Goal: Task Accomplishment & Management: Use online tool/utility

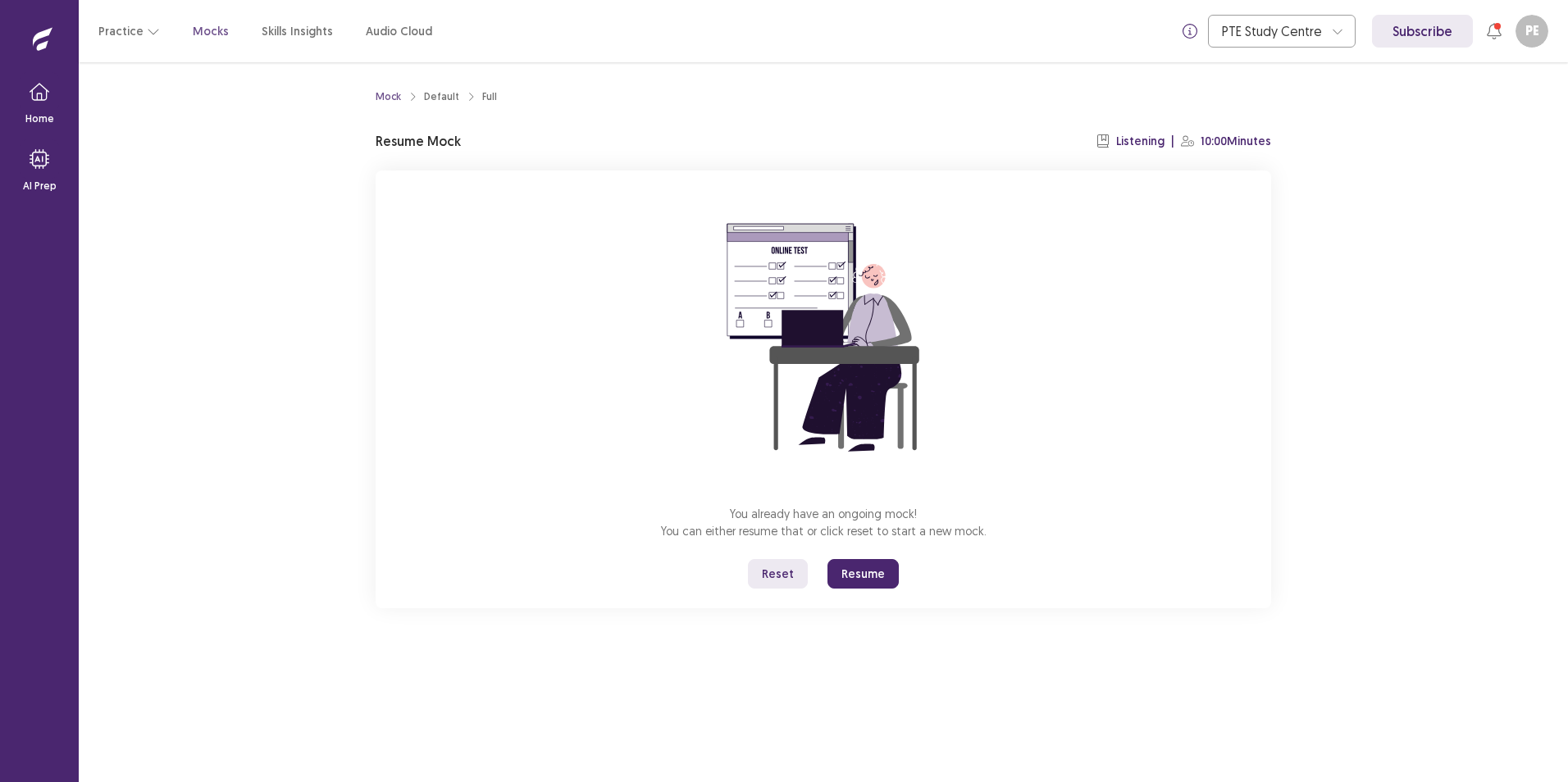
click at [862, 577] on button "Resume" at bounding box center [862, 574] width 71 height 29
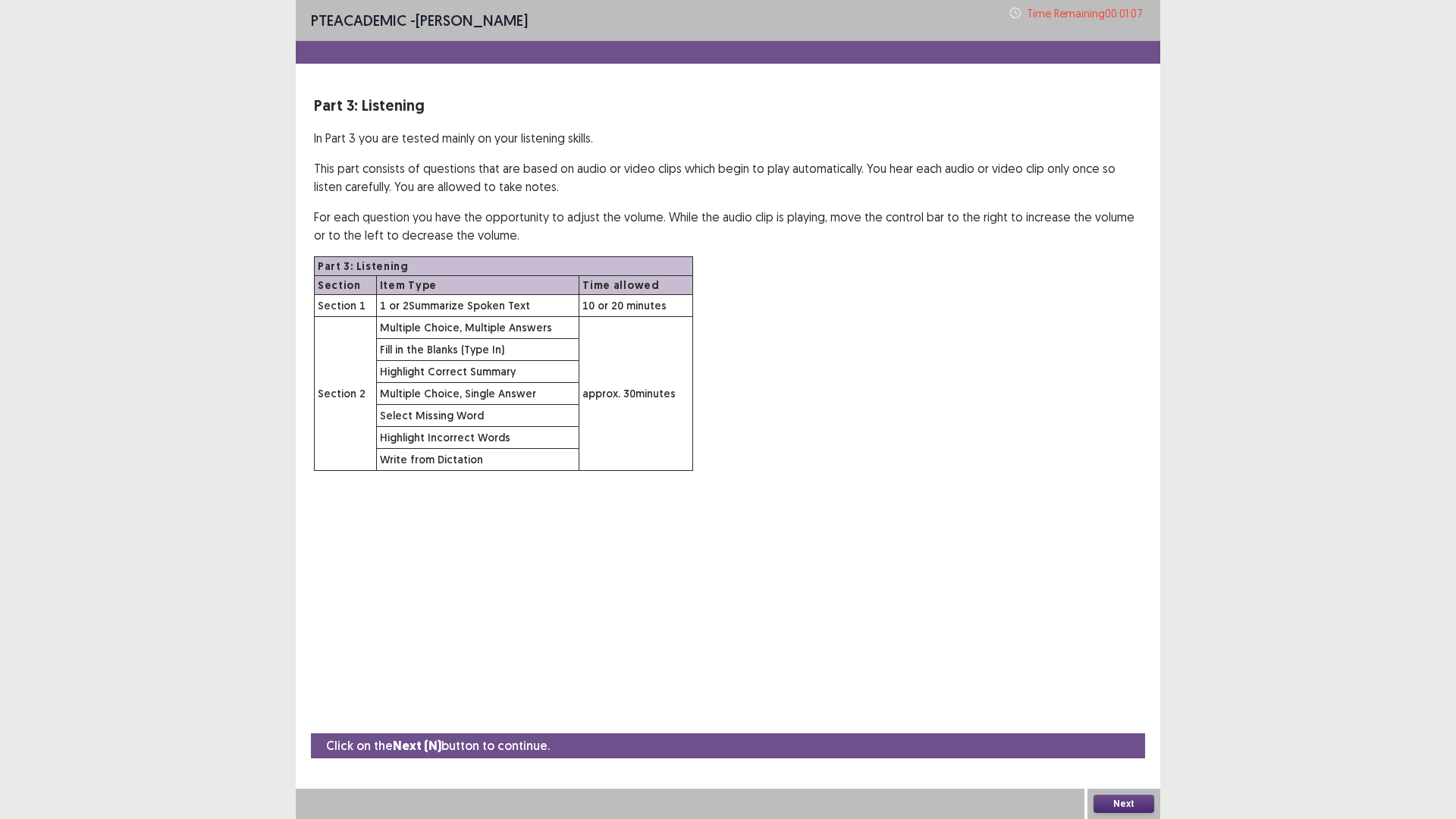
click at [1126, 722] on button "Next" at bounding box center [1123, 803] width 61 height 18
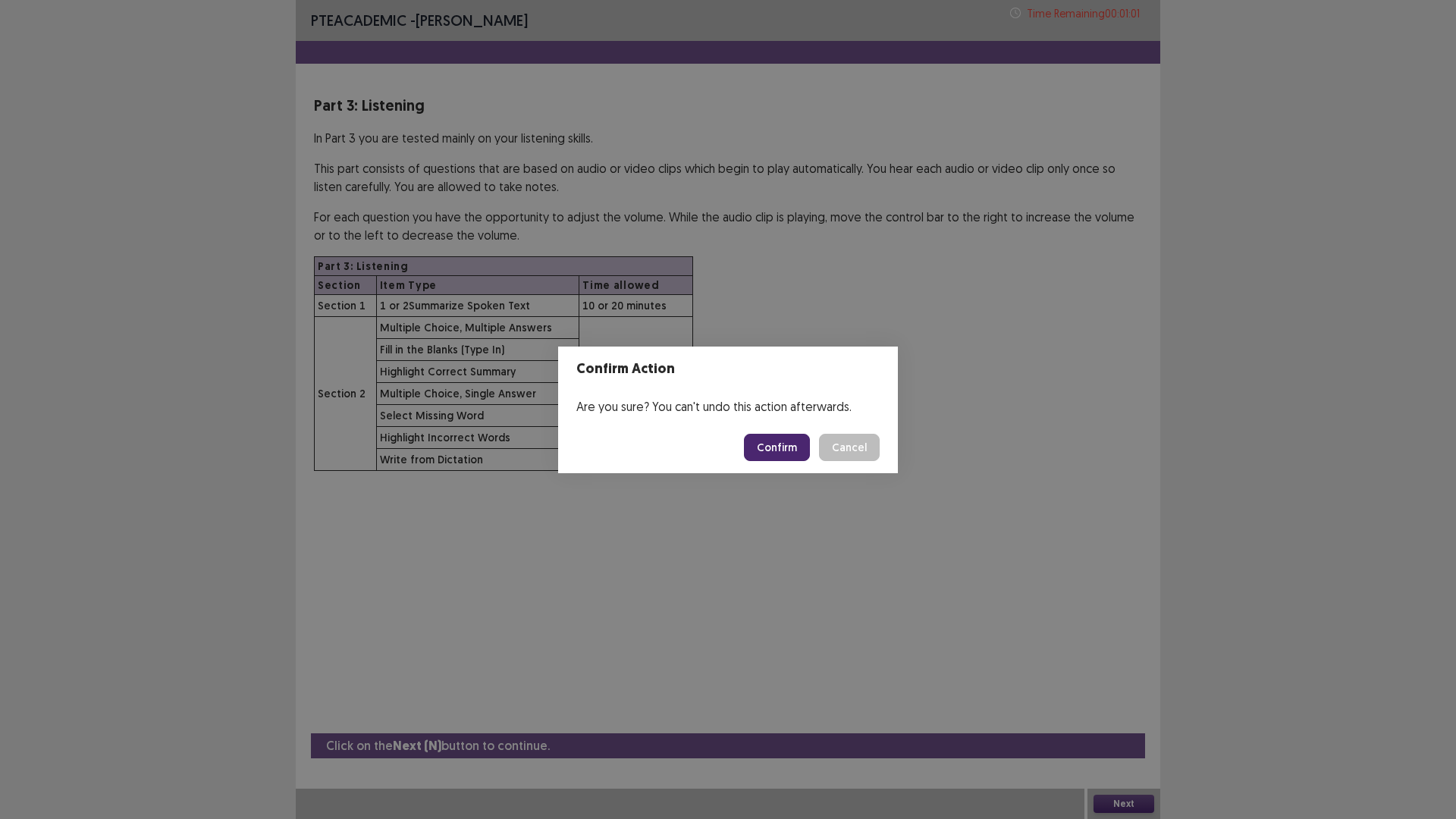
click at [244, 613] on div "Confirm Action Are you sure? You can't undo this action afterwards. Confirm Can…" at bounding box center [728, 410] width 1456 height 819
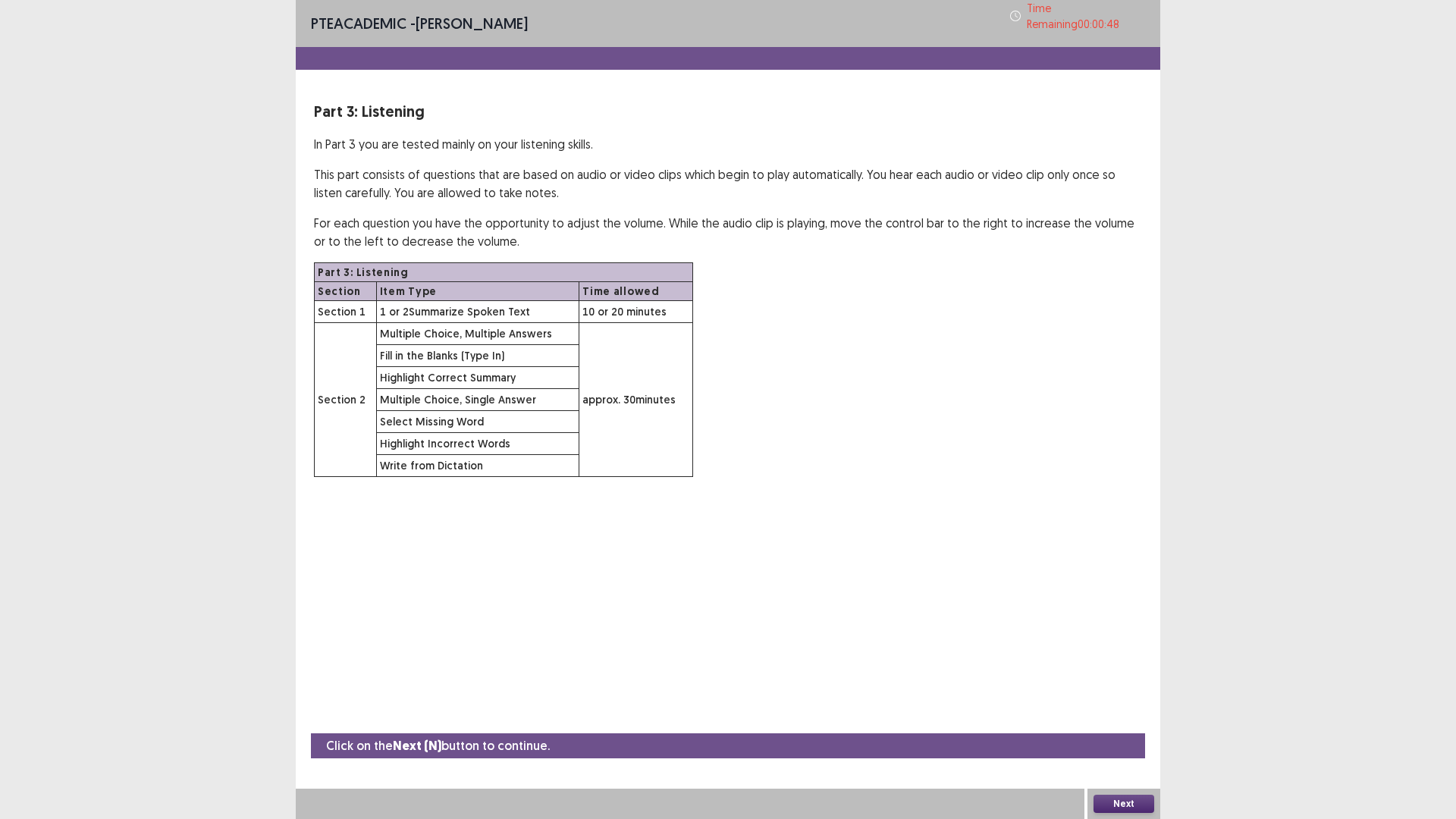
click at [1133, 722] on button "Next" at bounding box center [1123, 803] width 61 height 18
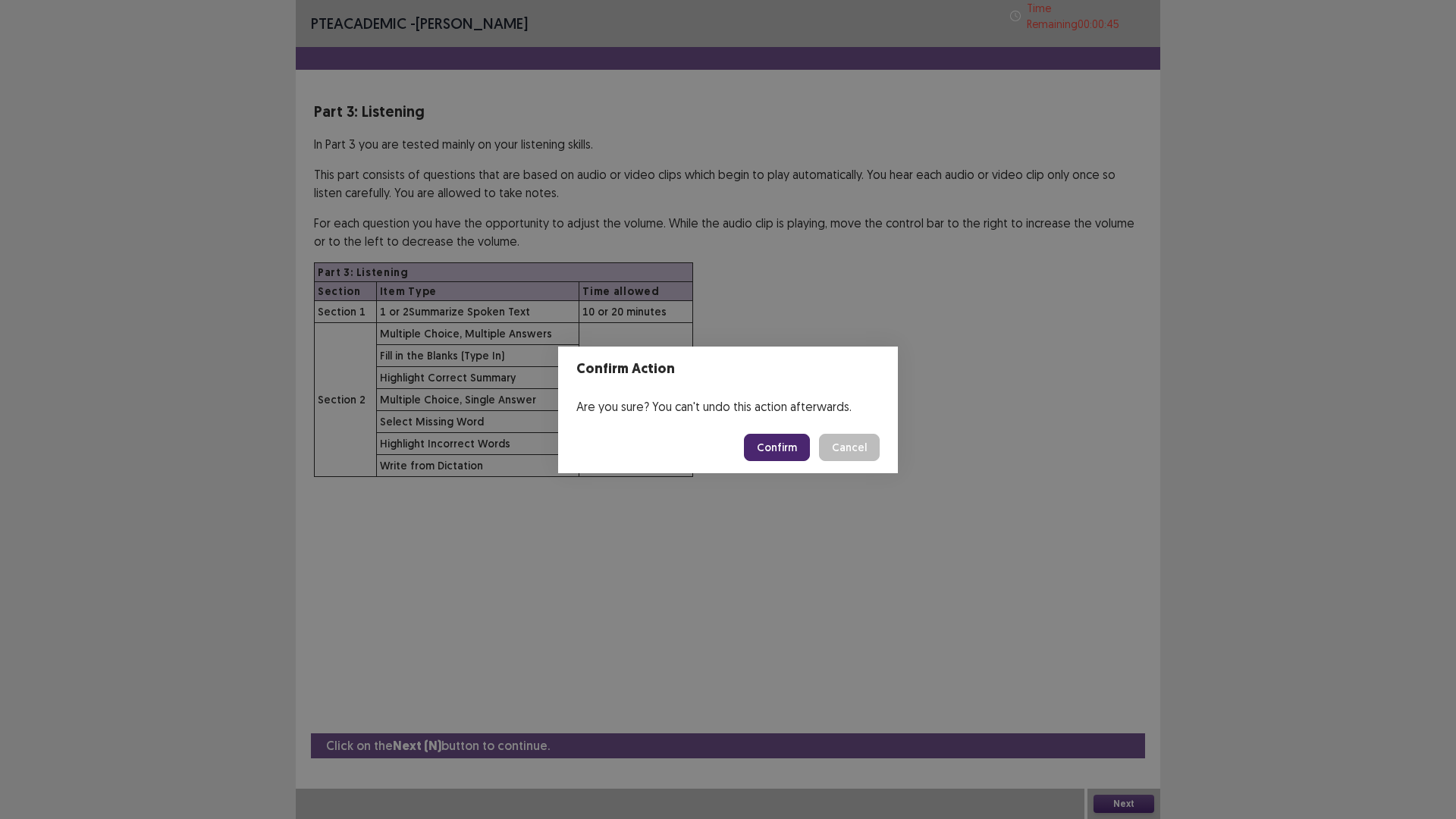
click at [784, 448] on button "Confirm" at bounding box center [776, 447] width 66 height 27
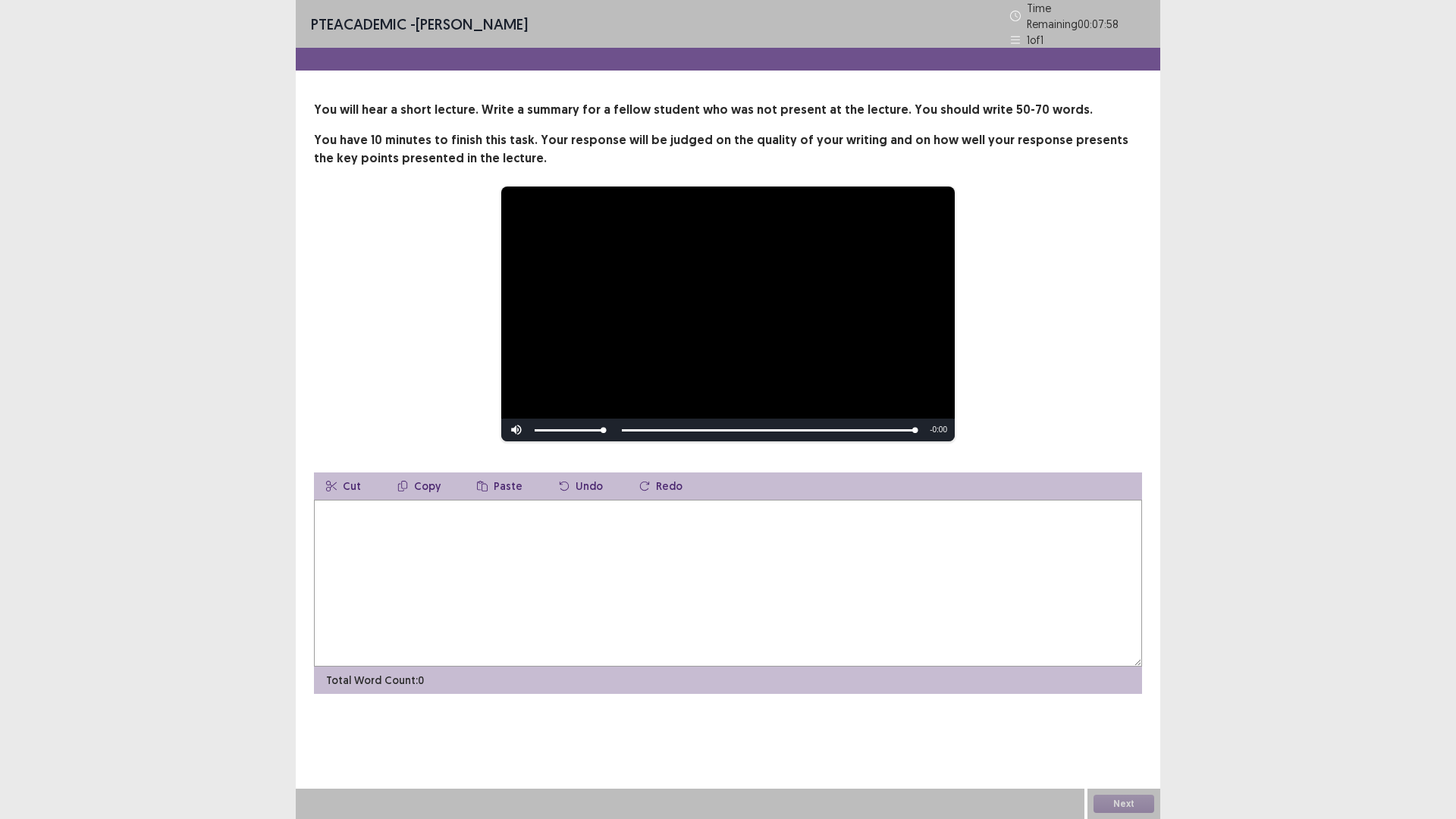
click at [456, 524] on textarea at bounding box center [728, 582] width 828 height 167
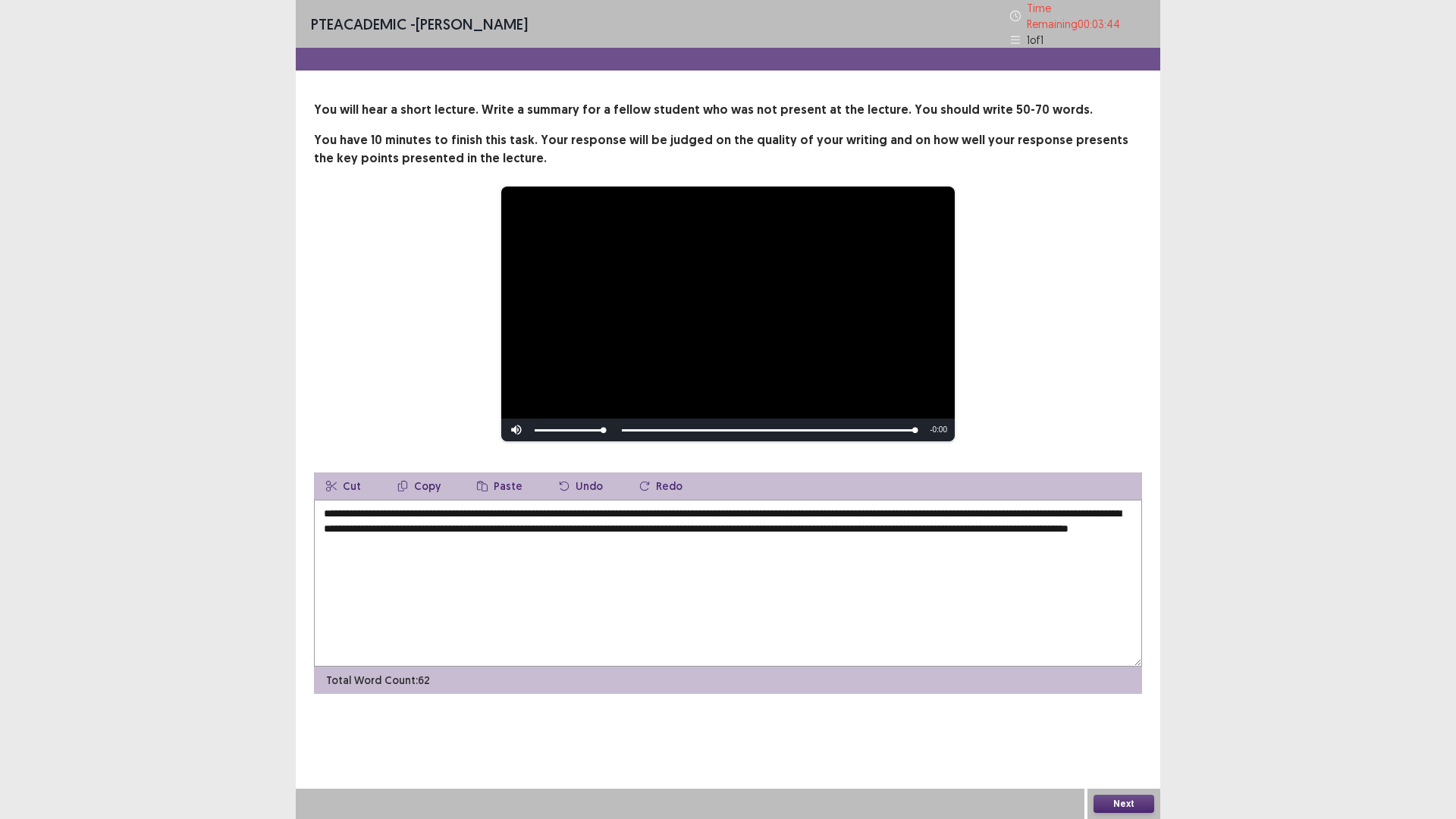
type textarea "**********"
click at [1124, 722] on button "Next" at bounding box center [1123, 803] width 61 height 18
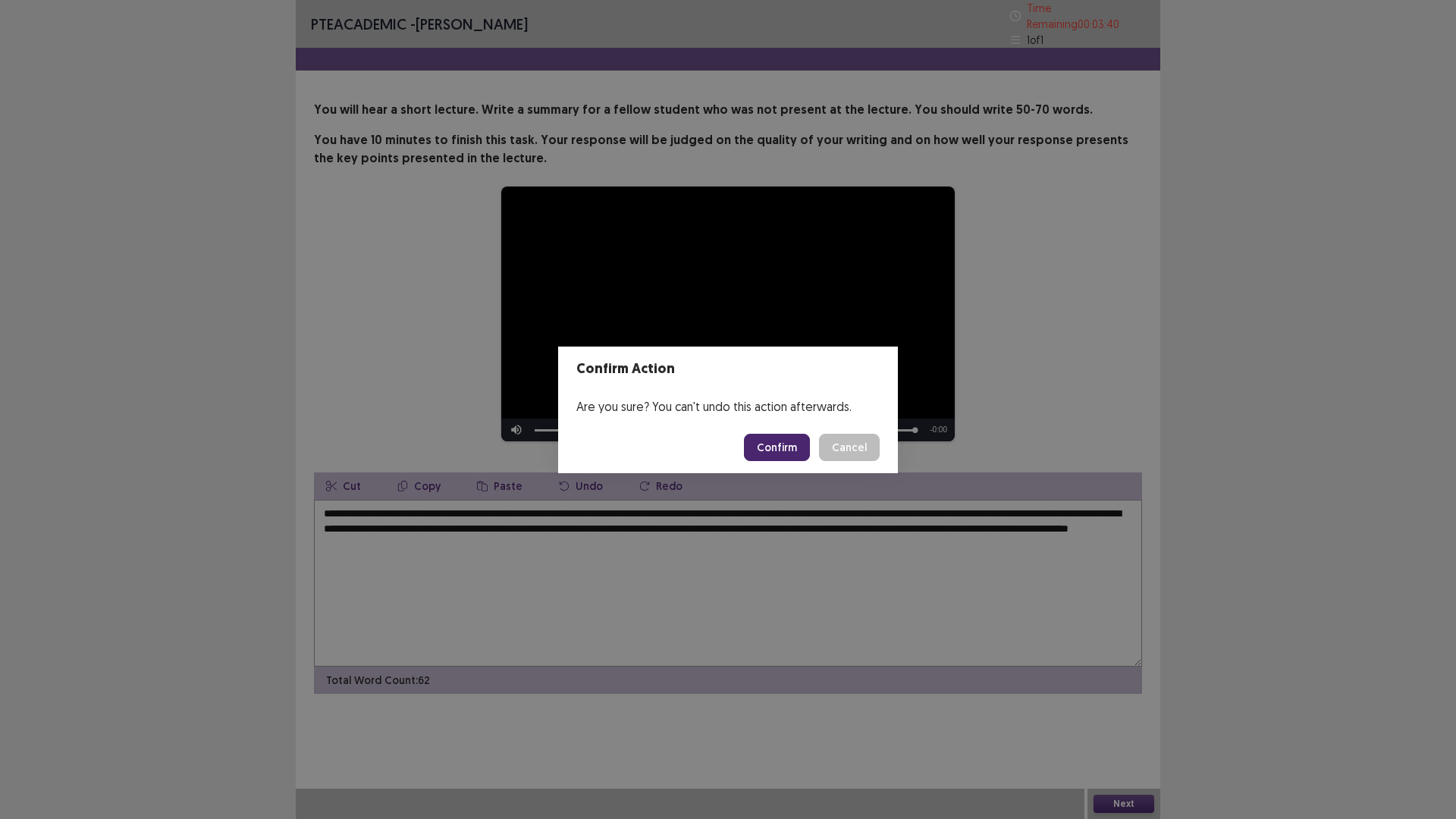
click at [776, 442] on button "Confirm" at bounding box center [776, 447] width 66 height 27
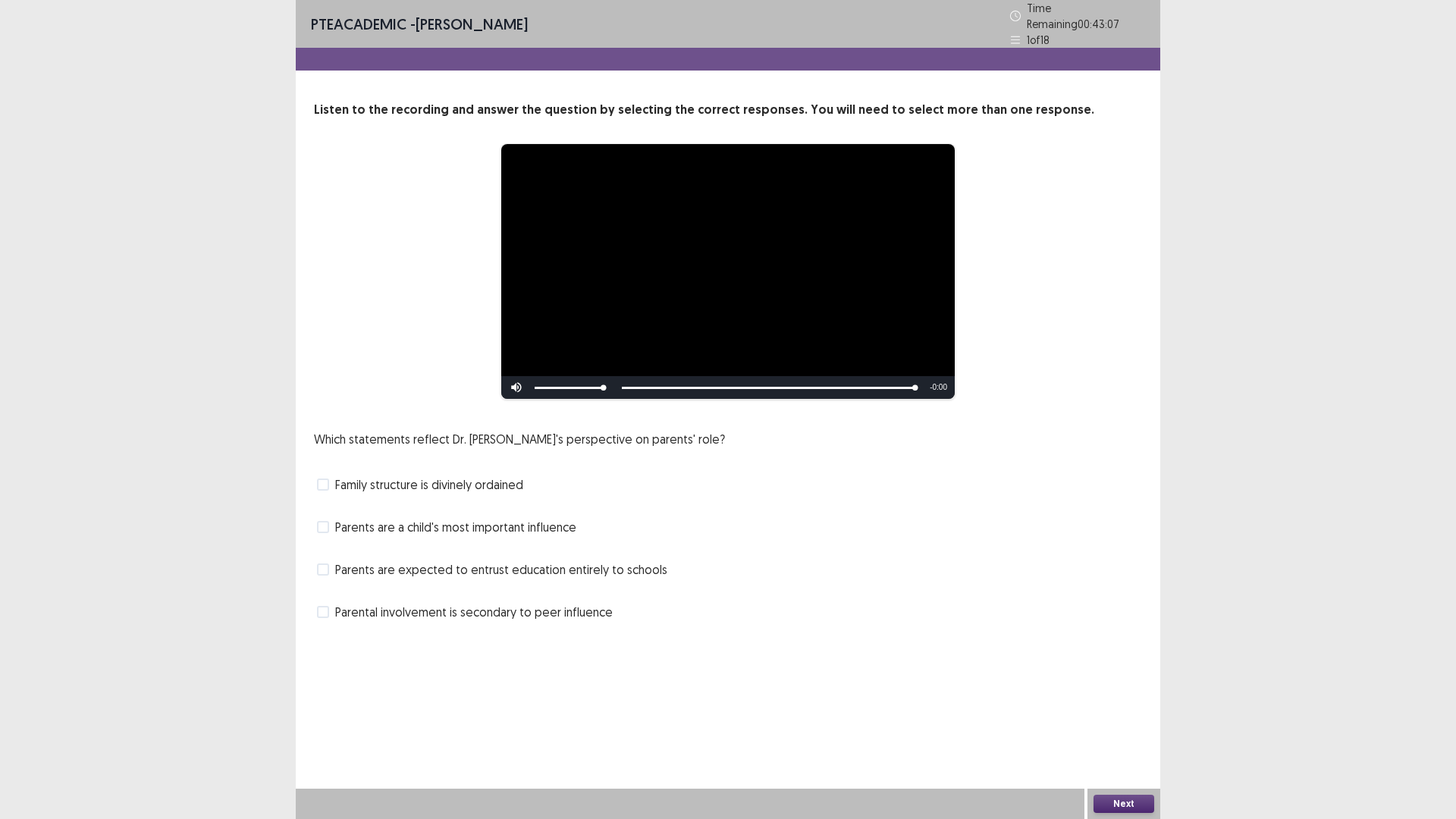
click at [327, 563] on span at bounding box center [323, 569] width 12 height 12
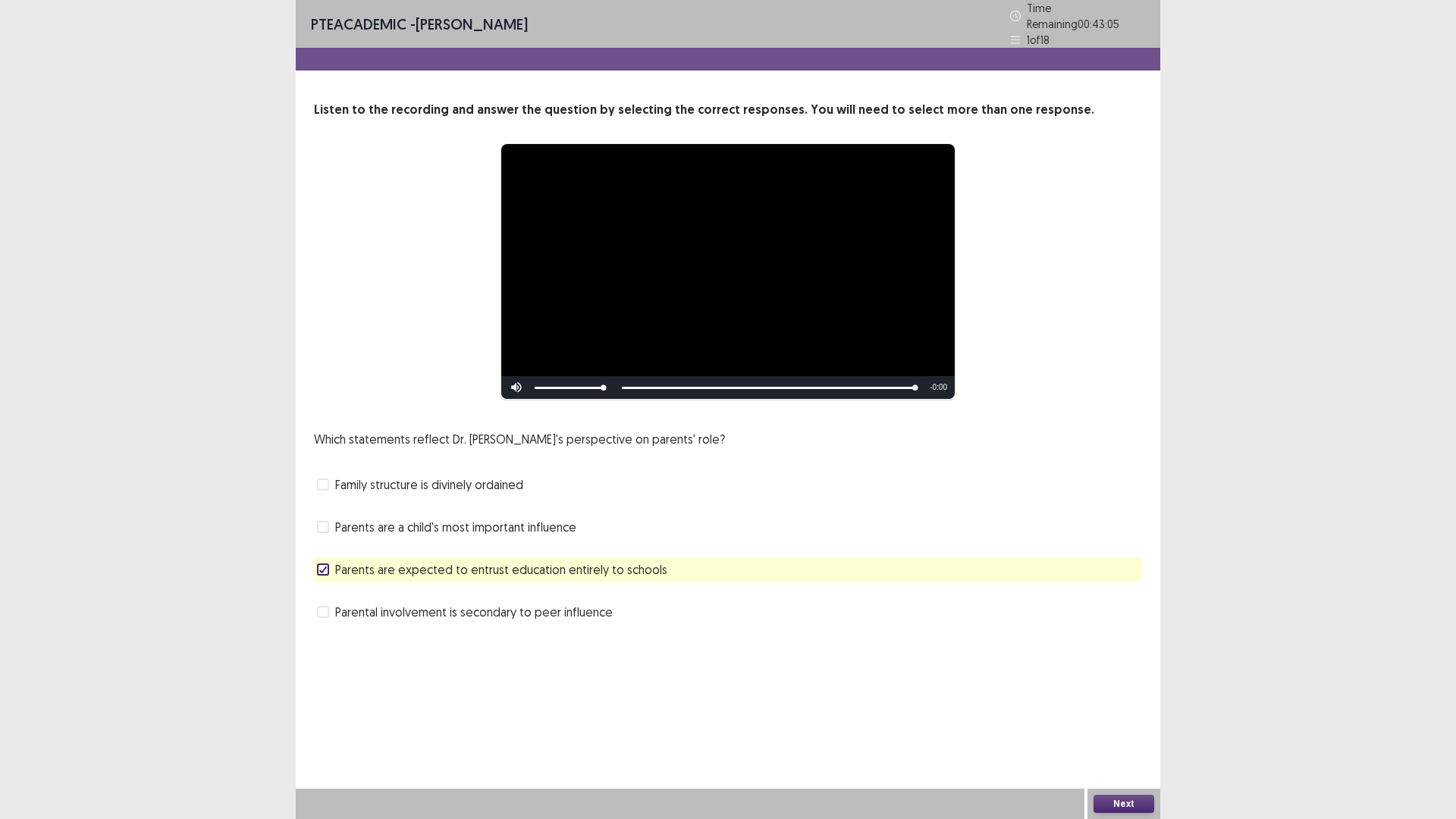
click at [1122, 722] on button "Next" at bounding box center [1123, 803] width 61 height 18
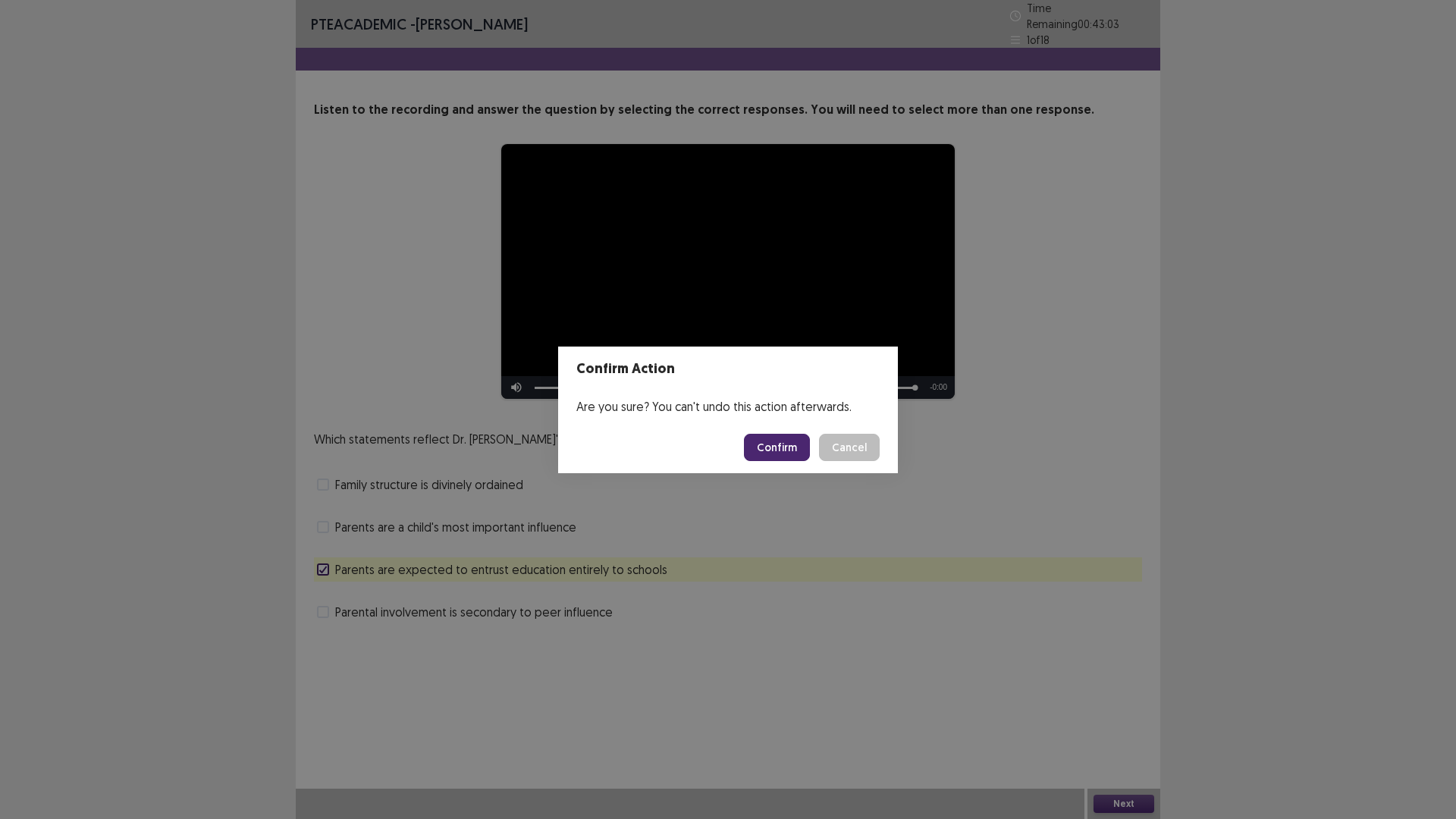
click at [777, 450] on button "Confirm" at bounding box center [776, 447] width 66 height 27
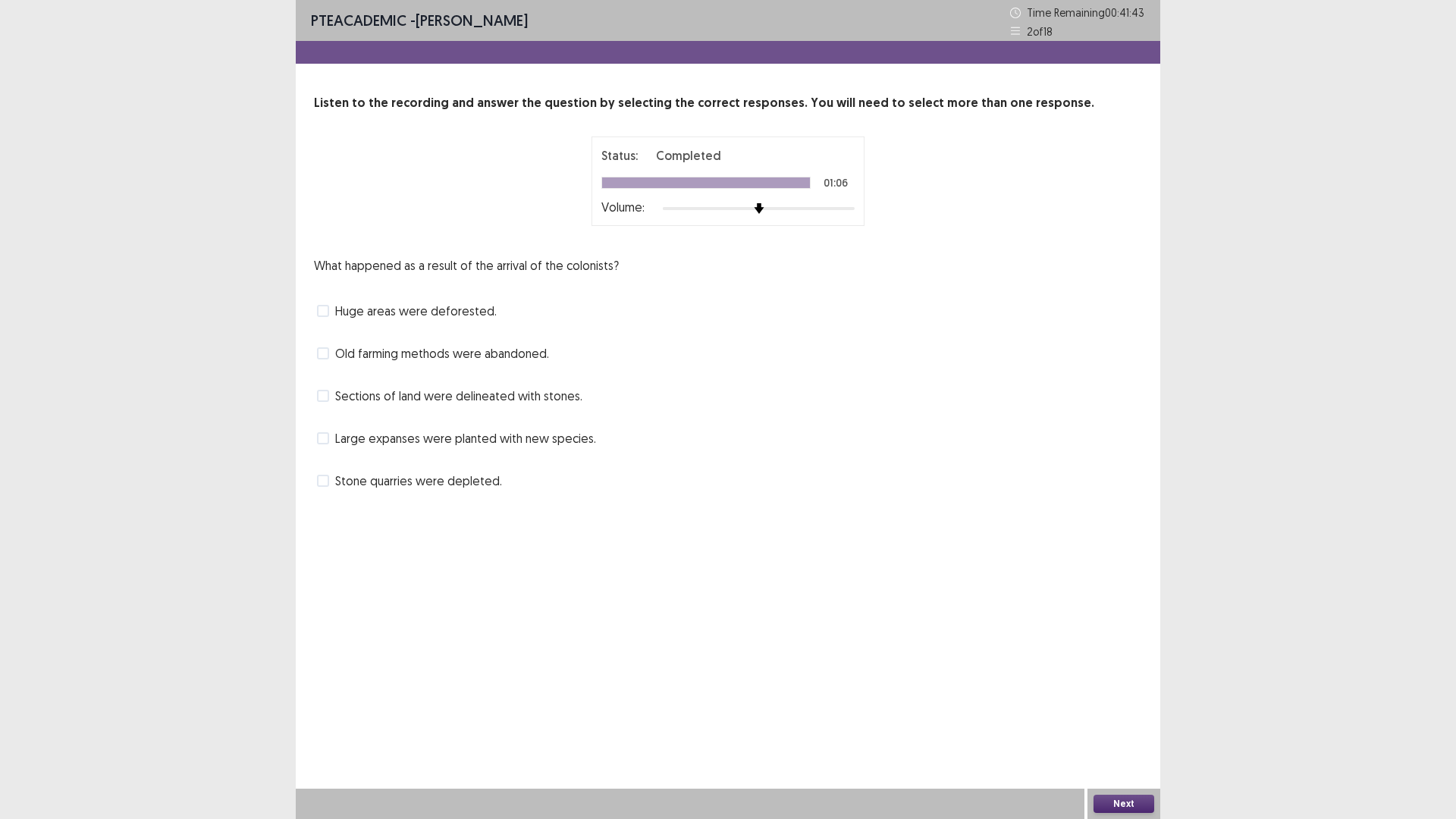
click at [329, 437] on label "Large expanses were planted with new species." at bounding box center [457, 437] width 279 height 18
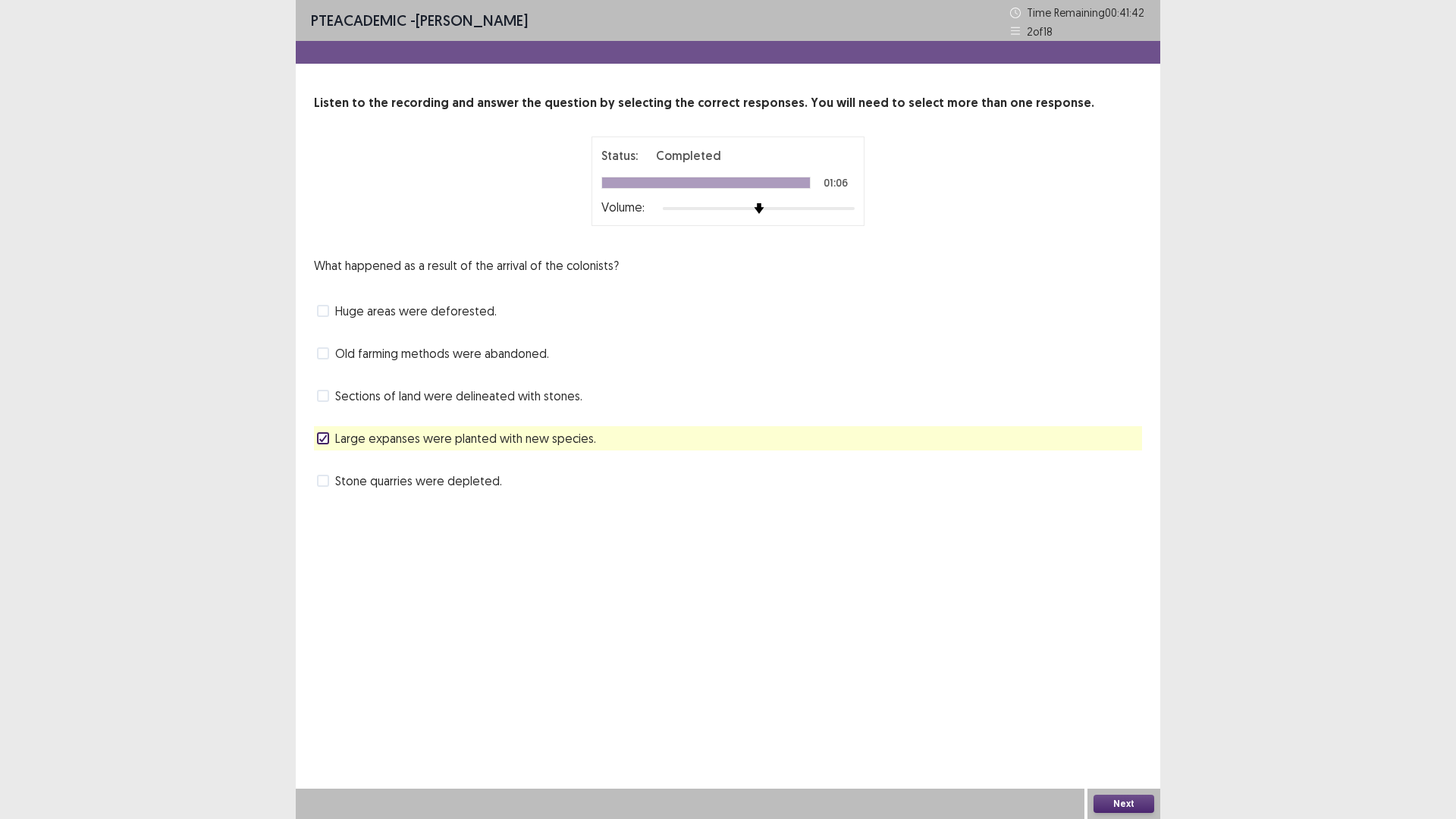
click at [325, 357] on span at bounding box center [323, 354] width 12 height 12
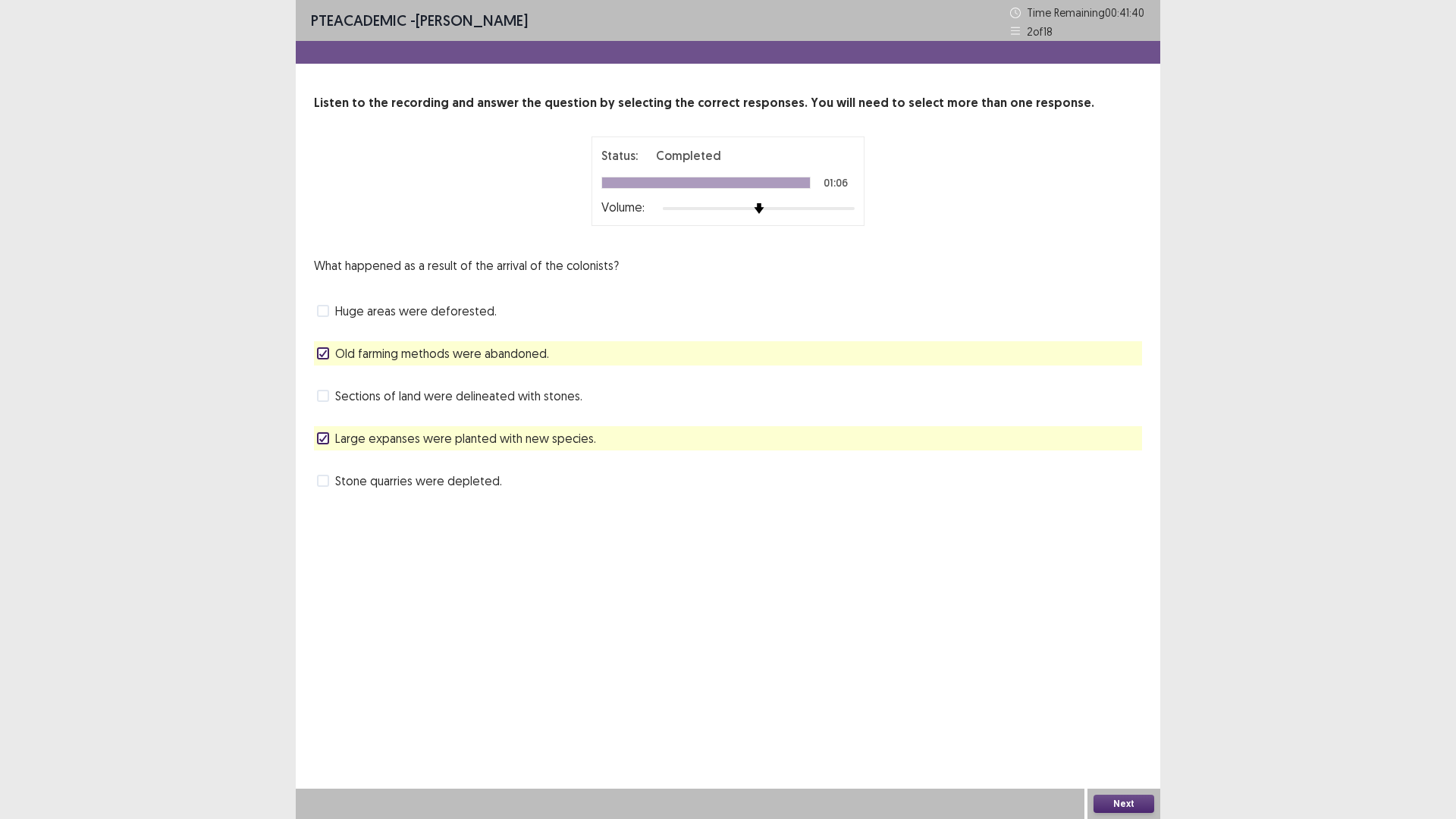
drag, startPoint x: 1126, startPoint y: 795, endPoint x: 1016, endPoint y: 726, distance: 129.8
click at [1116, 722] on div "PTE academic - [PERSON_NAME] Time Remaining 00 : 41 : 40 2 of 18 Listen to the …" at bounding box center [728, 410] width 864 height 819
click at [1112, 722] on button "Next" at bounding box center [1123, 803] width 61 height 18
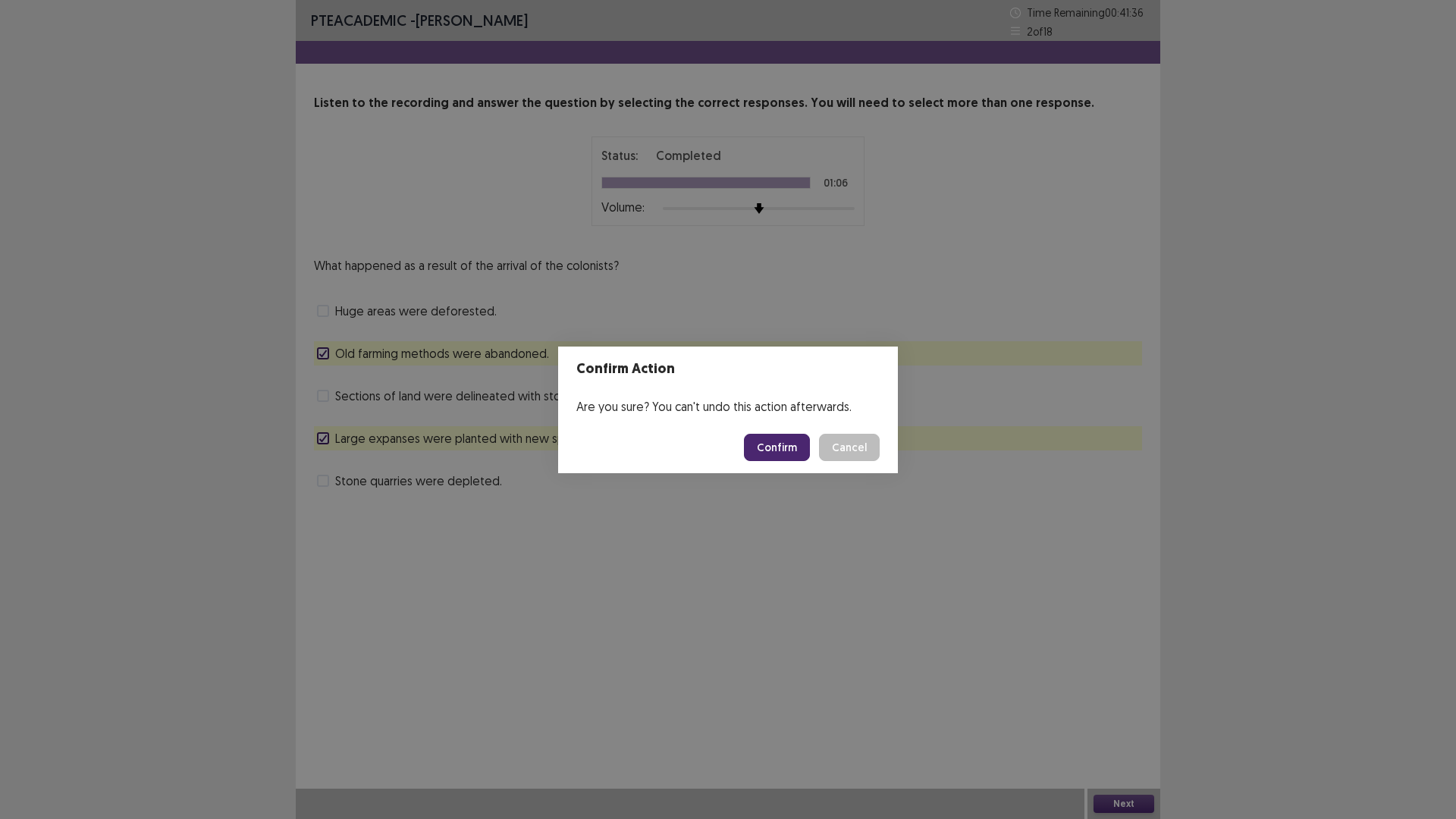
click at [767, 454] on button "Confirm" at bounding box center [776, 447] width 66 height 27
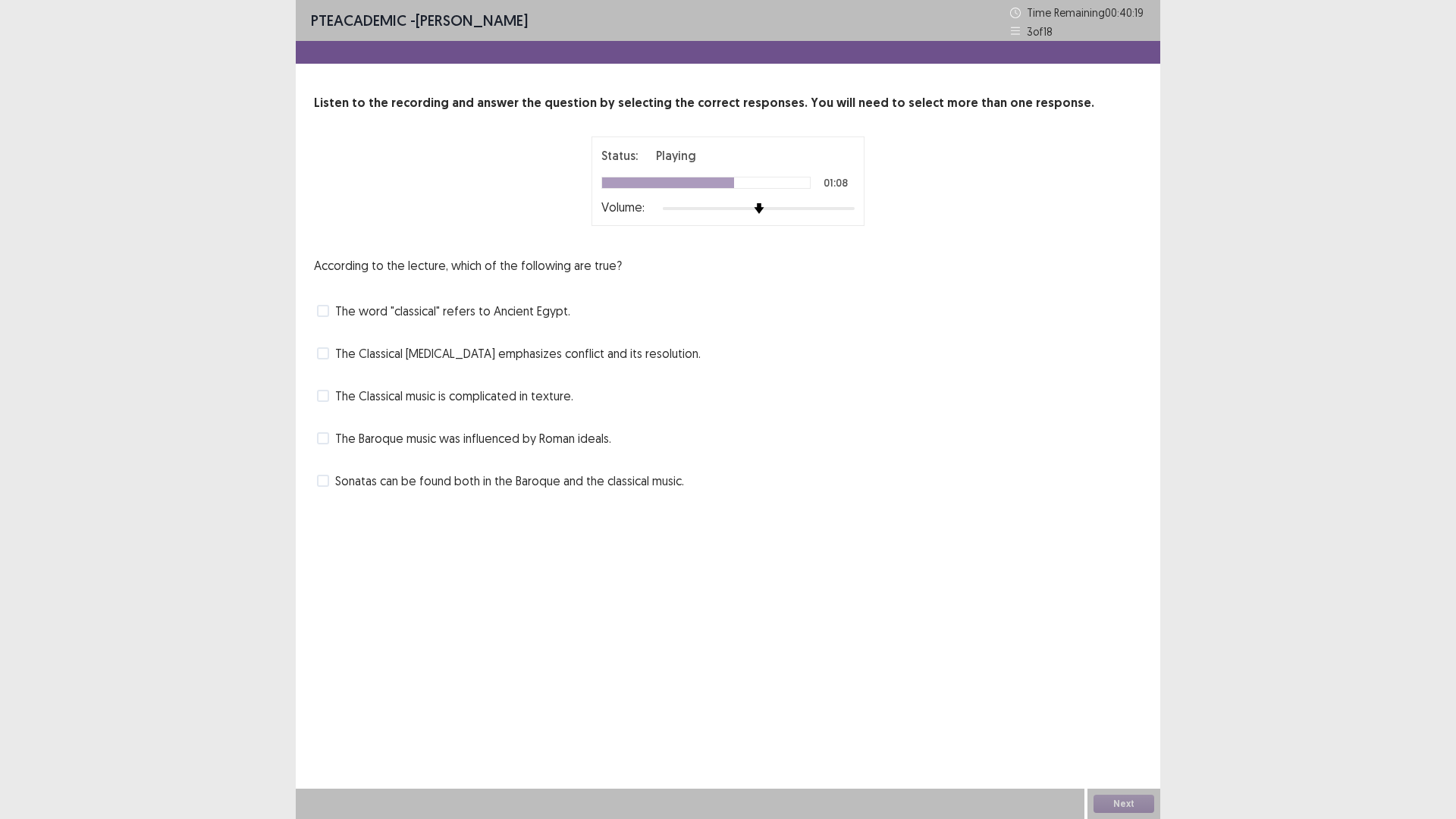
click at [334, 481] on label "Sonatas can be found both in the Baroque and the classical music." at bounding box center [500, 480] width 367 height 18
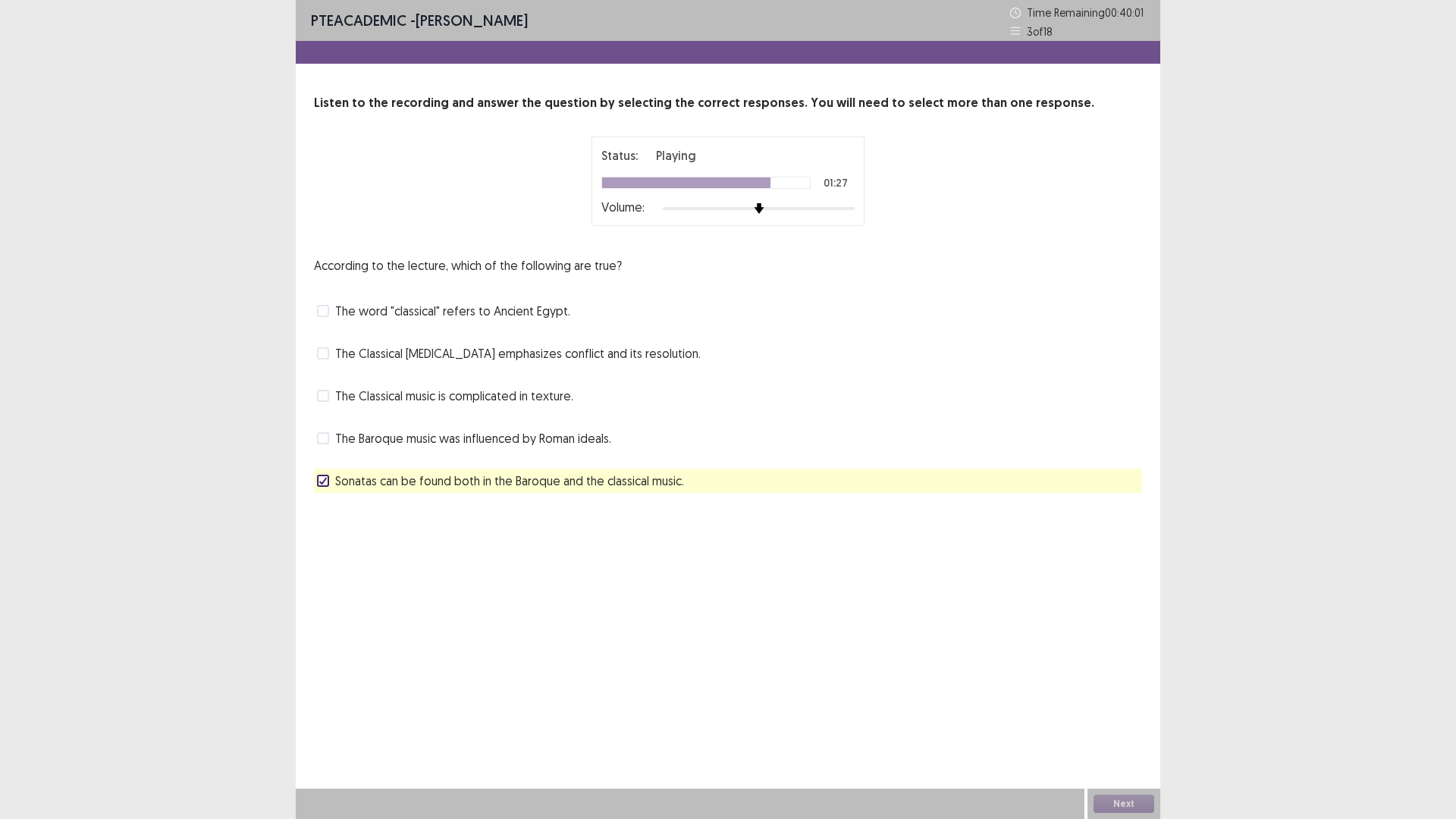
click at [330, 352] on label "The Classical [MEDICAL_DATA] emphasizes conflict and its resolution." at bounding box center [509, 353] width 384 height 18
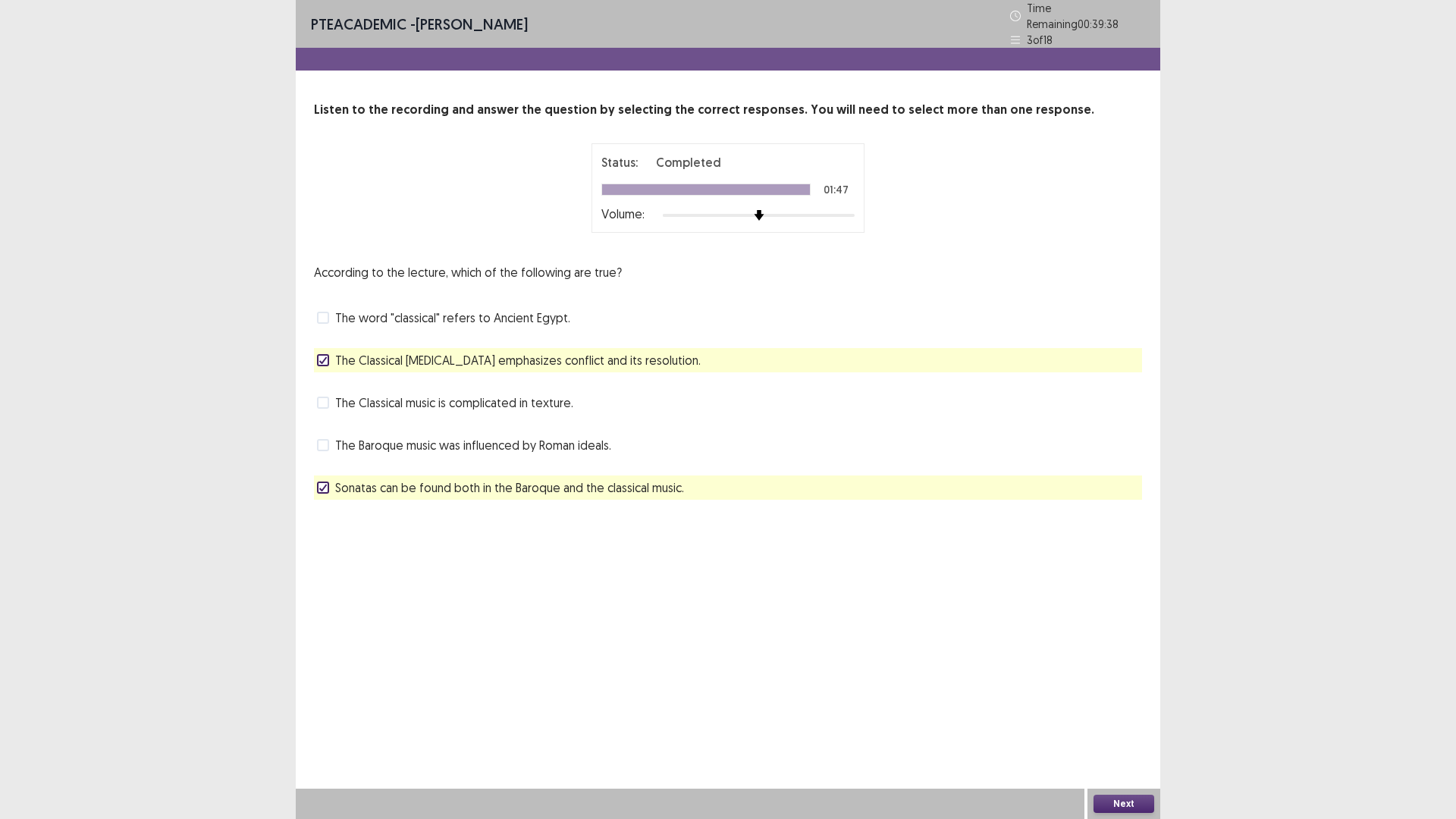
click at [1122, 722] on button "Next" at bounding box center [1123, 803] width 61 height 18
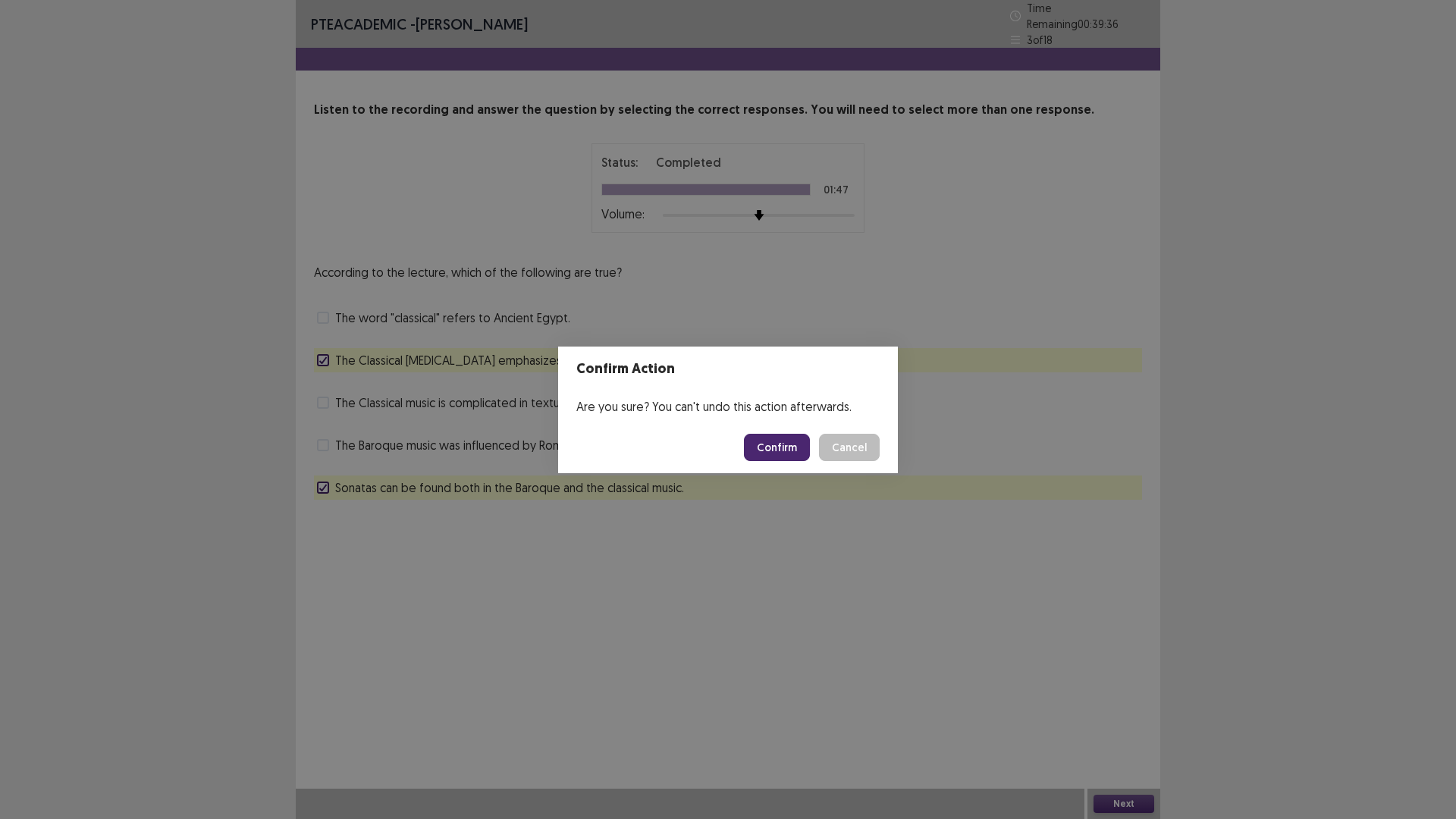
click at [770, 448] on button "Confirm" at bounding box center [776, 447] width 66 height 27
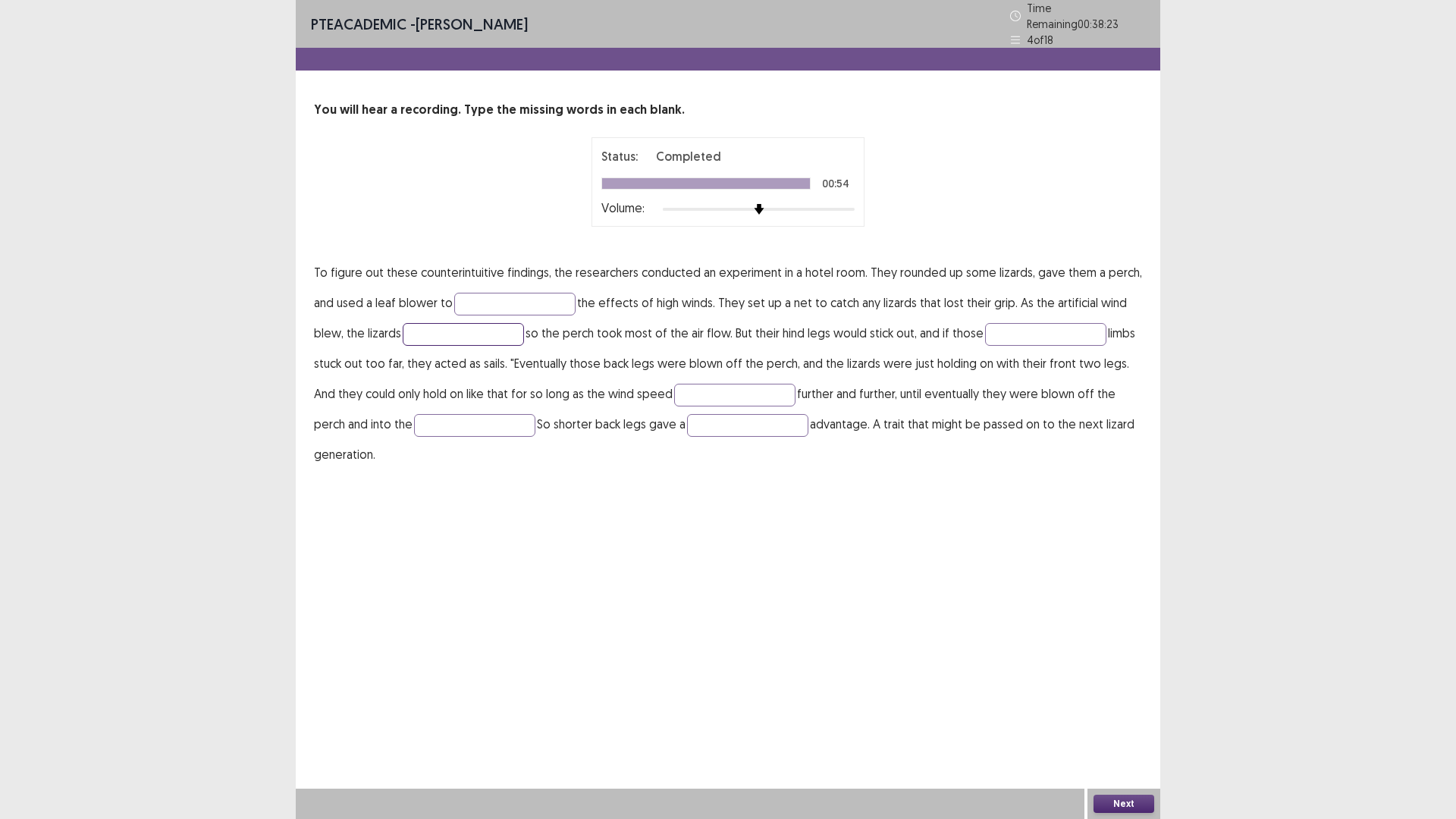
click at [469, 326] on input "text" at bounding box center [463, 333] width 121 height 22
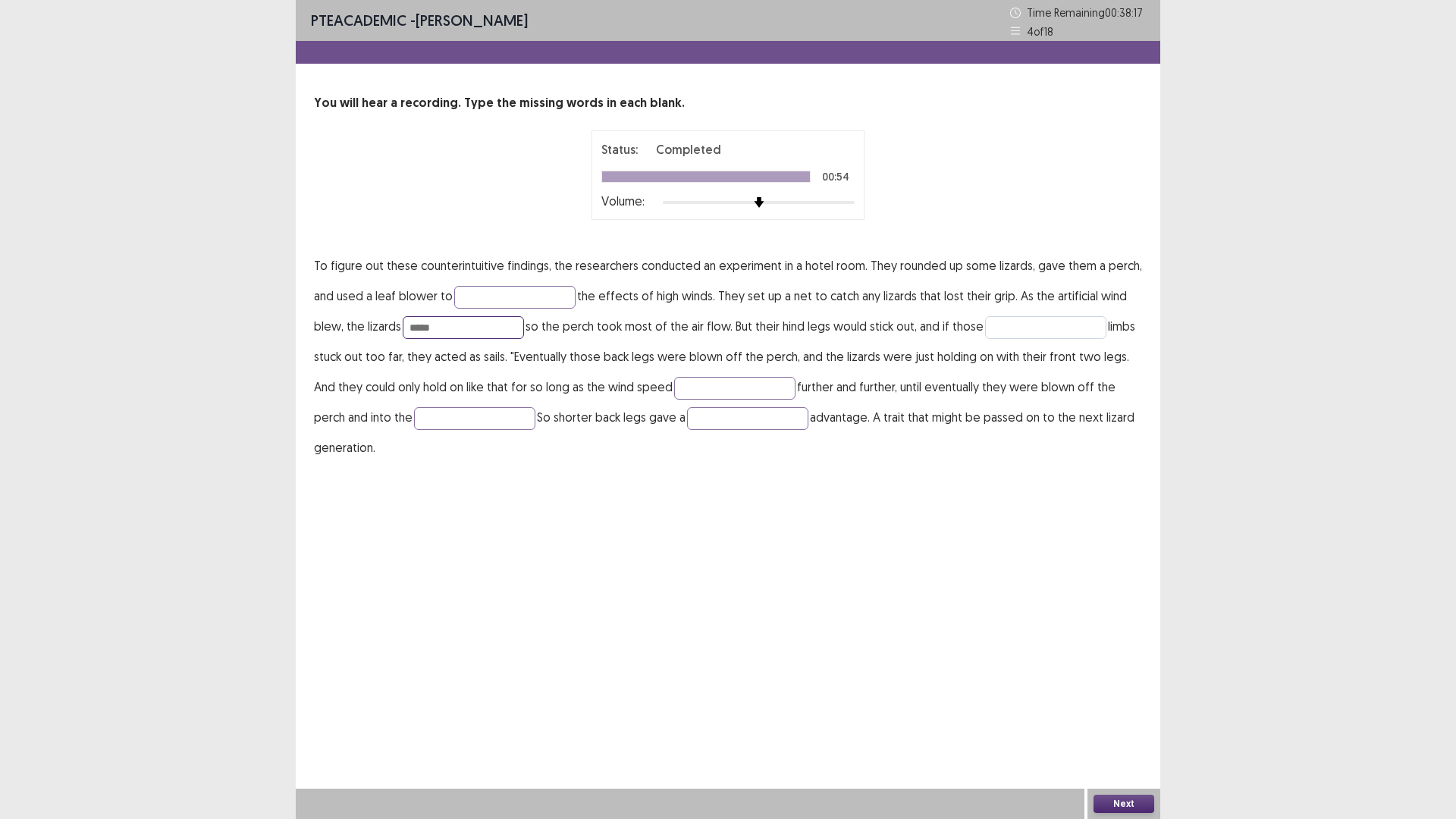
type input "*****"
click at [1015, 333] on input "text" at bounding box center [1046, 327] width 121 height 22
type input "******"
click at [744, 388] on input "text" at bounding box center [735, 388] width 121 height 22
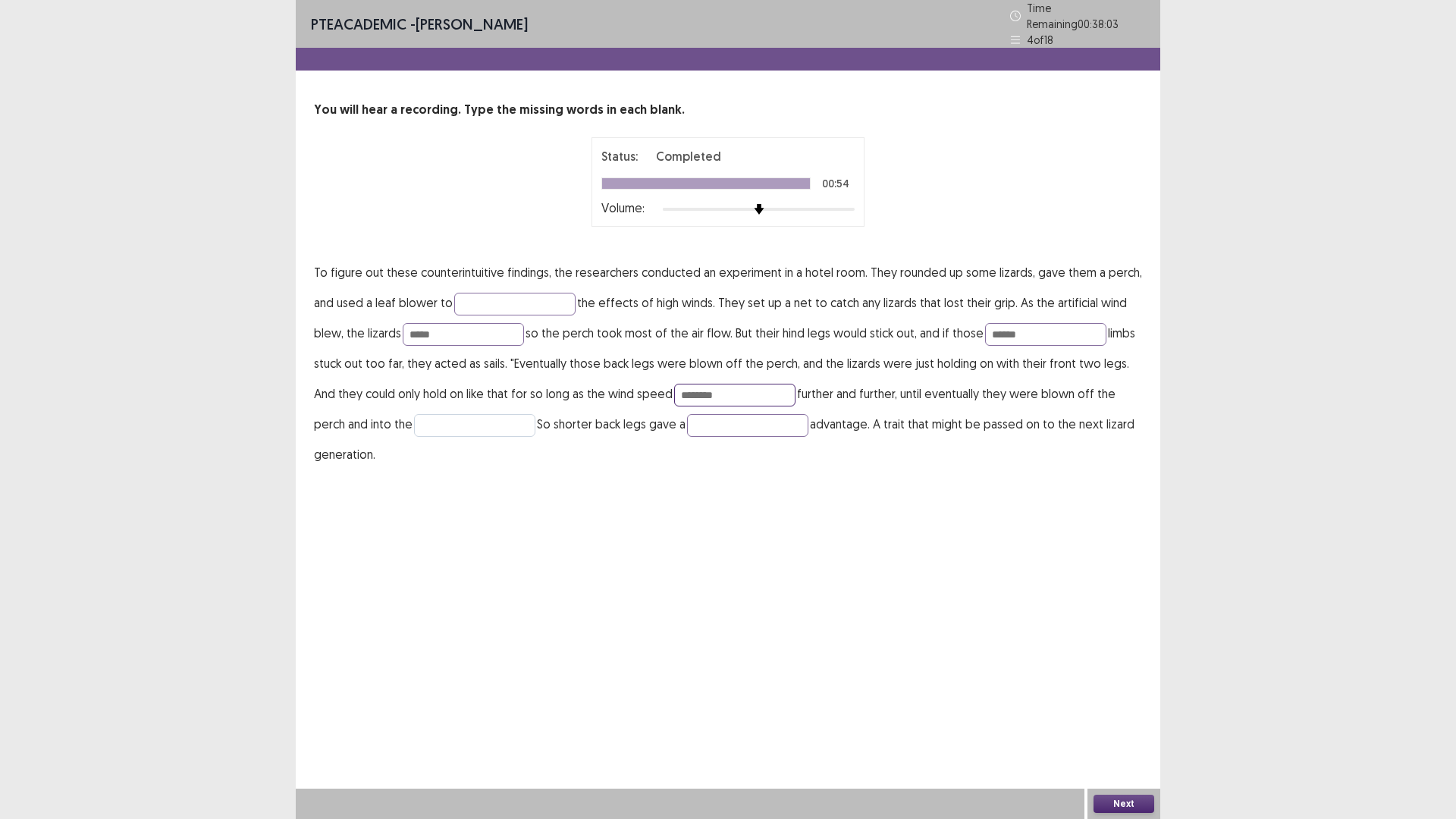
type input "********"
click at [455, 420] on input "text" at bounding box center [475, 425] width 121 height 22
type input "***"
click at [687, 414] on input "text" at bounding box center [748, 425] width 121 height 22
type input "********"
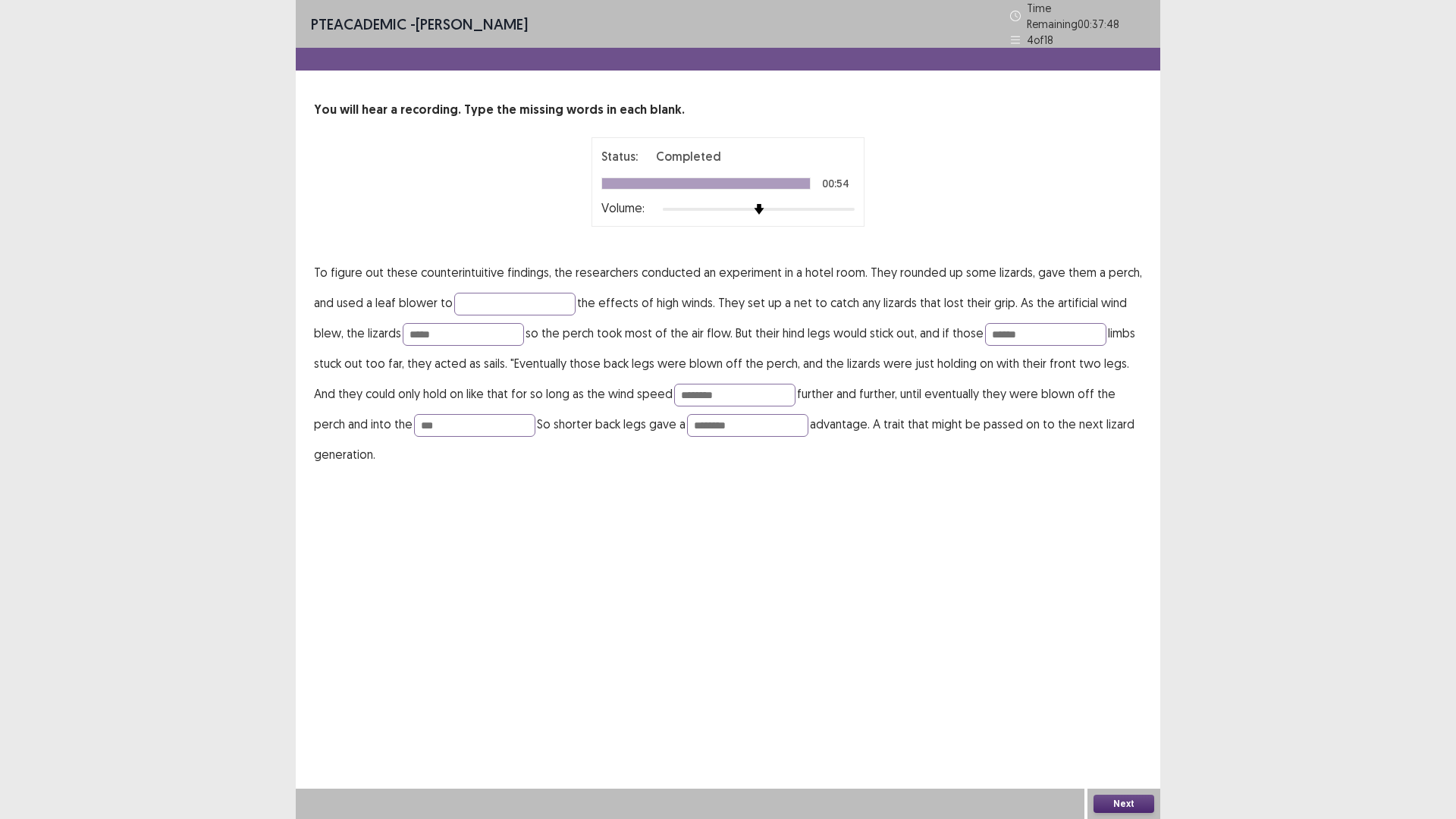
click at [1123, 722] on button "Next" at bounding box center [1123, 803] width 61 height 18
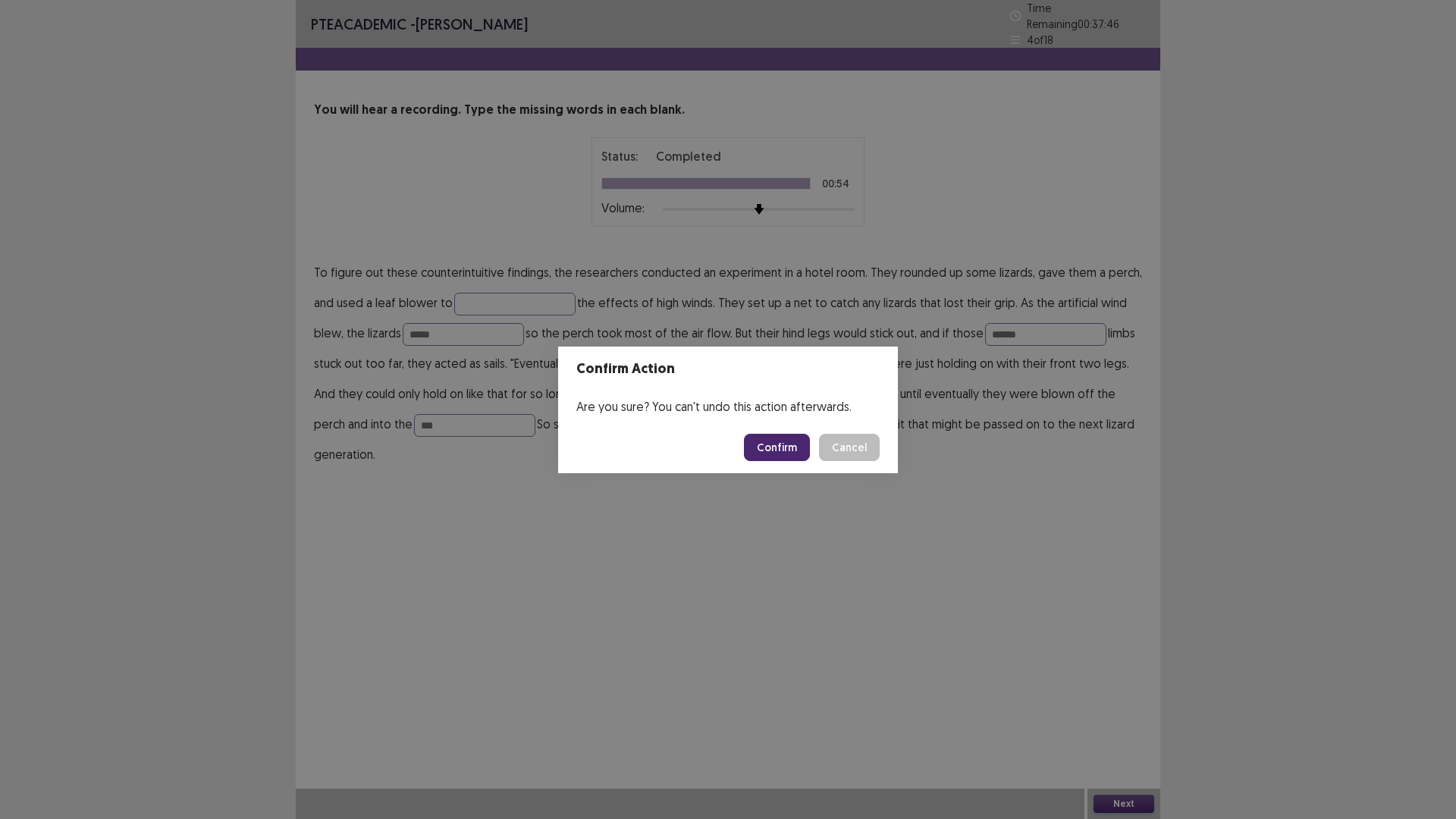
click at [768, 455] on button "Confirm" at bounding box center [776, 447] width 66 height 27
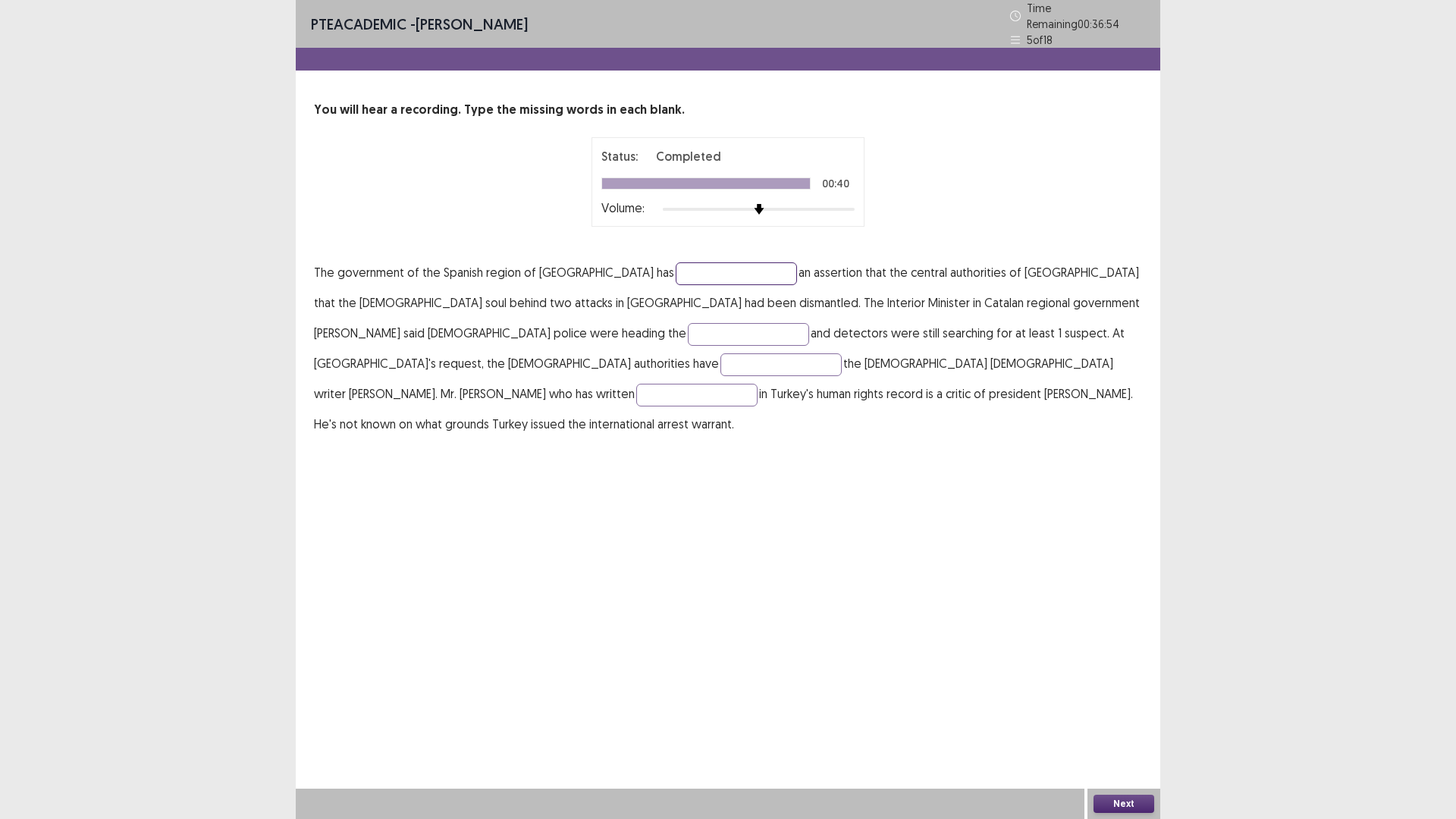
click at [676, 268] on input "text" at bounding box center [736, 273] width 121 height 22
type input "****"
click at [687, 326] on input "text" at bounding box center [748, 333] width 121 height 22
type input "*******"
click at [842, 353] on input "text" at bounding box center [781, 364] width 121 height 22
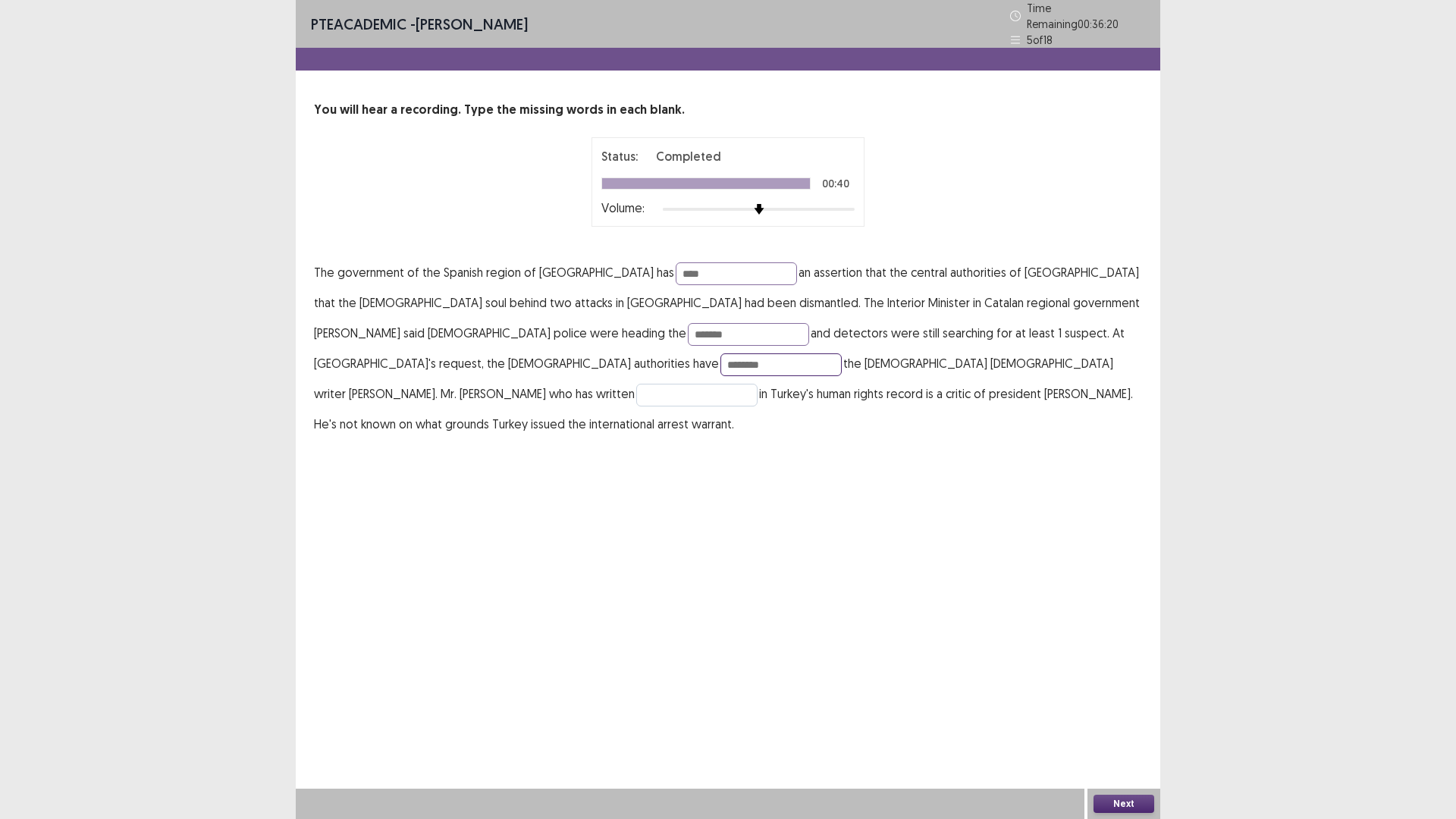
type input "********"
click at [743, 384] on input "text" at bounding box center [697, 395] width 121 height 22
type input "**********"
click at [1136, 722] on button "Next" at bounding box center [1123, 803] width 61 height 18
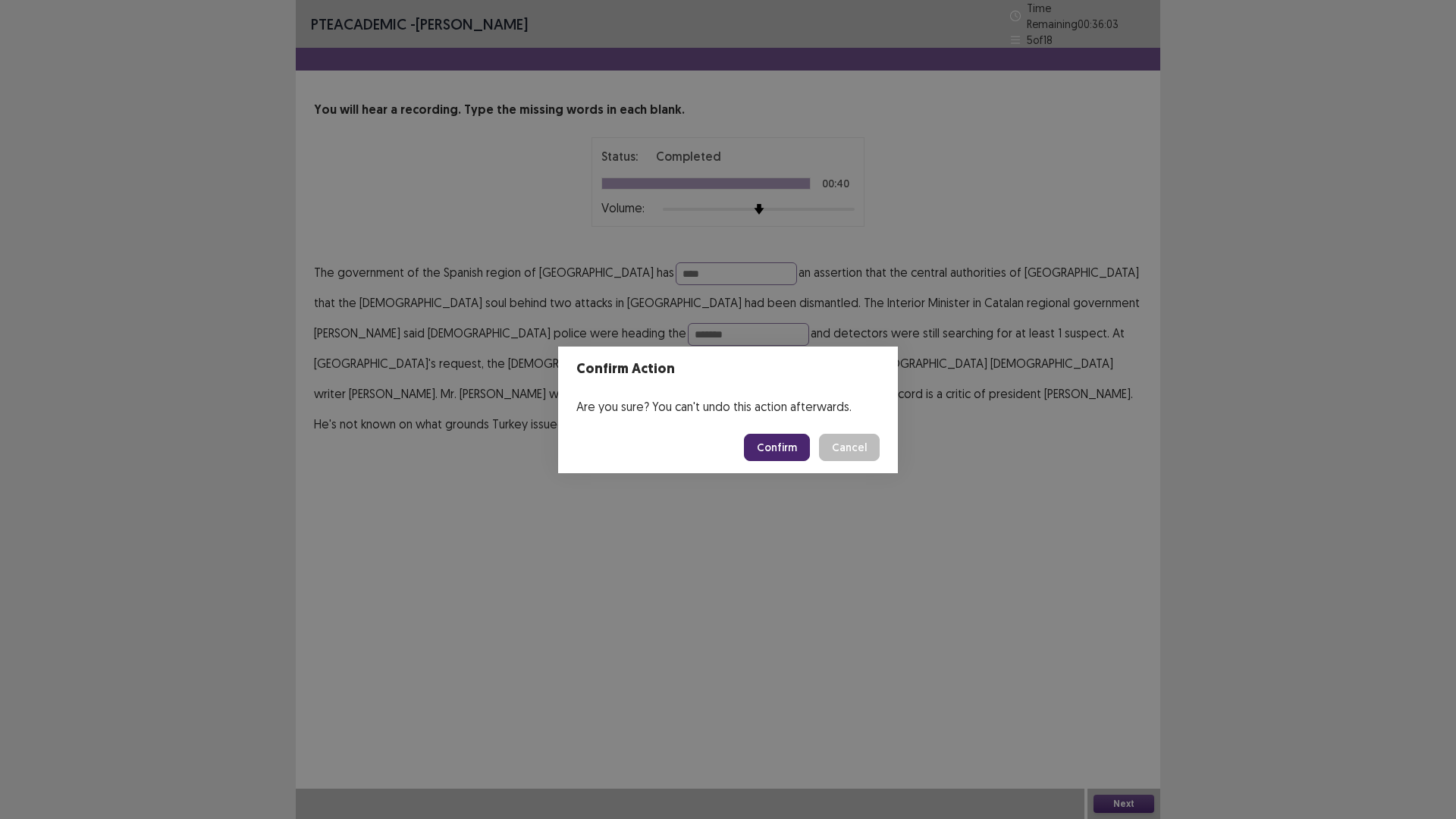
click at [781, 454] on button "Confirm" at bounding box center [776, 447] width 66 height 27
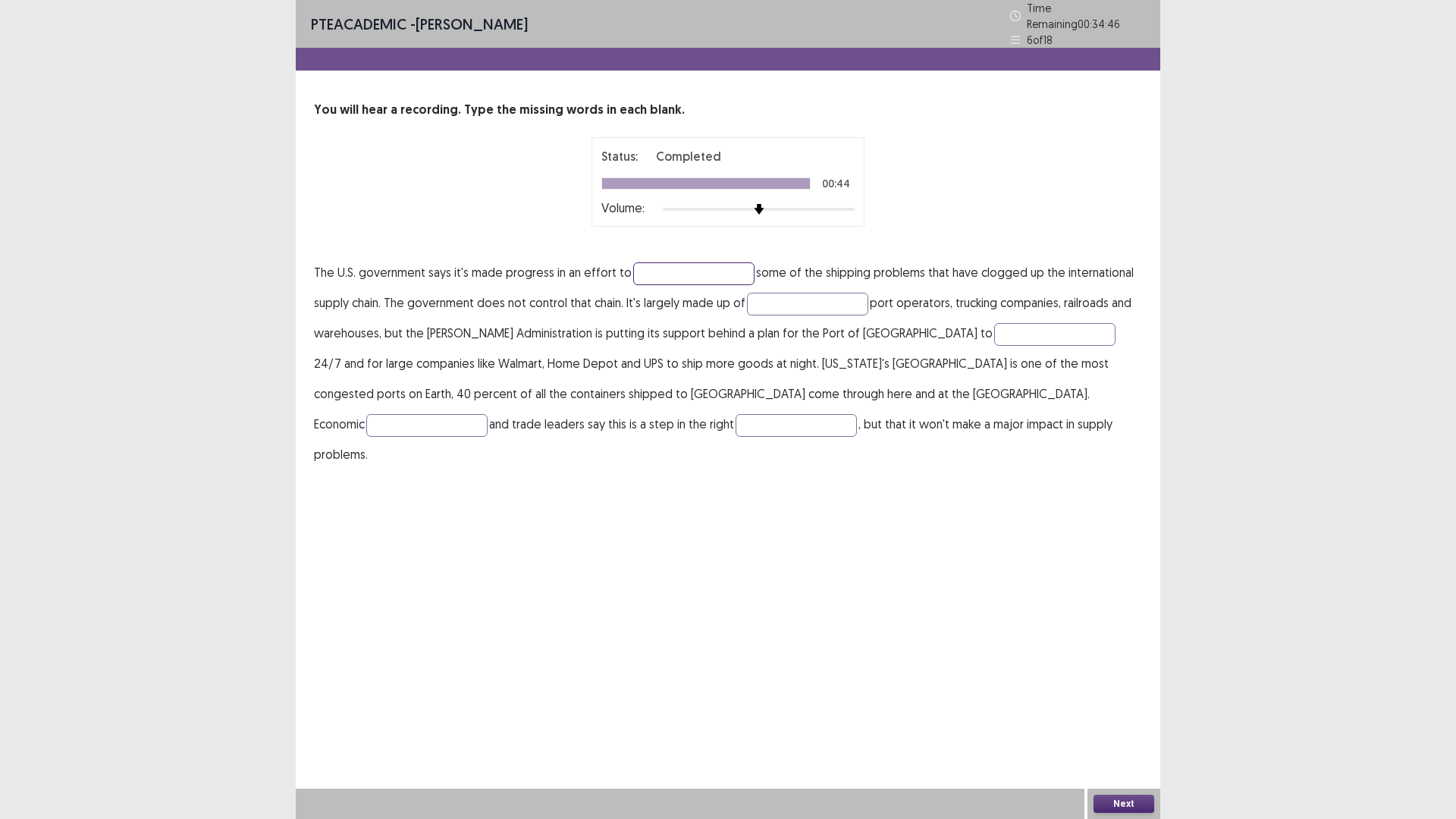
click at [679, 262] on input "text" at bounding box center [693, 273] width 121 height 22
type input "*******"
click at [797, 292] on input "text" at bounding box center [808, 303] width 121 height 22
type input "*******"
click at [994, 323] on input "text" at bounding box center [1054, 333] width 121 height 22
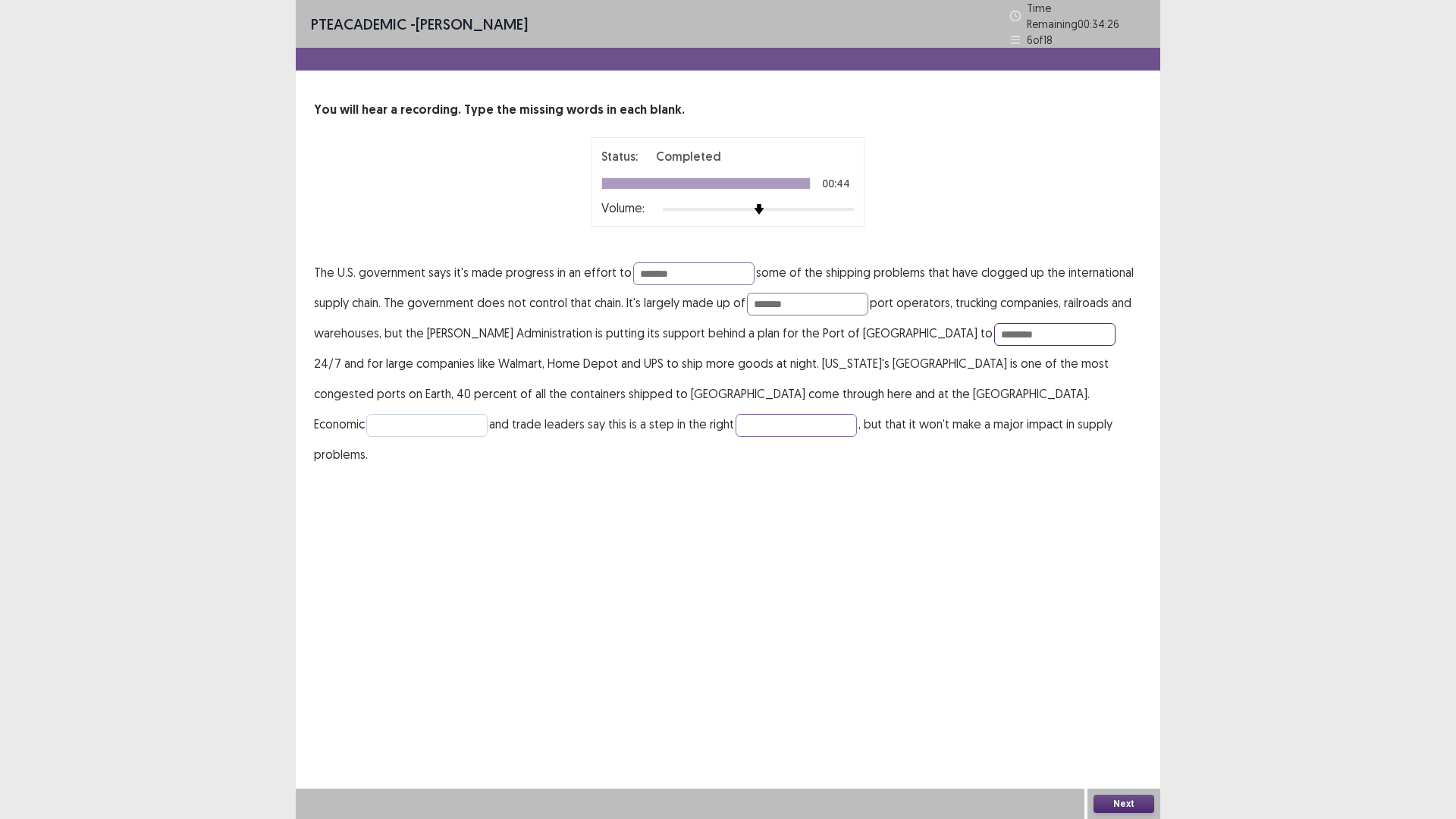
type input "********"
click at [487, 414] on input "text" at bounding box center [427, 425] width 121 height 22
click at [1115, 722] on button "Next" at bounding box center [1123, 803] width 61 height 18
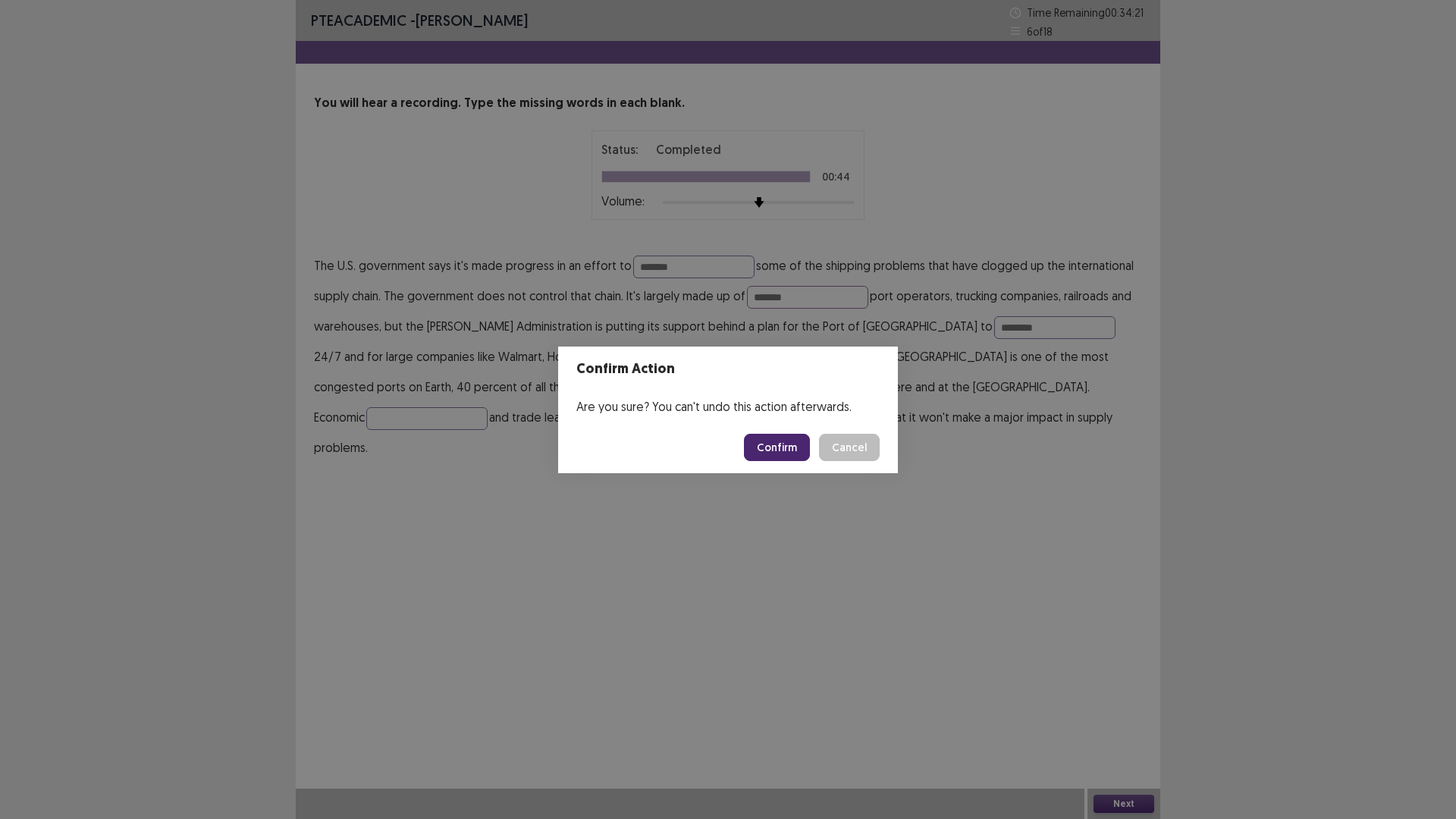
click at [783, 440] on button "Confirm" at bounding box center [776, 447] width 66 height 27
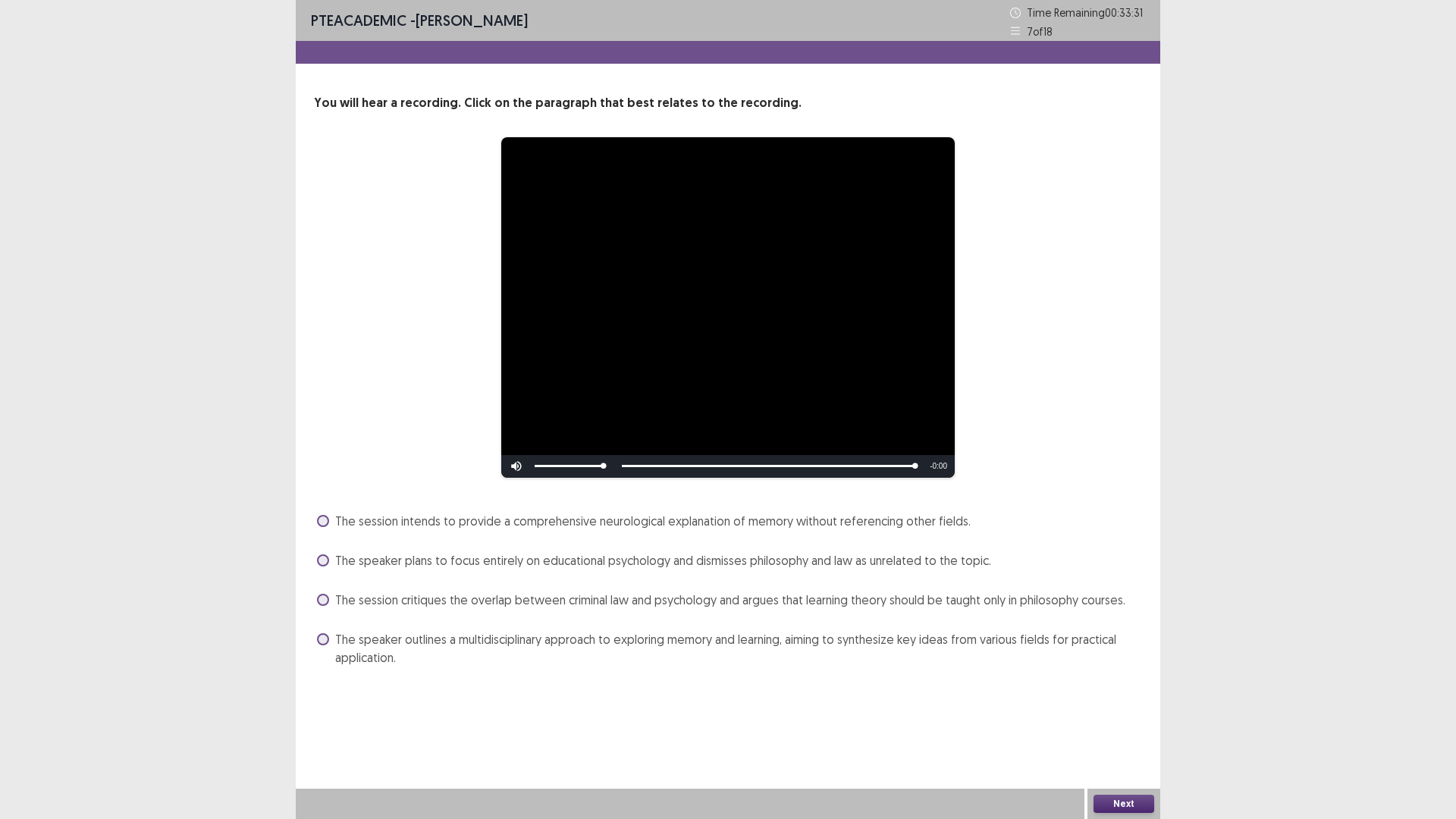
click at [321, 524] on span at bounding box center [323, 521] width 12 height 12
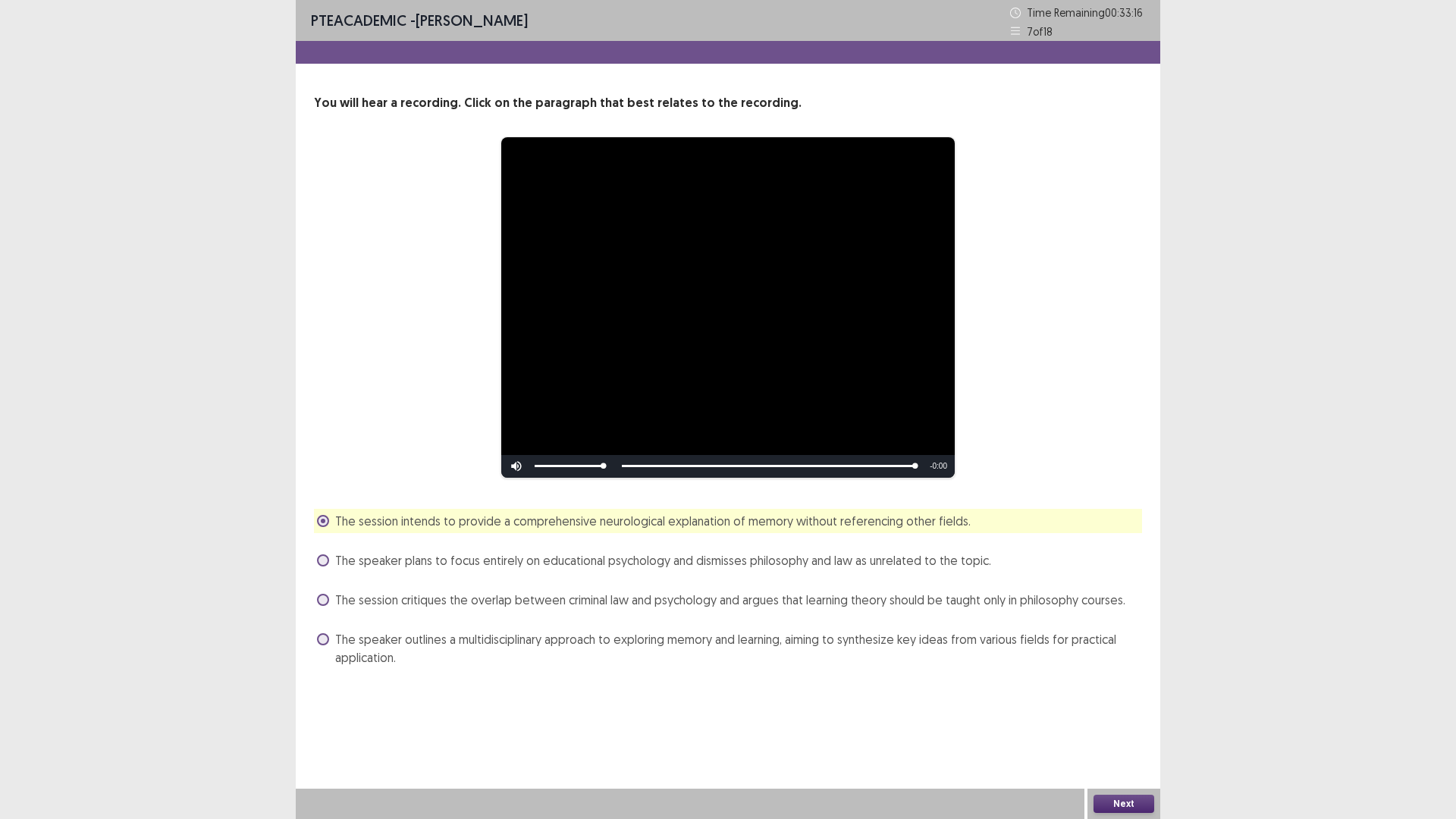
click at [1112, 722] on button "Next" at bounding box center [1123, 803] width 61 height 18
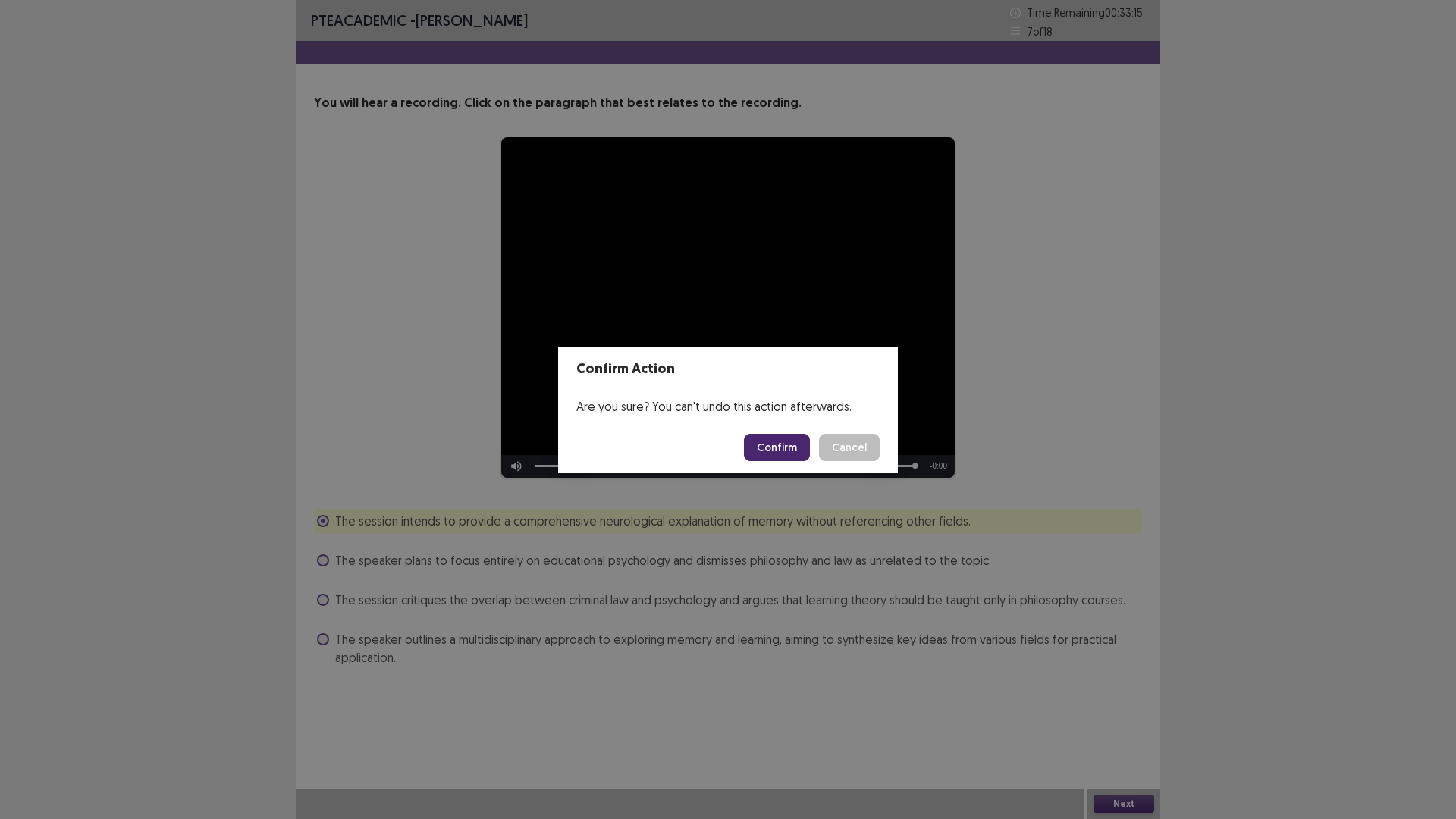
click at [769, 444] on button "Confirm" at bounding box center [776, 447] width 66 height 27
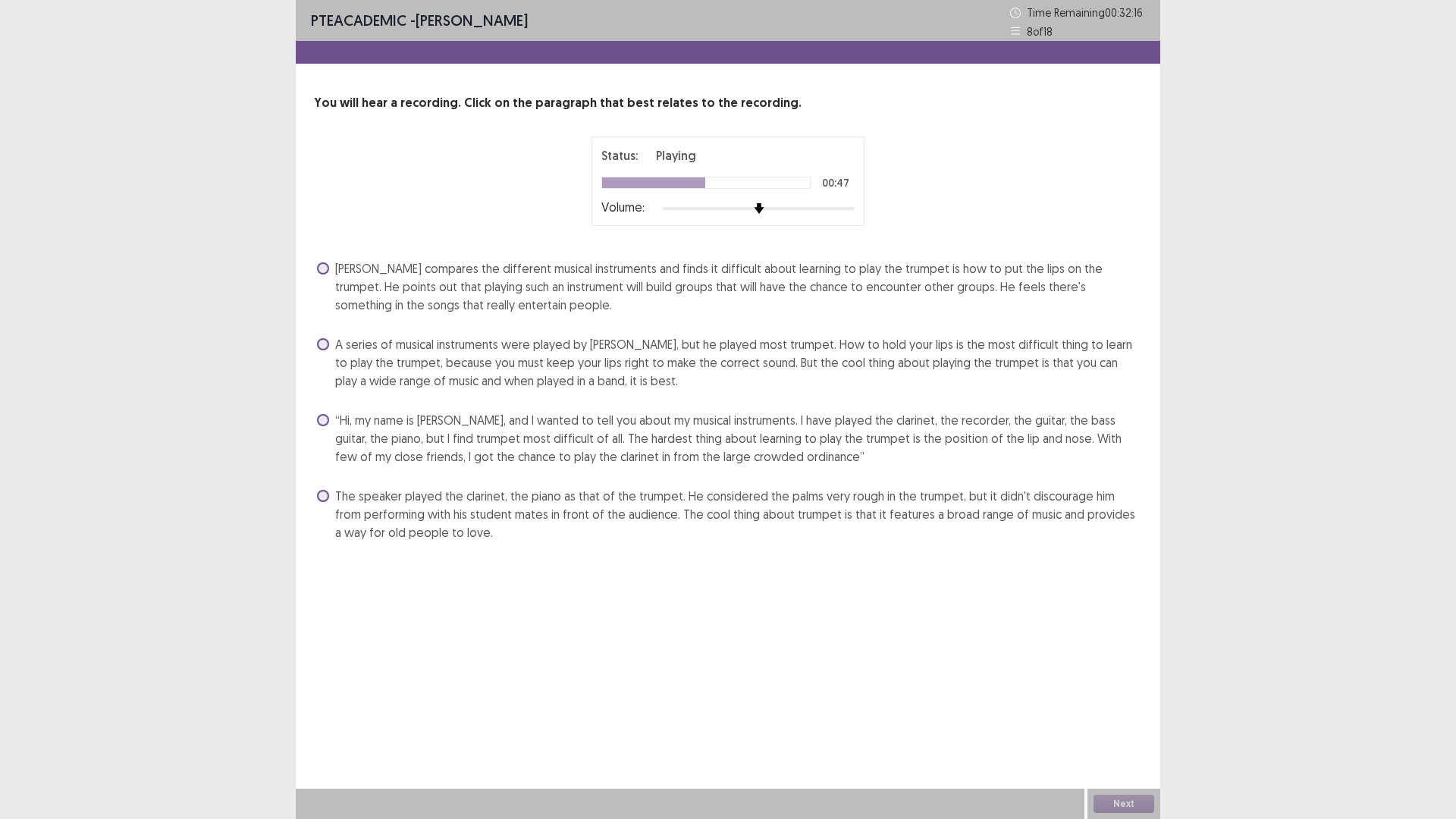
click at [326, 427] on label "“Hi, my name is [PERSON_NAME], and I wanted to tell you about my musical instru…" at bounding box center [729, 438] width 825 height 54
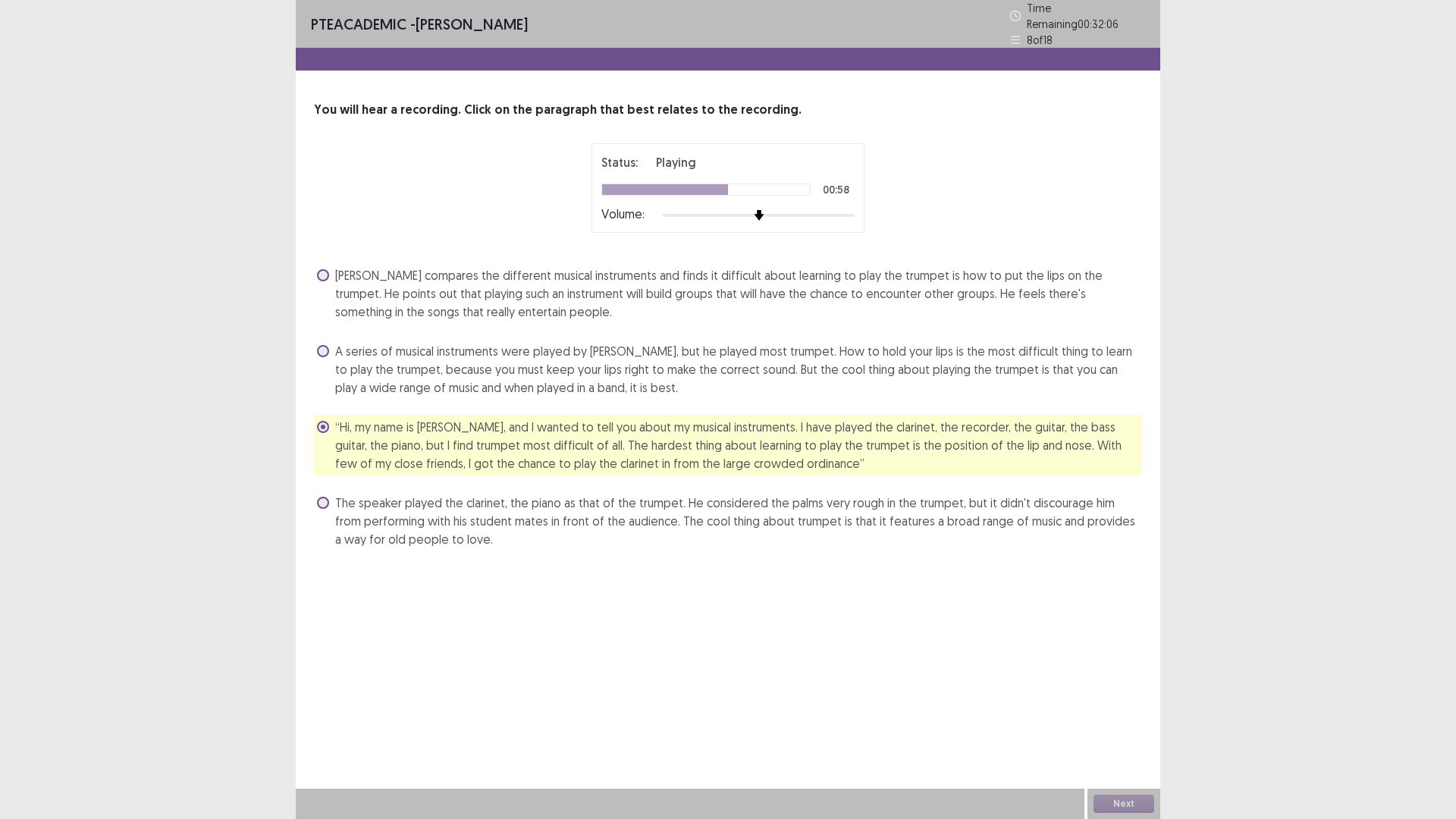
click at [329, 497] on label "The speaker played the clarinet, the piano as that of the trumpet. He considere…" at bounding box center [729, 520] width 825 height 54
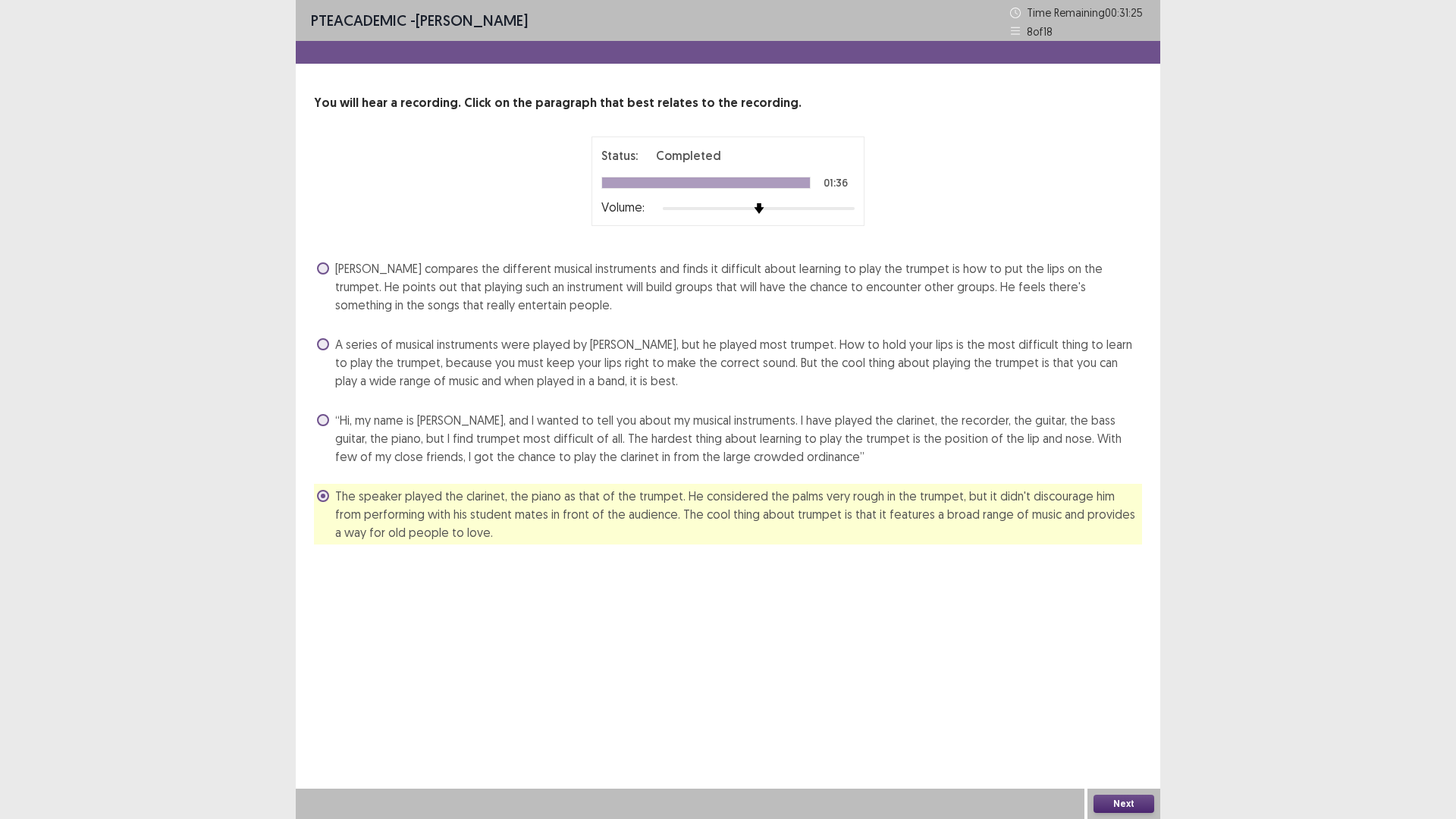
click at [1122, 722] on button "Next" at bounding box center [1123, 803] width 61 height 18
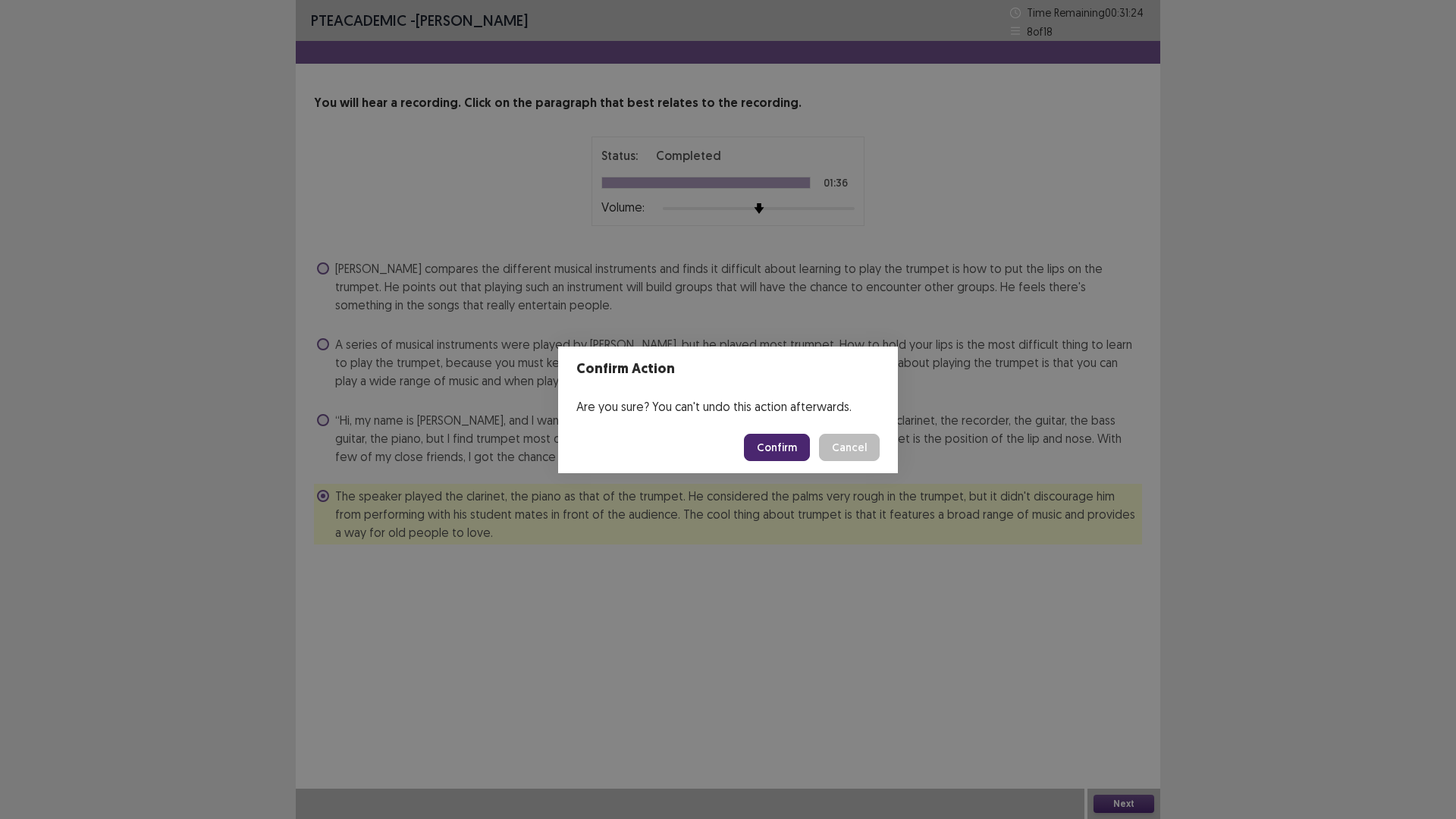
click at [785, 451] on button "Confirm" at bounding box center [776, 447] width 66 height 27
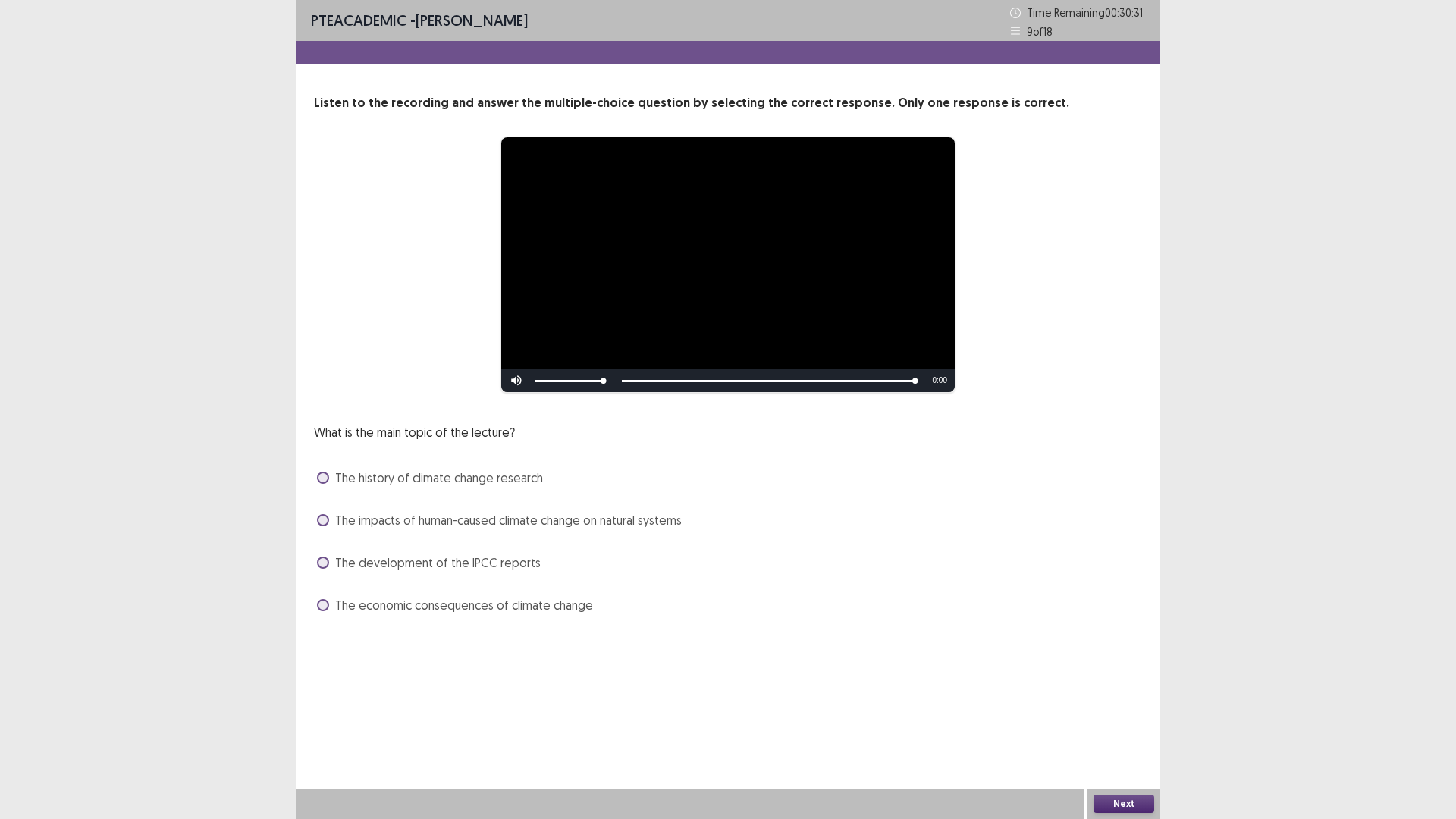
click at [325, 518] on span at bounding box center [323, 520] width 12 height 12
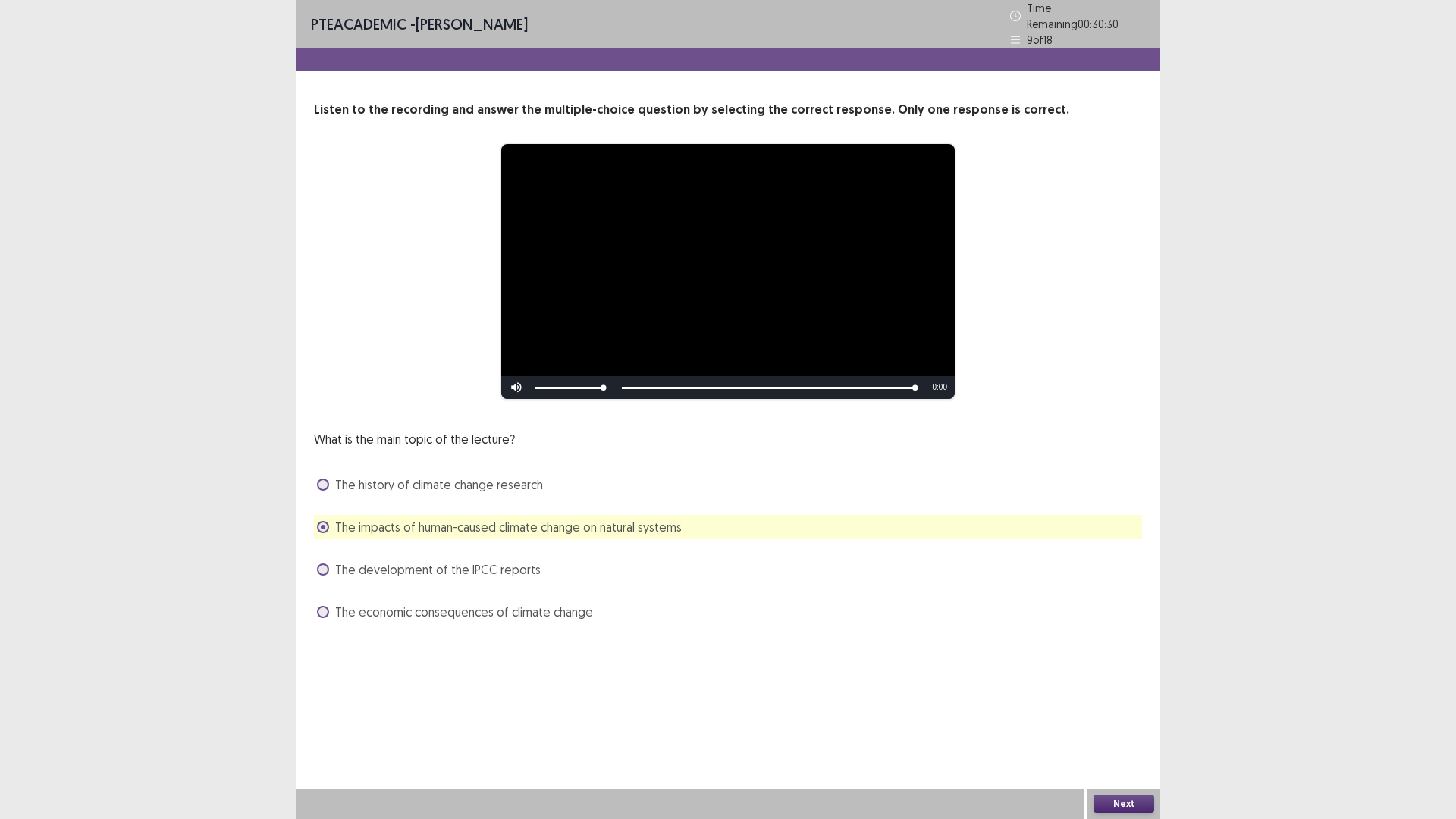
click at [1105, 722] on button "Next" at bounding box center [1123, 803] width 61 height 18
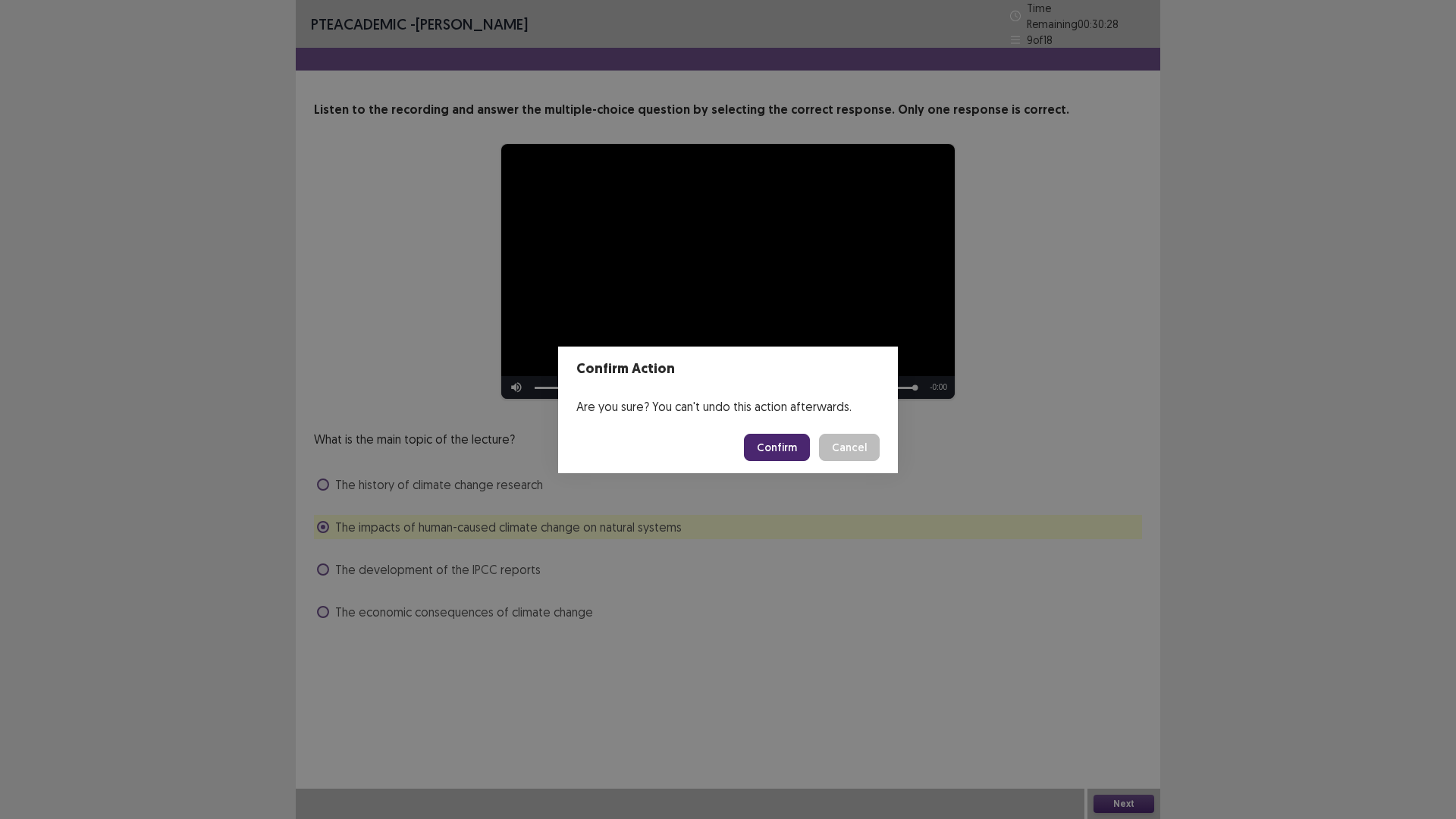
click at [767, 448] on button "Confirm" at bounding box center [776, 447] width 66 height 27
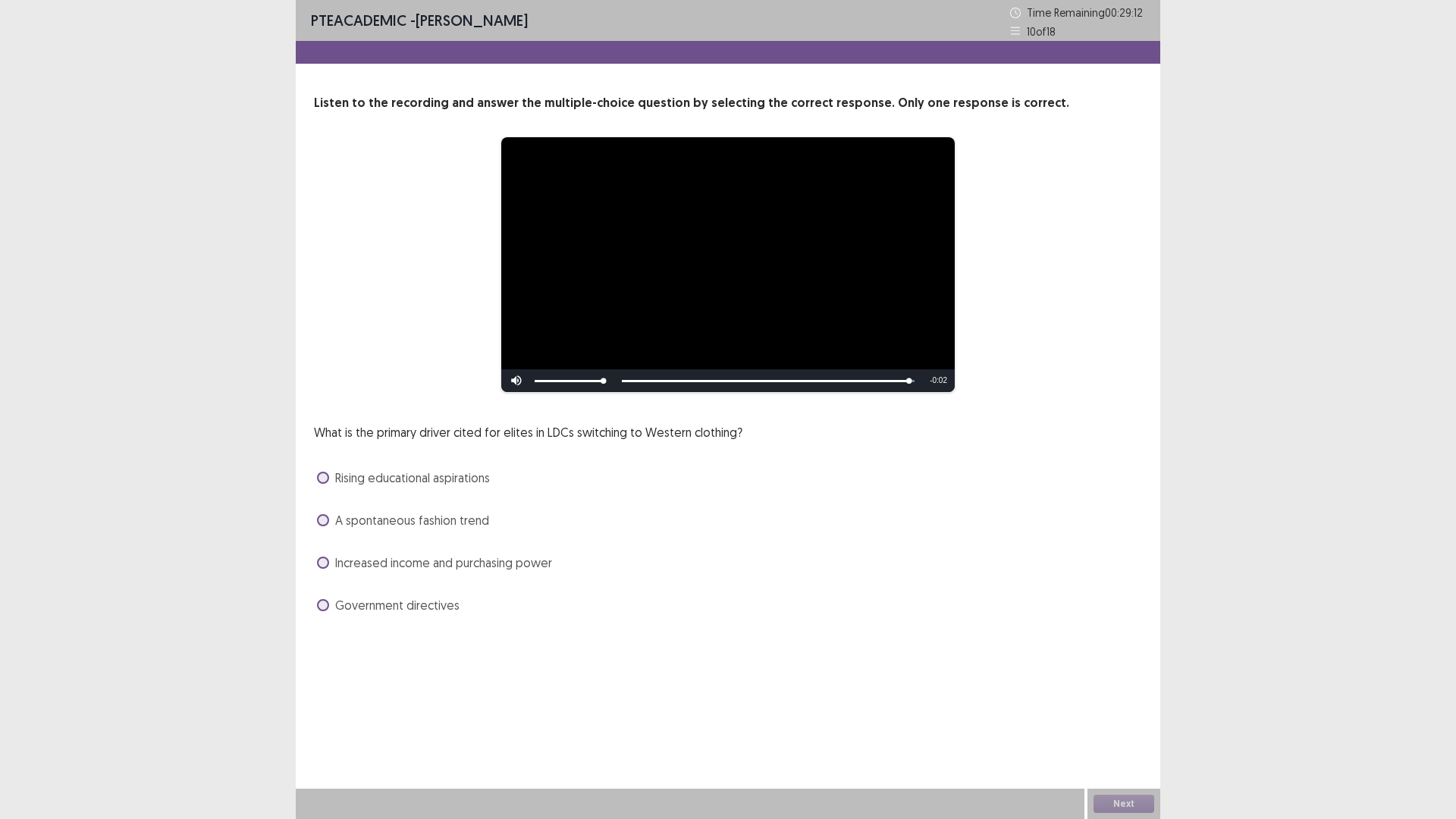
click at [327, 560] on span at bounding box center [323, 562] width 12 height 12
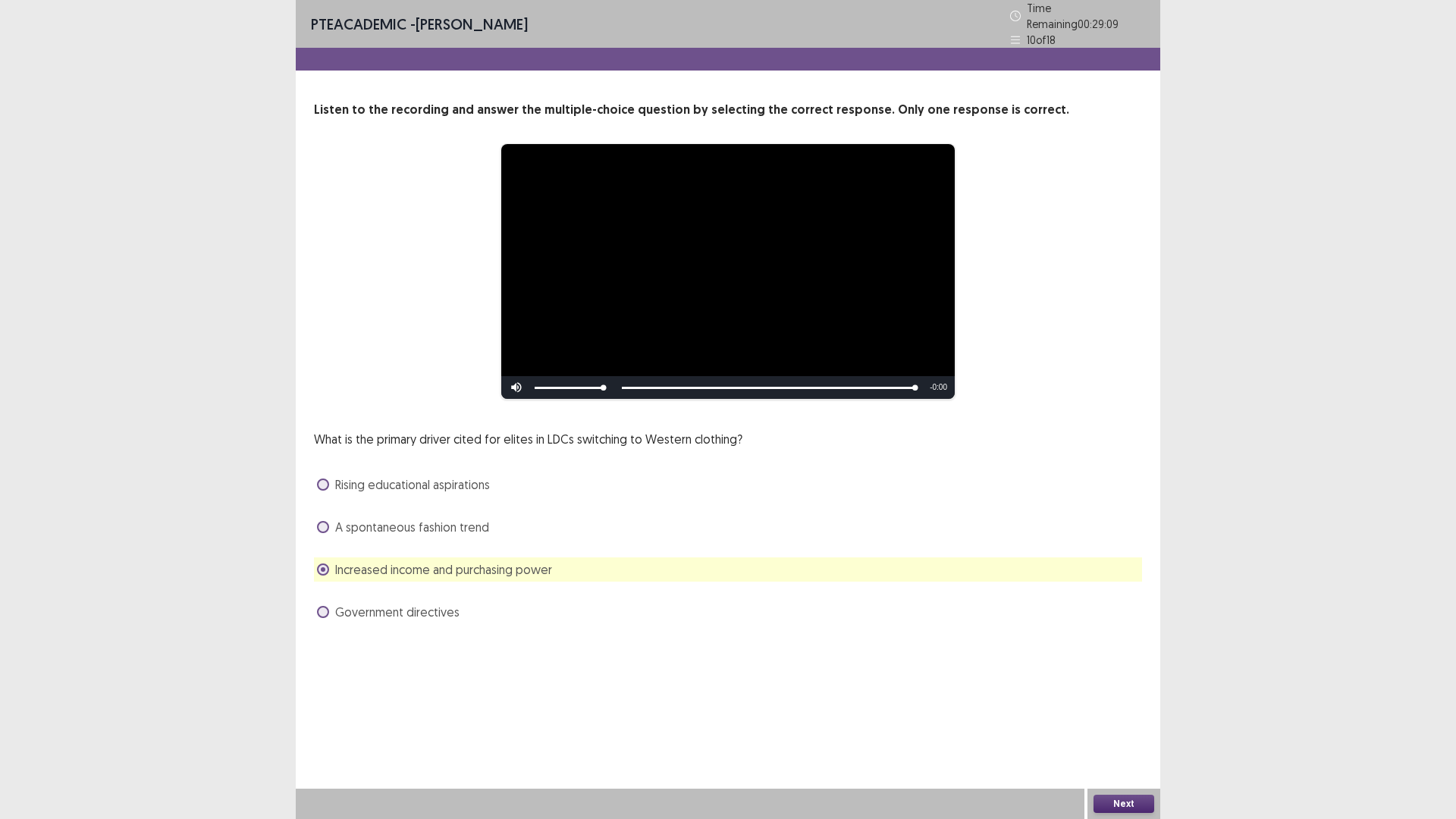
click at [1122, 722] on button "Next" at bounding box center [1123, 803] width 61 height 18
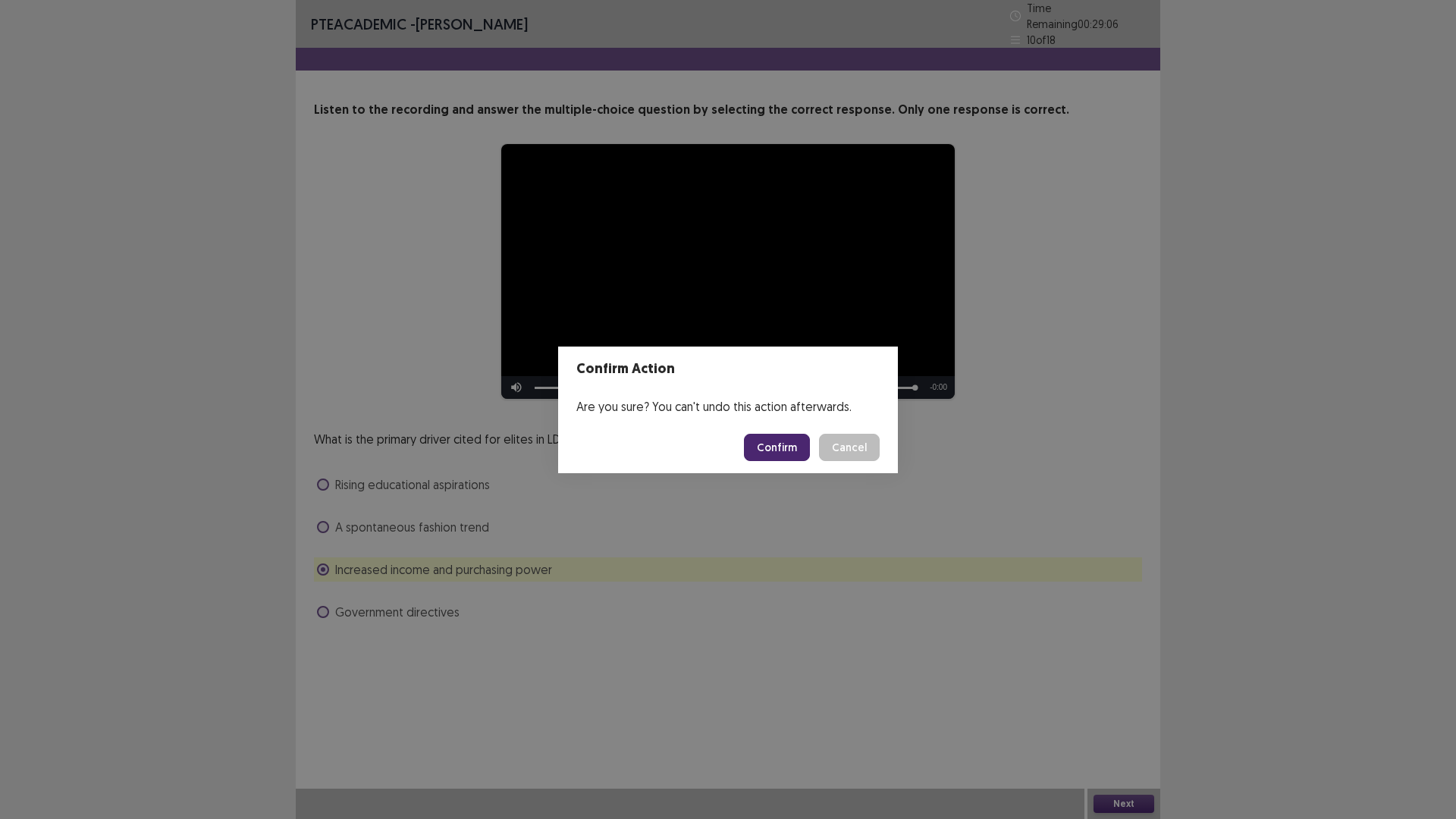
click at [777, 452] on button "Confirm" at bounding box center [776, 447] width 66 height 27
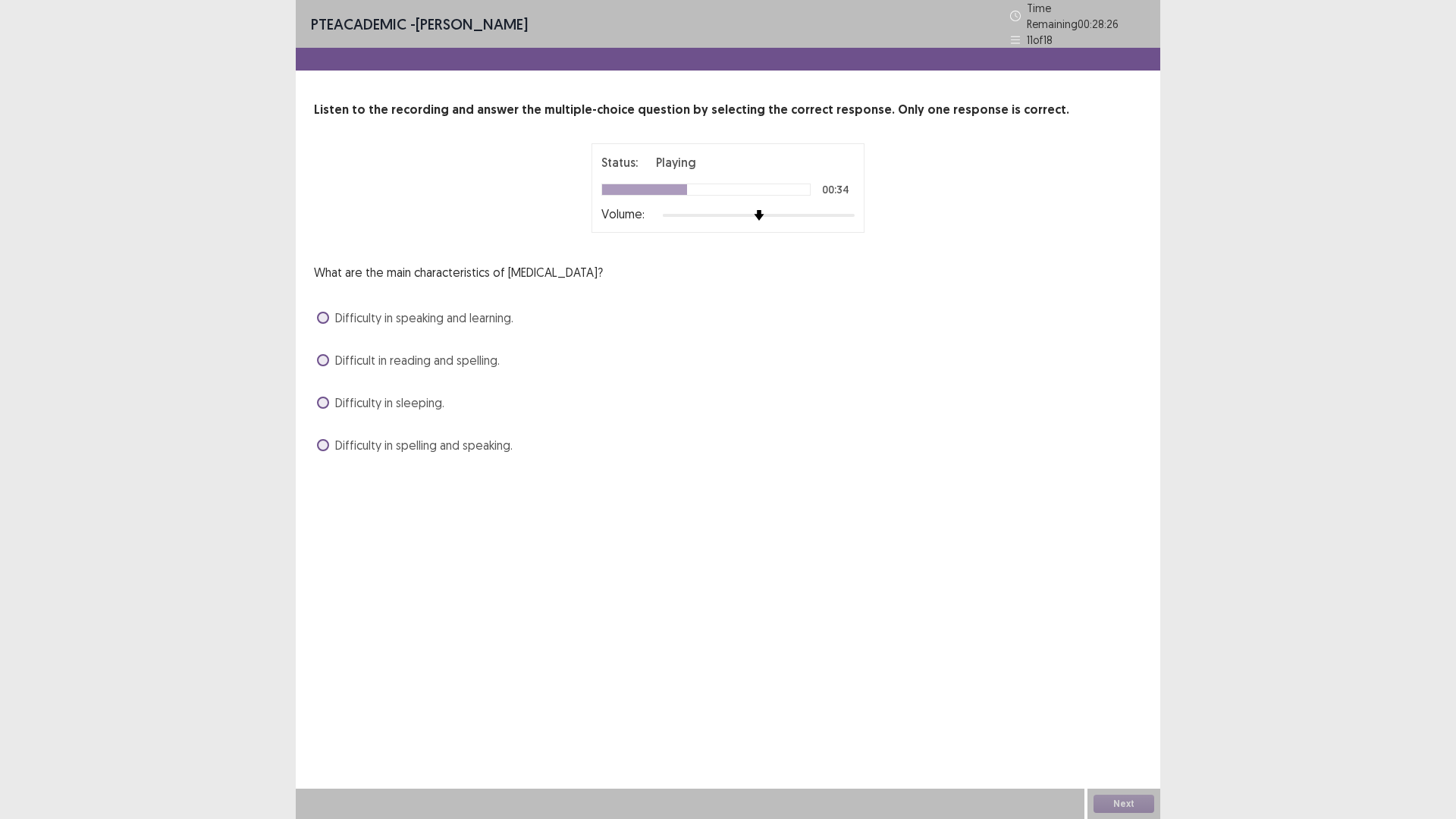
click at [318, 354] on span at bounding box center [323, 360] width 12 height 12
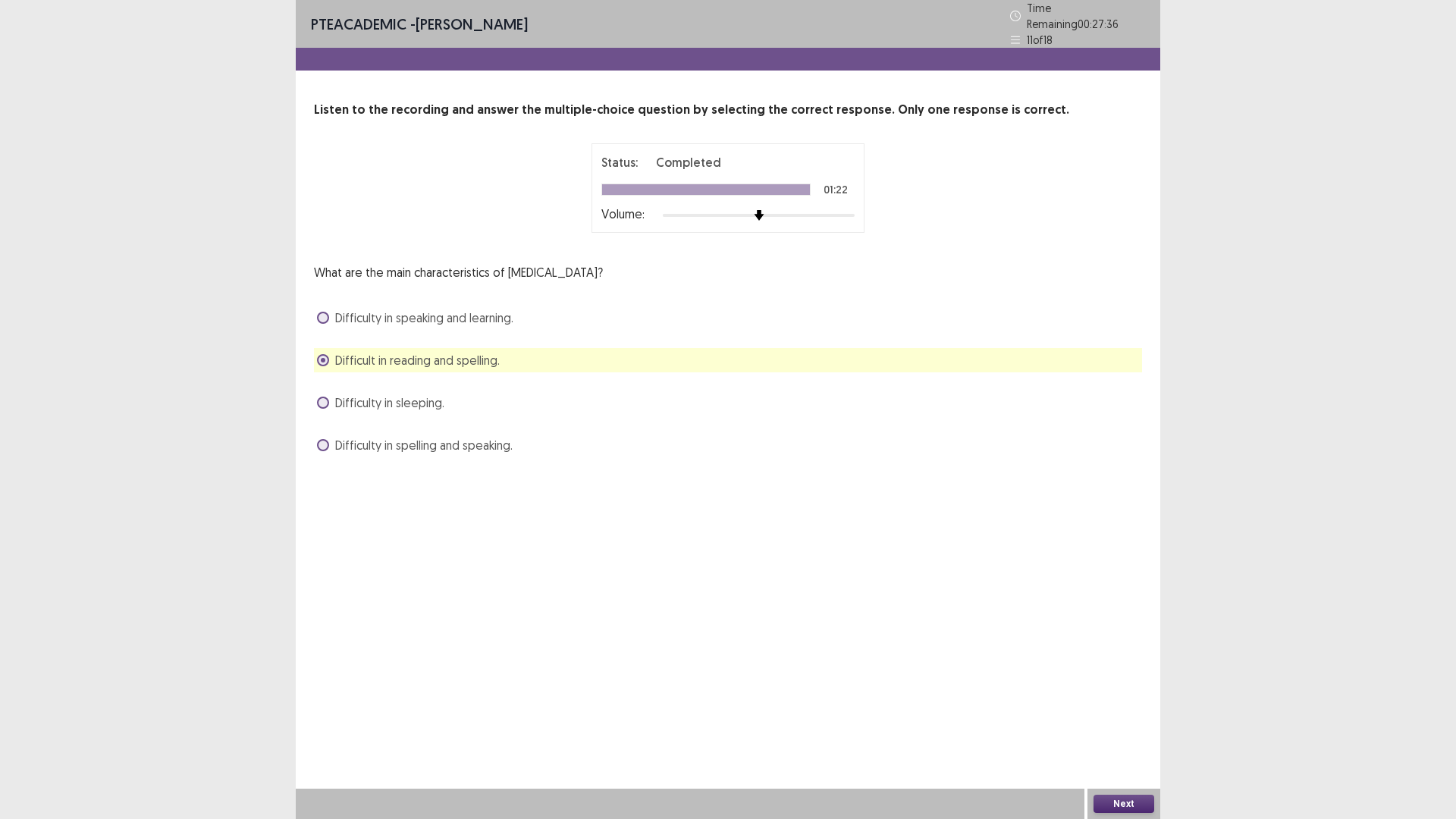
click at [1124, 722] on button "Next" at bounding box center [1123, 803] width 61 height 18
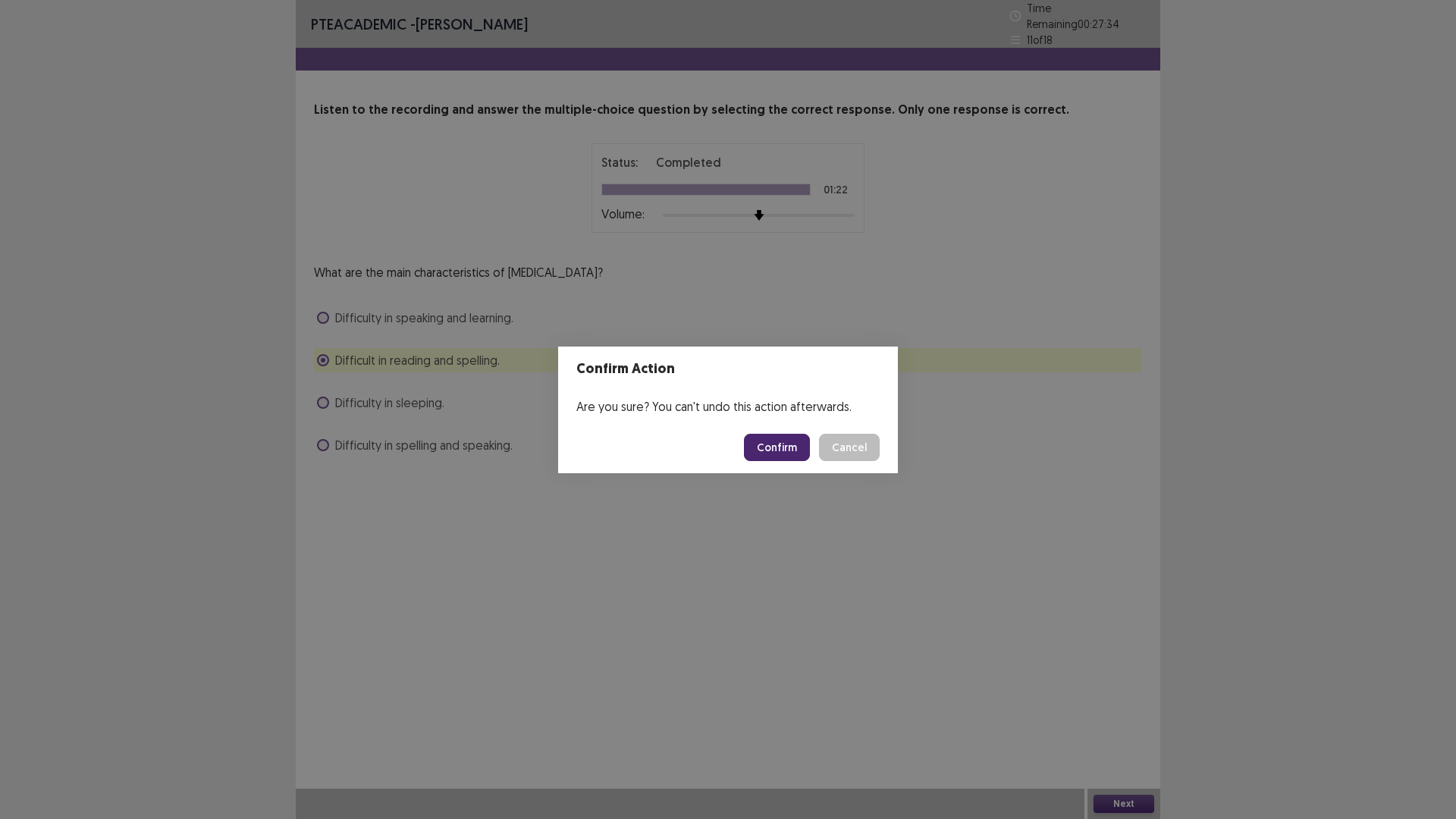
click at [787, 443] on button "Confirm" at bounding box center [776, 447] width 66 height 27
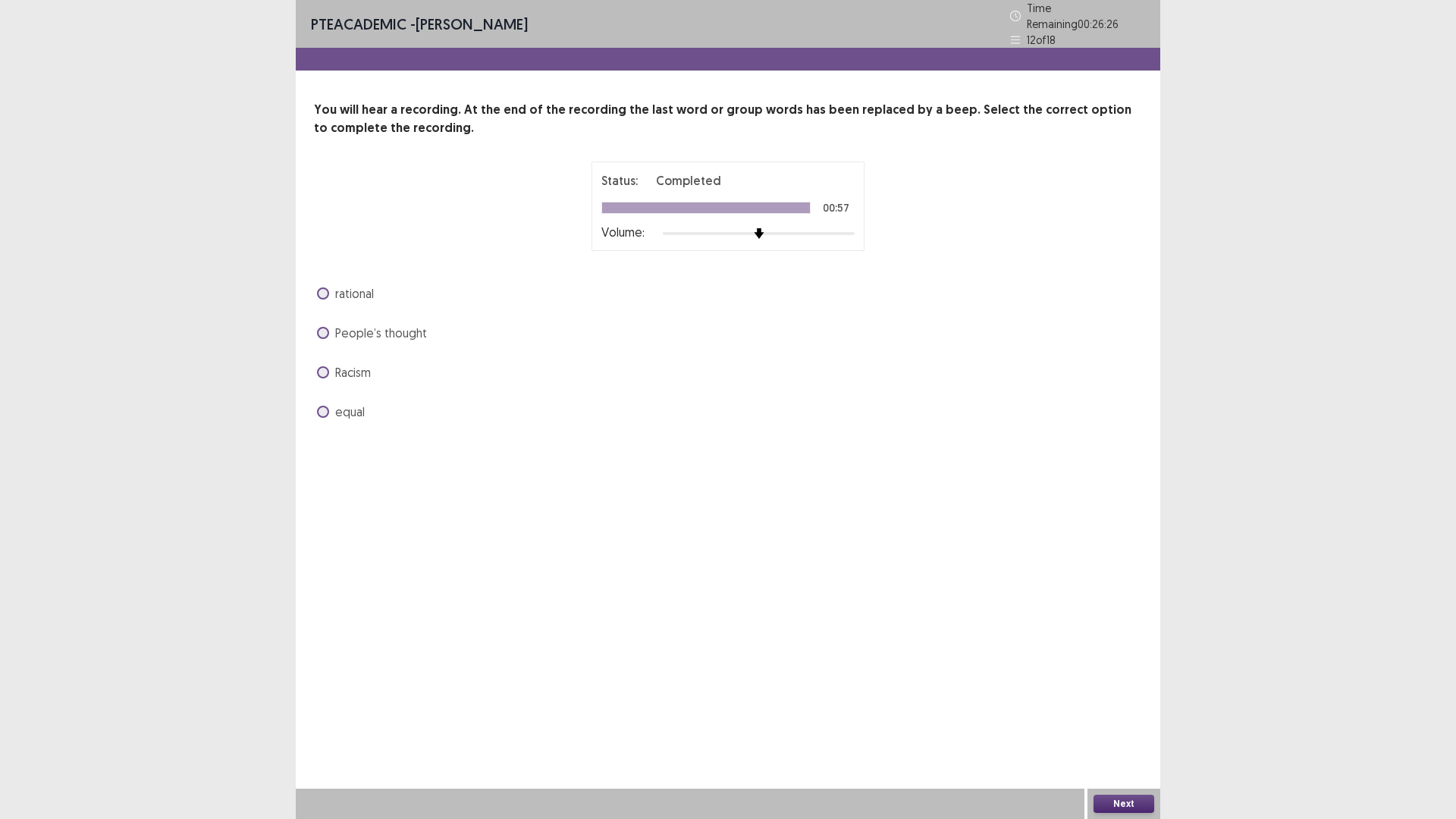
click at [329, 323] on label "People’s thought" at bounding box center [372, 332] width 110 height 18
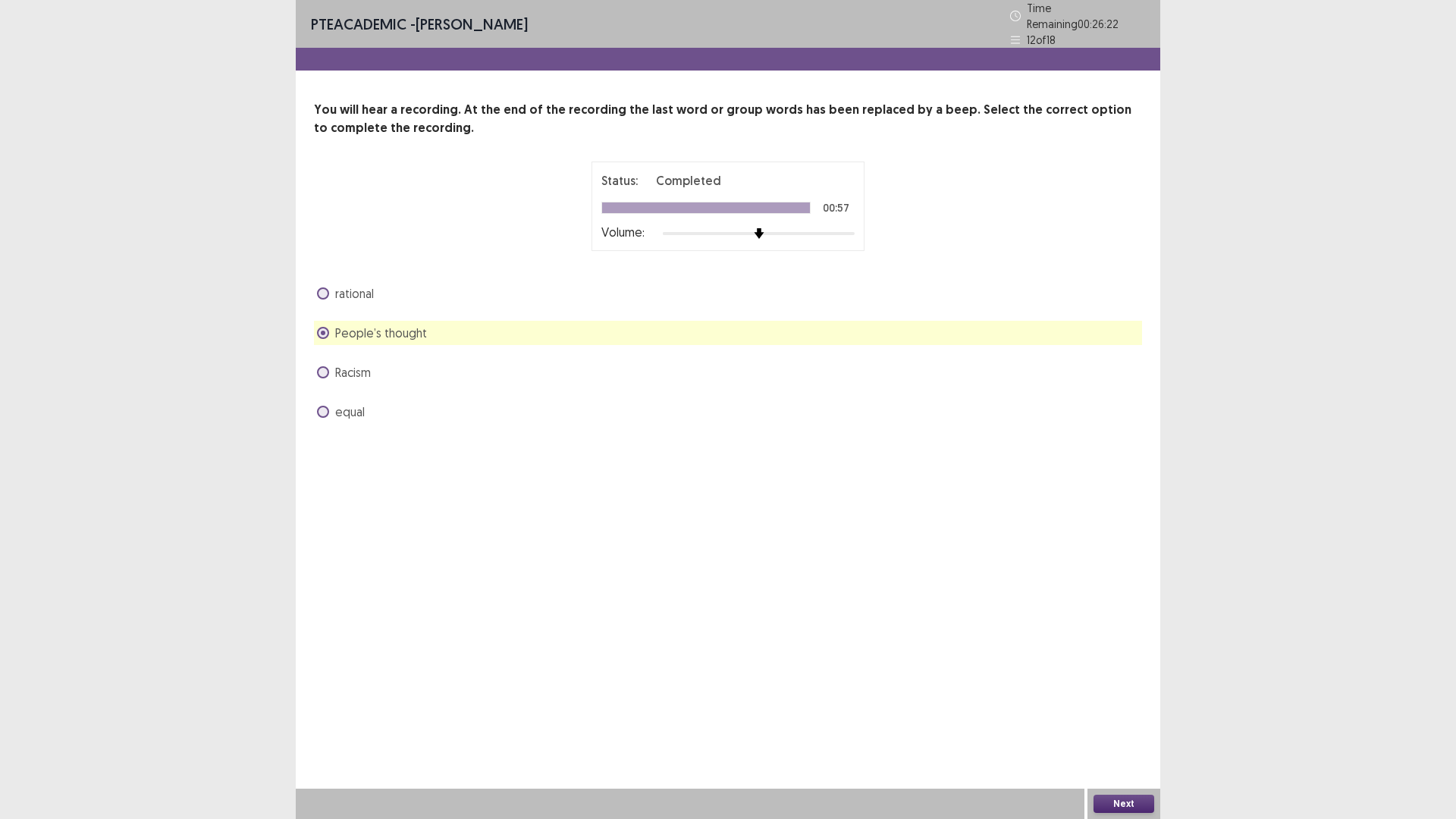
click at [322, 406] on span at bounding box center [323, 412] width 12 height 12
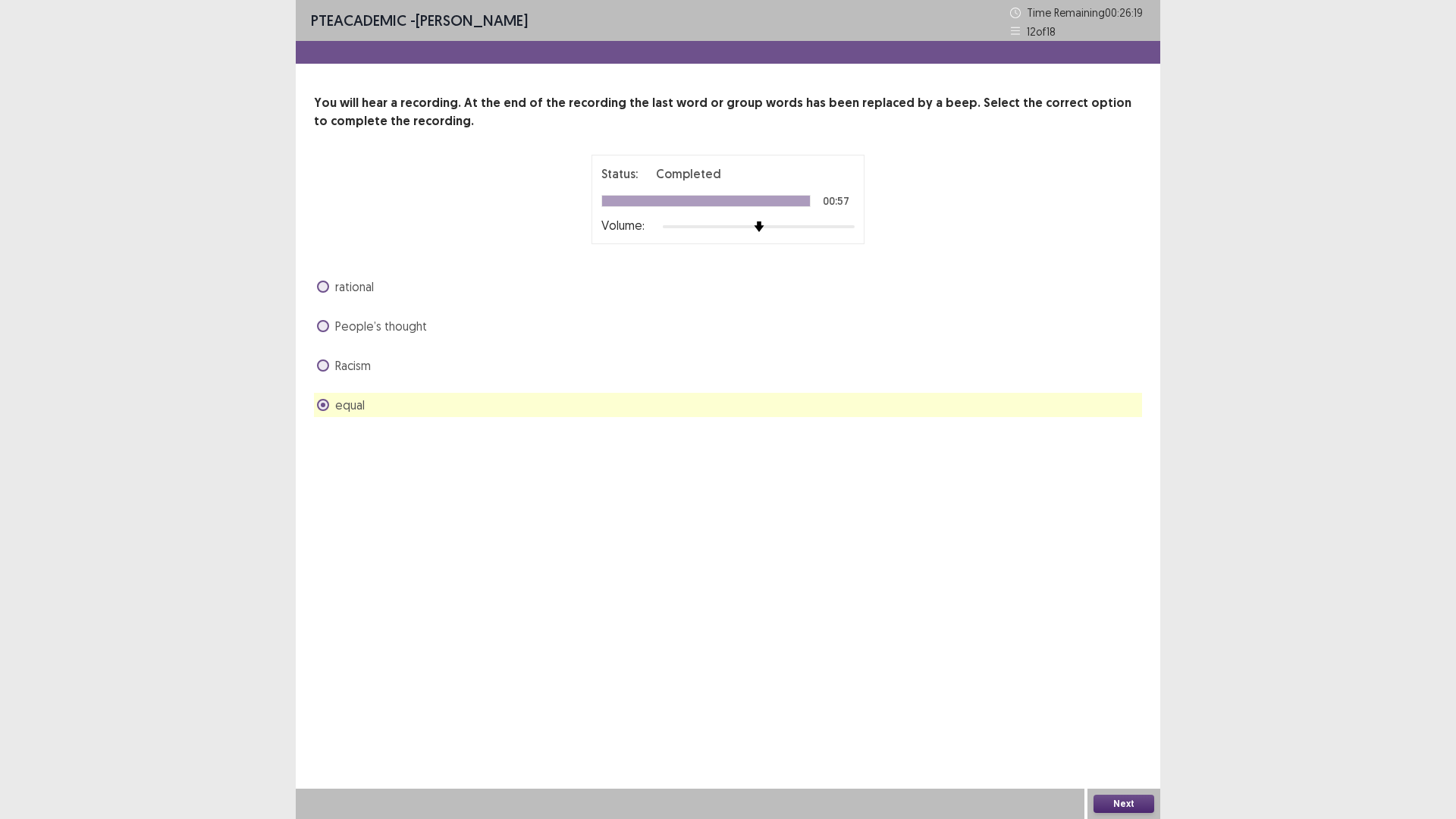
click at [1095, 722] on button "Next" at bounding box center [1123, 803] width 61 height 18
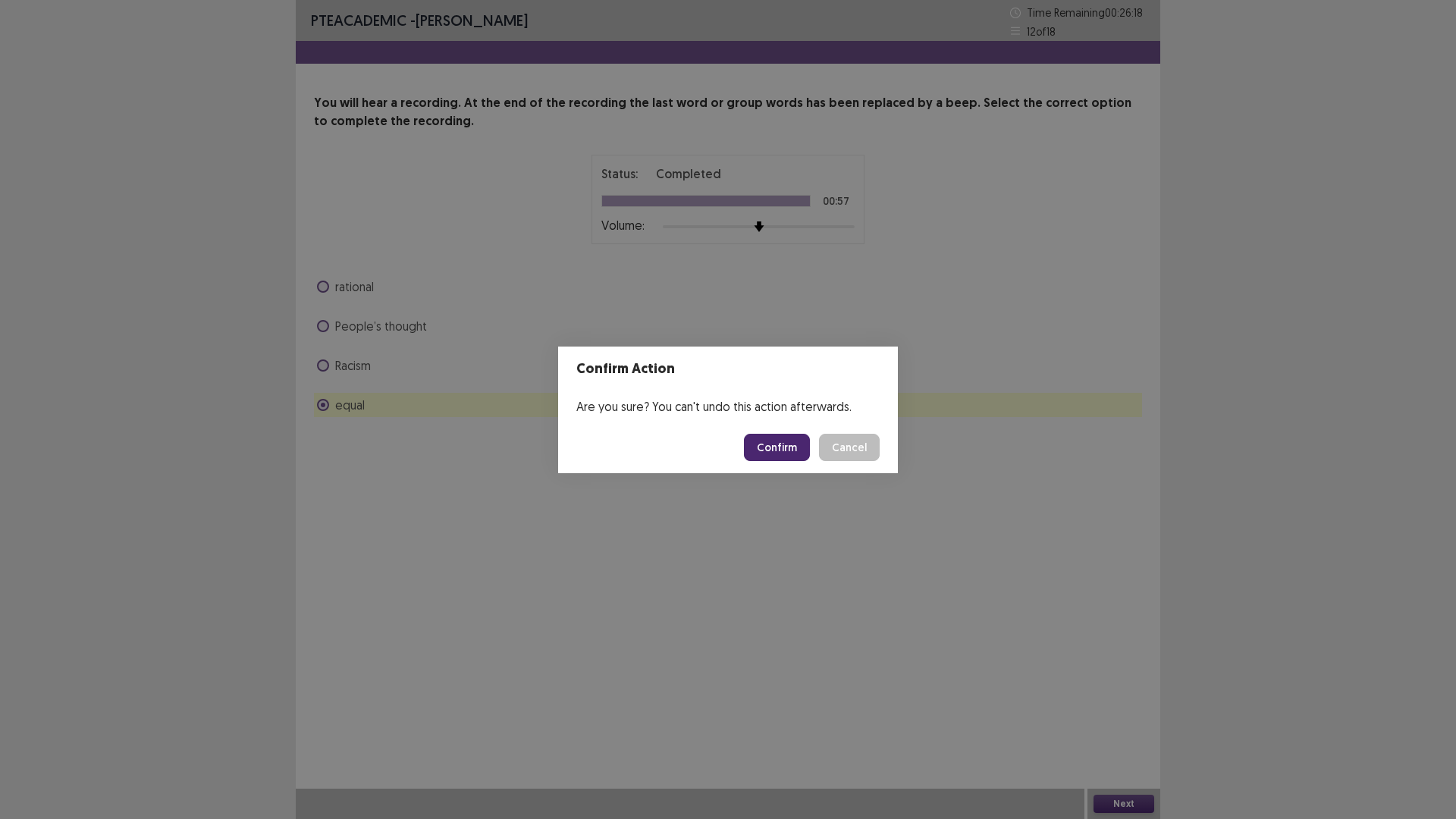
click at [755, 451] on button "Confirm" at bounding box center [776, 447] width 66 height 27
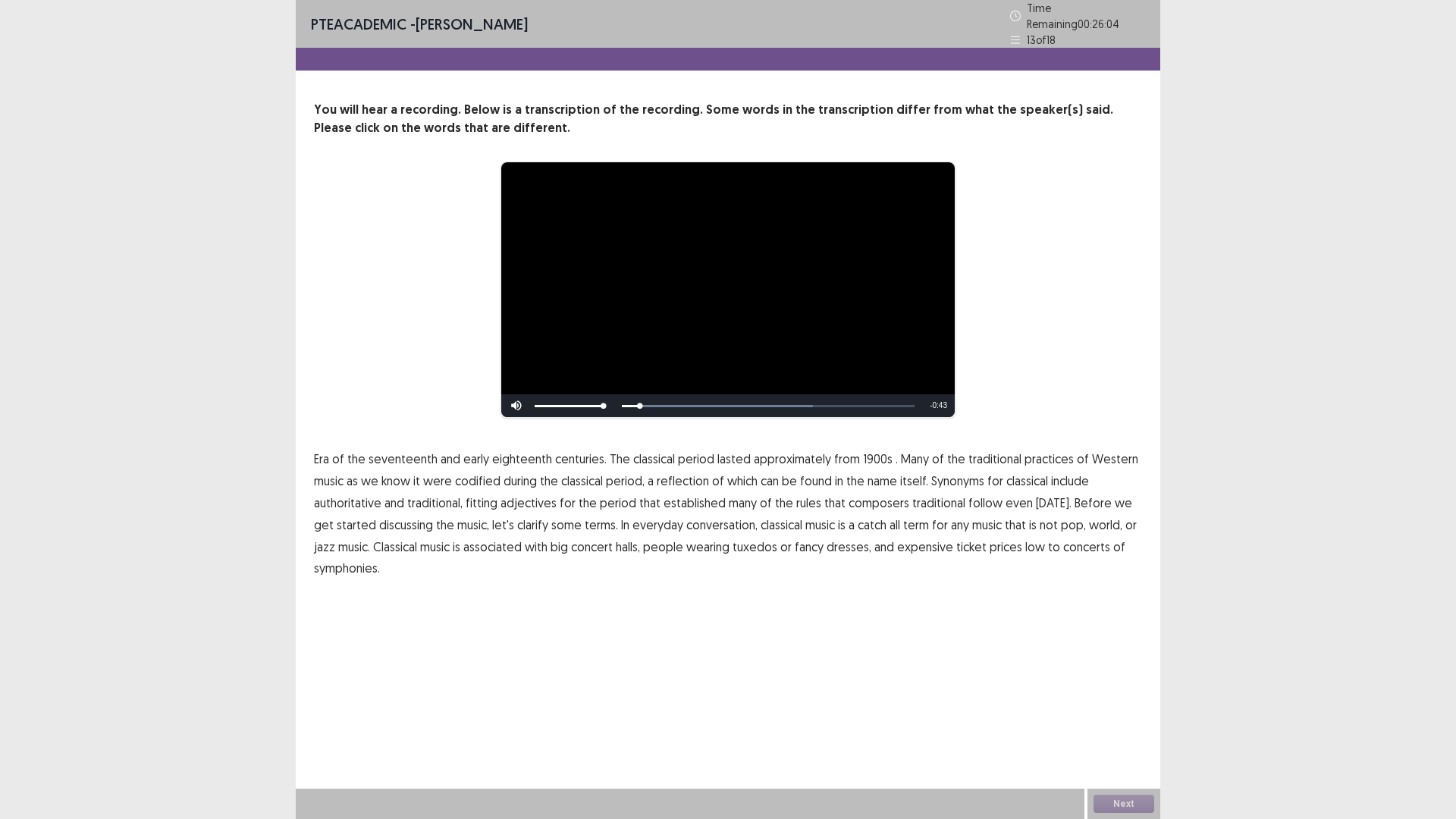
click at [325, 453] on span "Era" at bounding box center [322, 458] width 16 height 18
click at [867, 454] on span "1900s" at bounding box center [877, 458] width 29 height 18
click at [760, 521] on span "classical" at bounding box center [781, 524] width 42 height 18
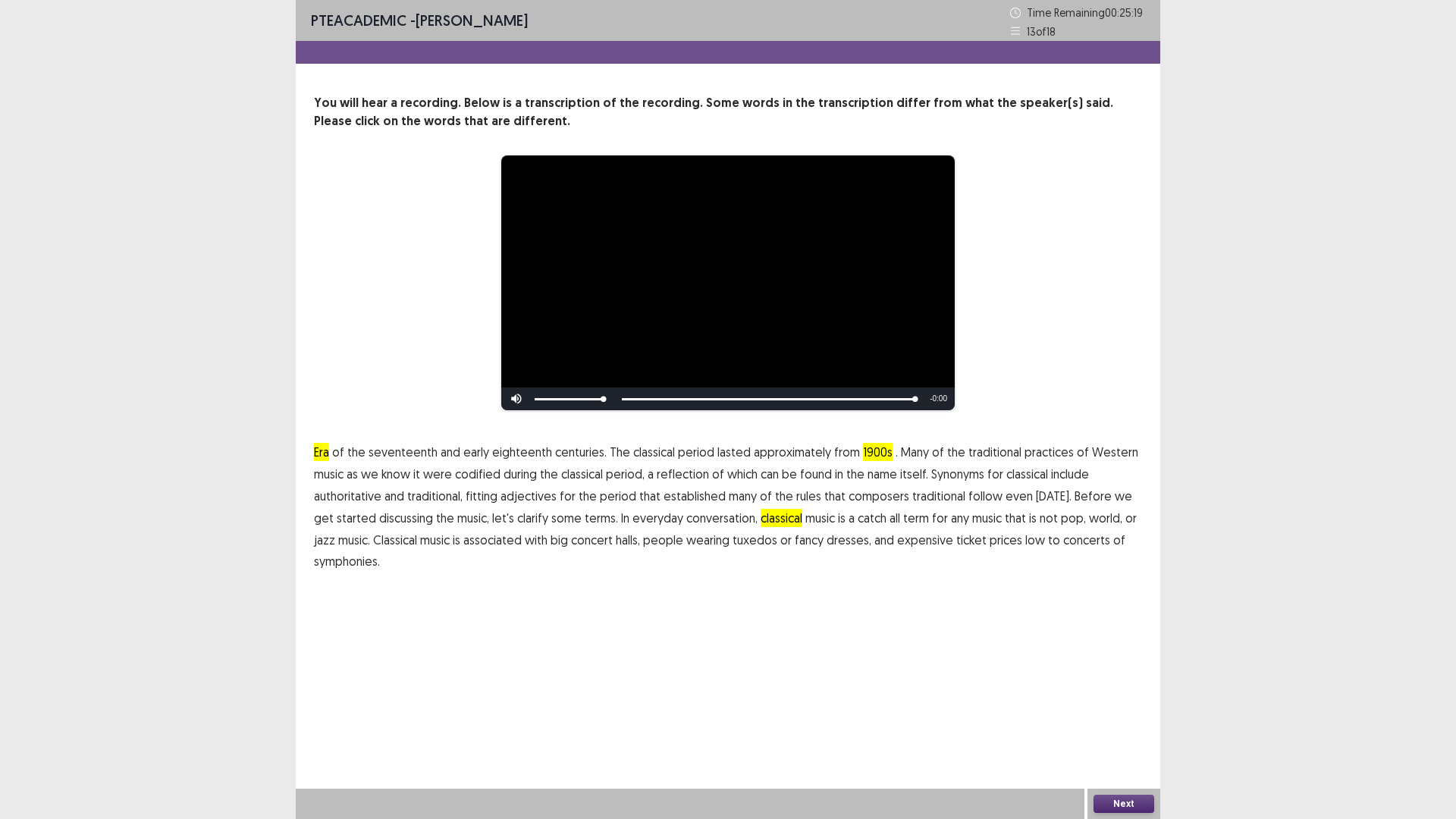
click at [1065, 537] on span "concerts" at bounding box center [1086, 539] width 47 height 18
click at [1063, 539] on span "concerts" at bounding box center [1086, 539] width 47 height 18
click at [1121, 722] on button "Next" at bounding box center [1123, 803] width 61 height 18
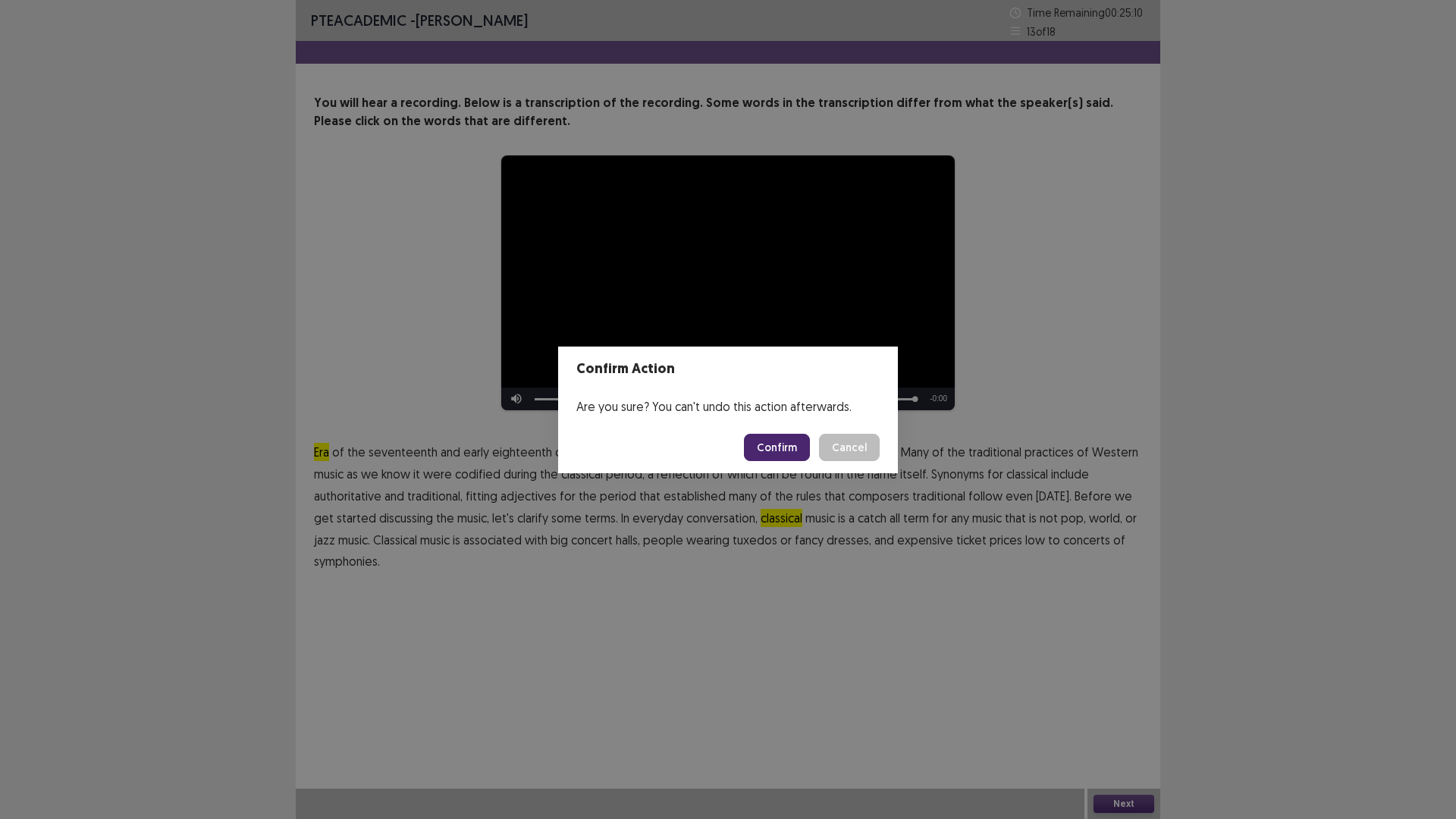
click at [779, 444] on button "Confirm" at bounding box center [776, 447] width 66 height 27
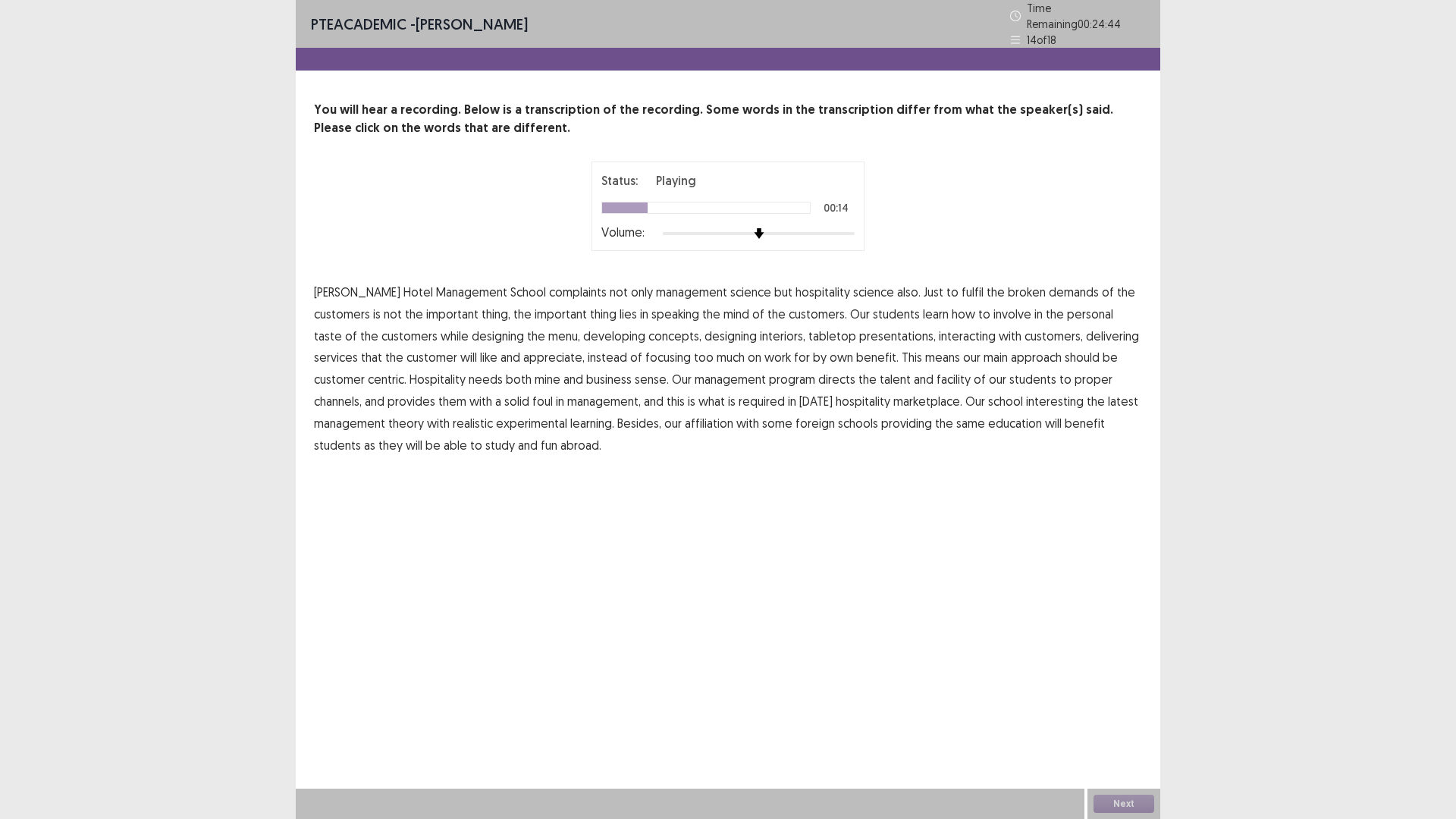
click at [652, 309] on span "speaking" at bounding box center [676, 313] width 48 height 18
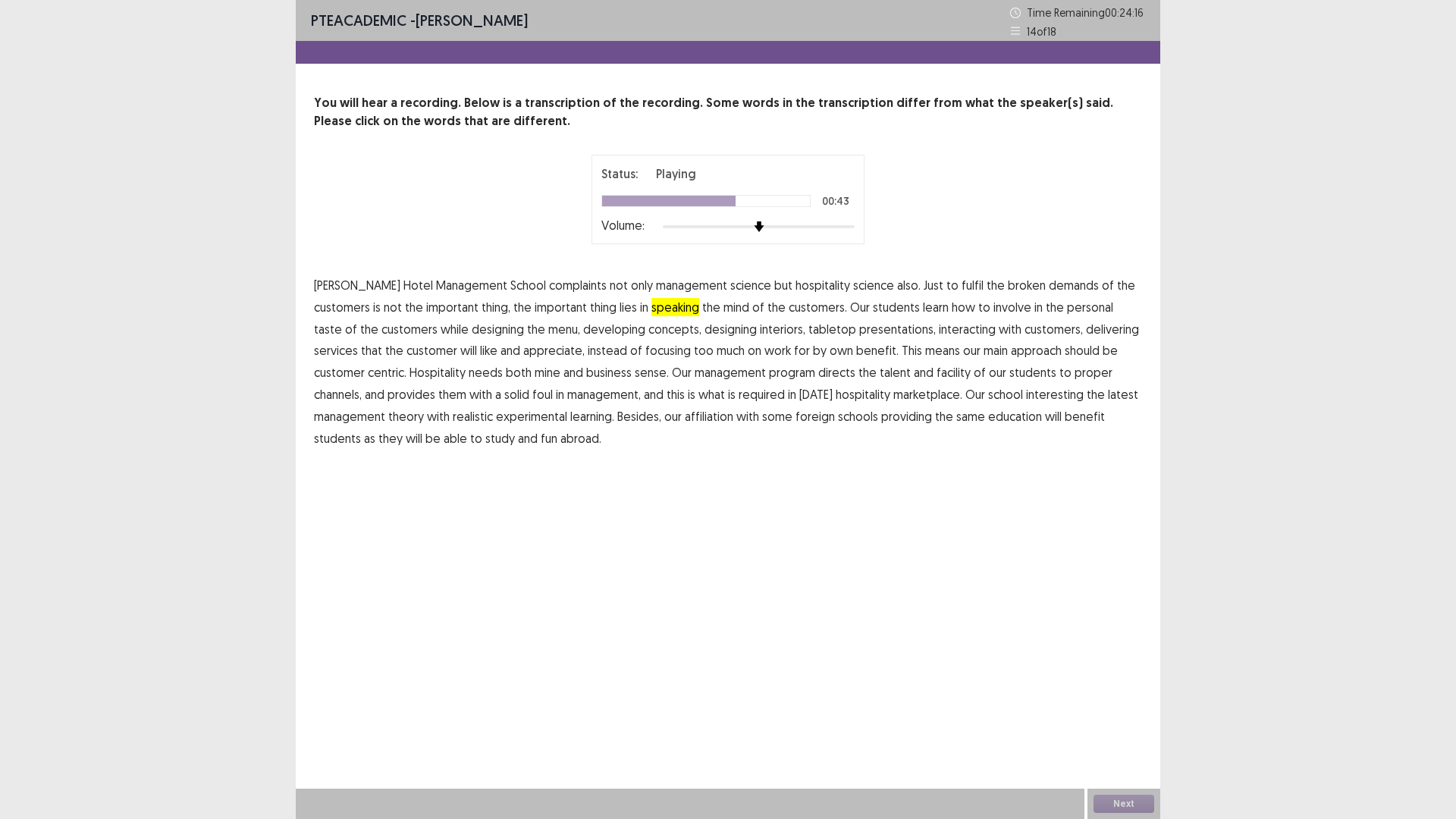
click at [936, 374] on span "facility" at bounding box center [953, 371] width 34 height 18
click at [532, 396] on span "foul" at bounding box center [542, 394] width 20 height 18
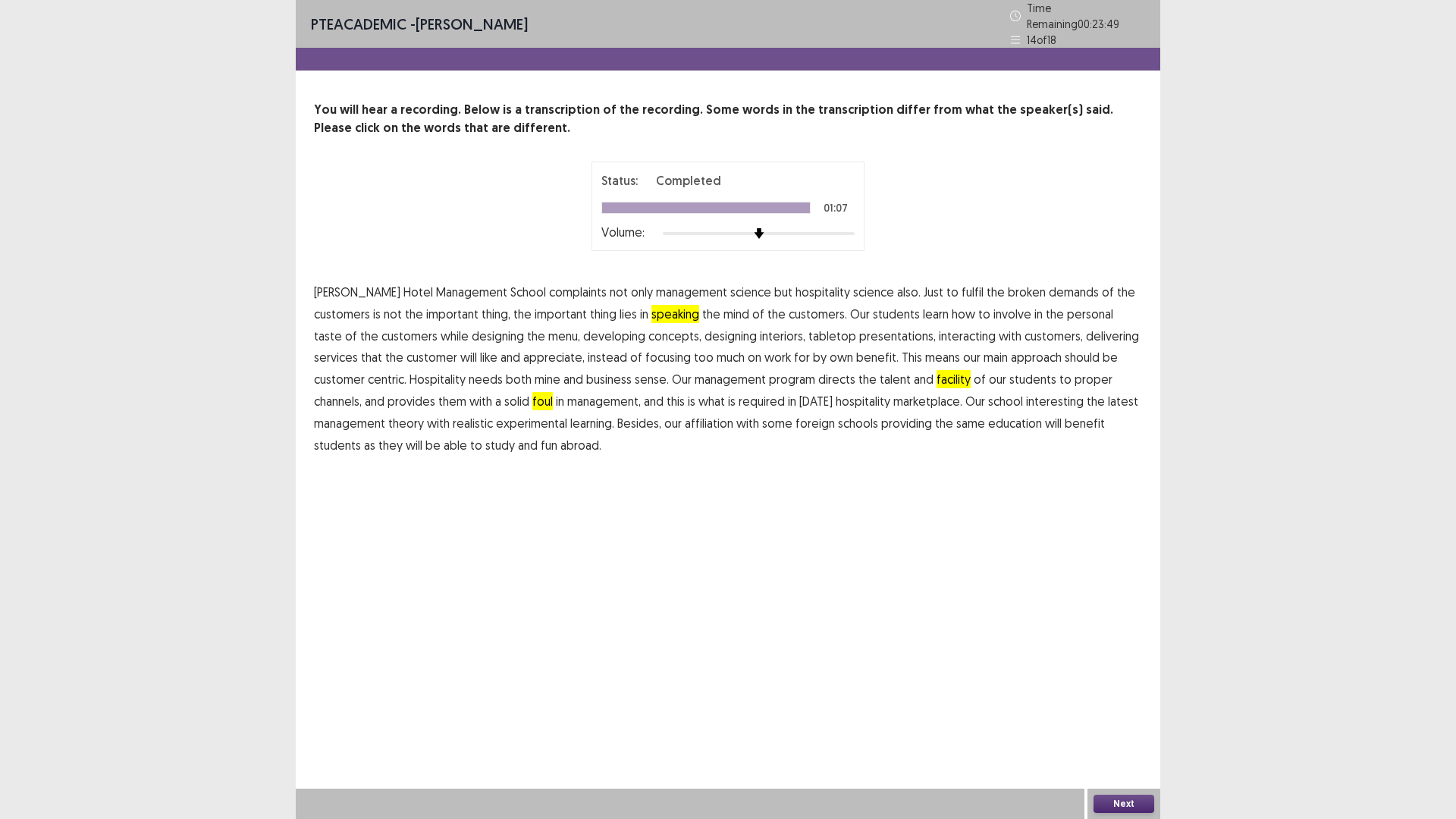
click at [1118, 722] on button "Next" at bounding box center [1123, 803] width 61 height 18
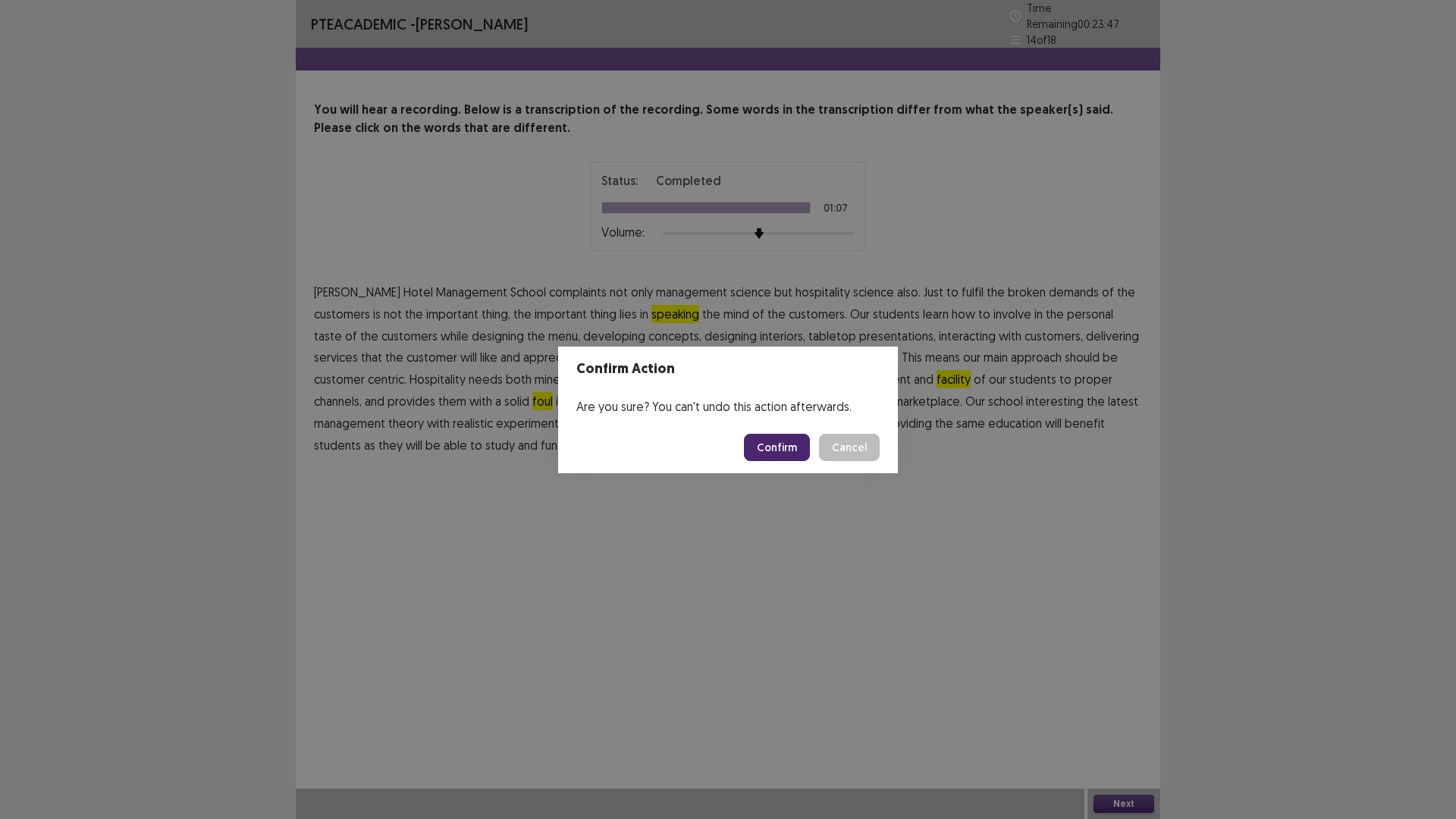
click at [776, 452] on button "Confirm" at bounding box center [776, 447] width 66 height 27
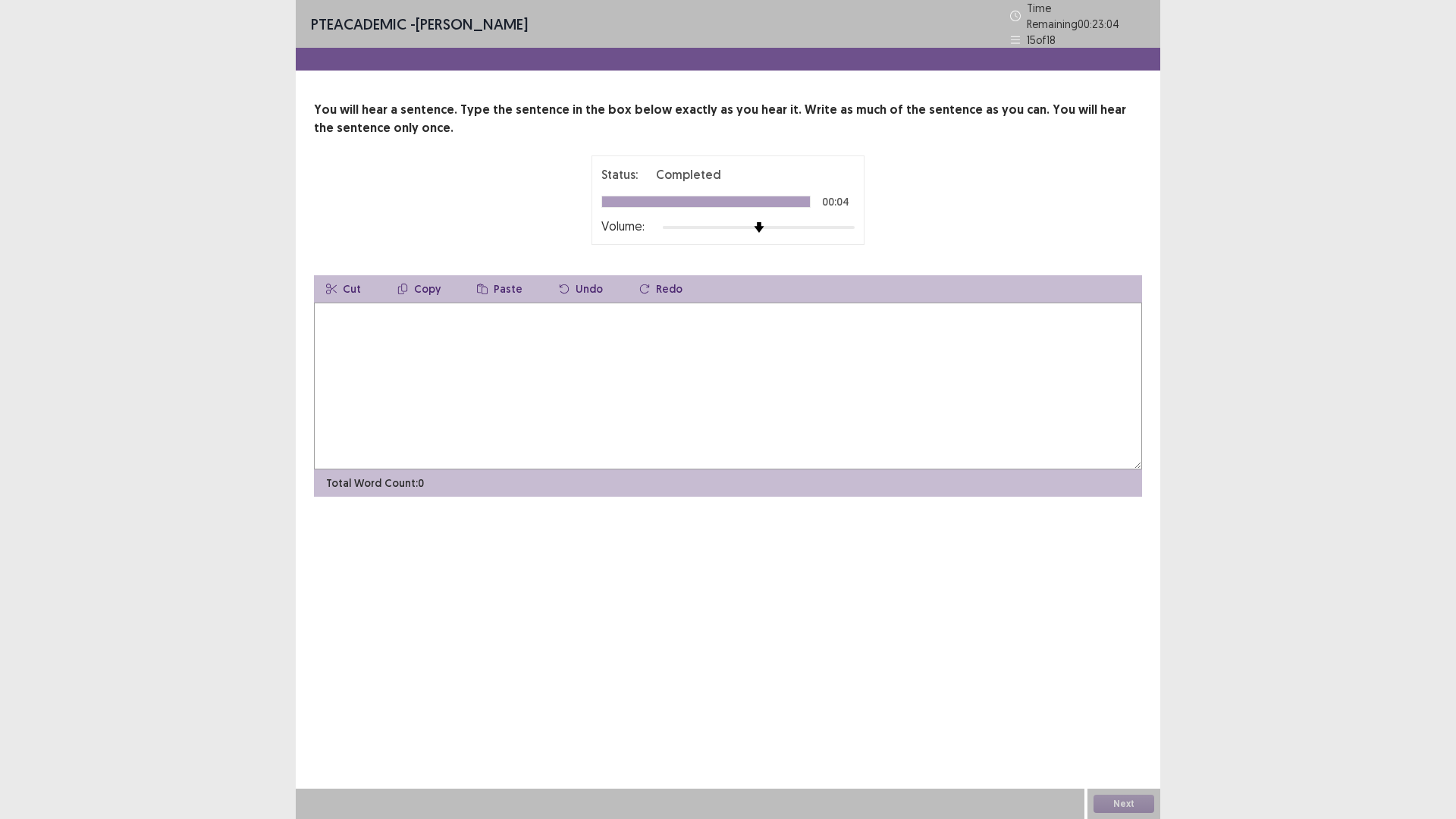
click at [452, 375] on textarea at bounding box center [728, 385] width 828 height 167
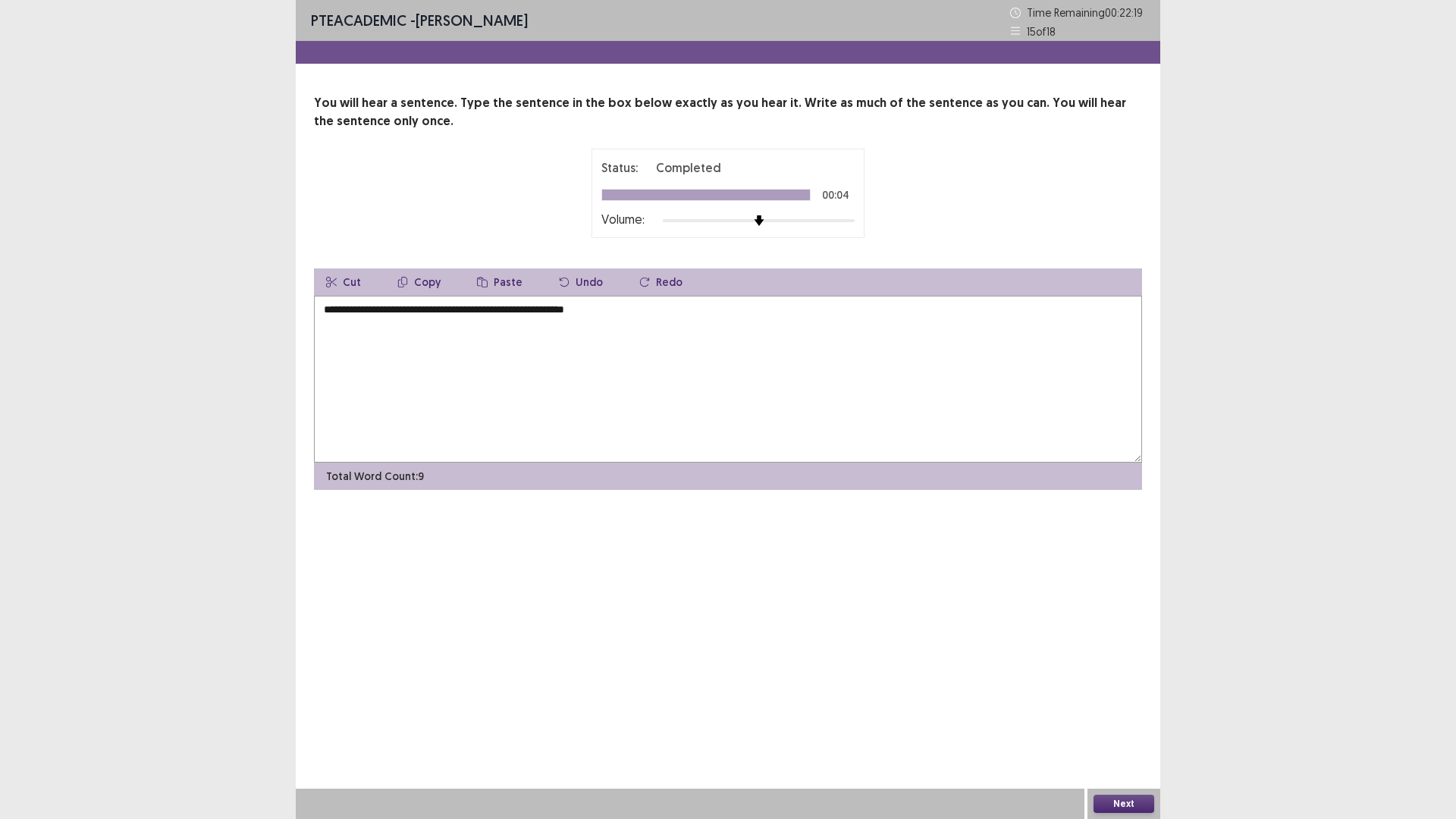
click at [438, 310] on textarea "**********" at bounding box center [728, 378] width 828 height 167
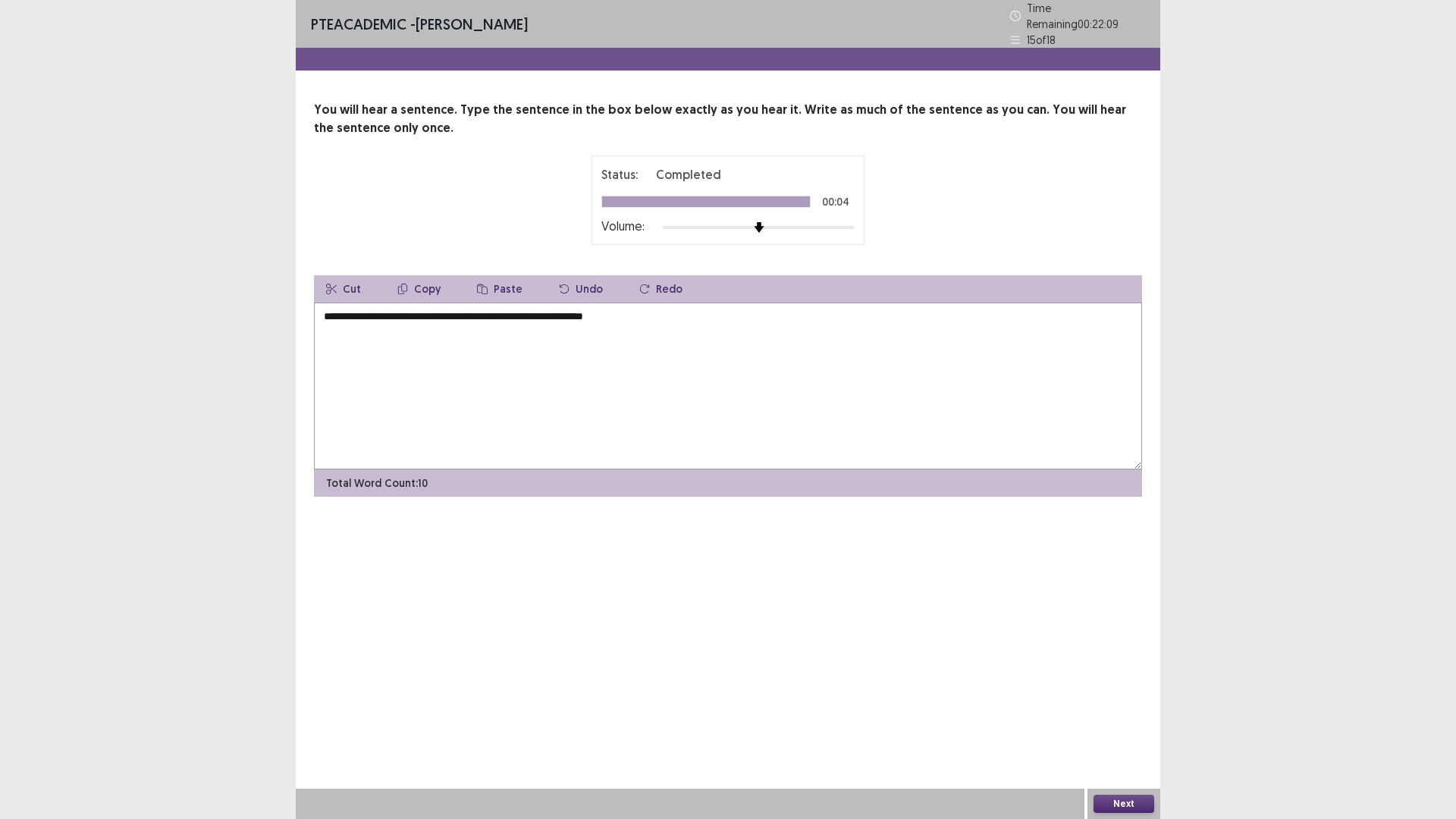
type textarea "**********"
click at [1124, 722] on button "Next" at bounding box center [1123, 803] width 61 height 18
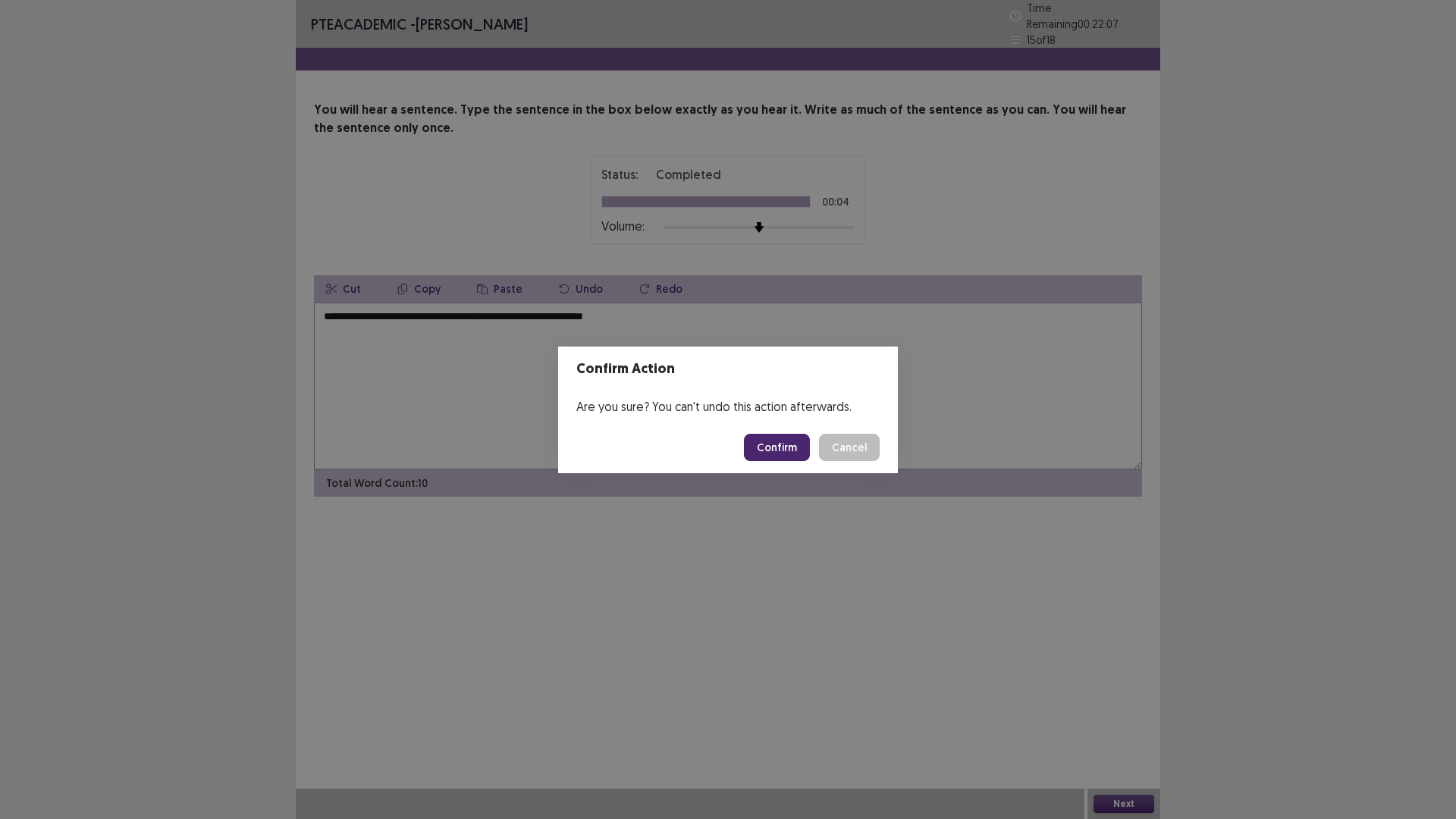
click at [779, 450] on button "Confirm" at bounding box center [776, 447] width 66 height 27
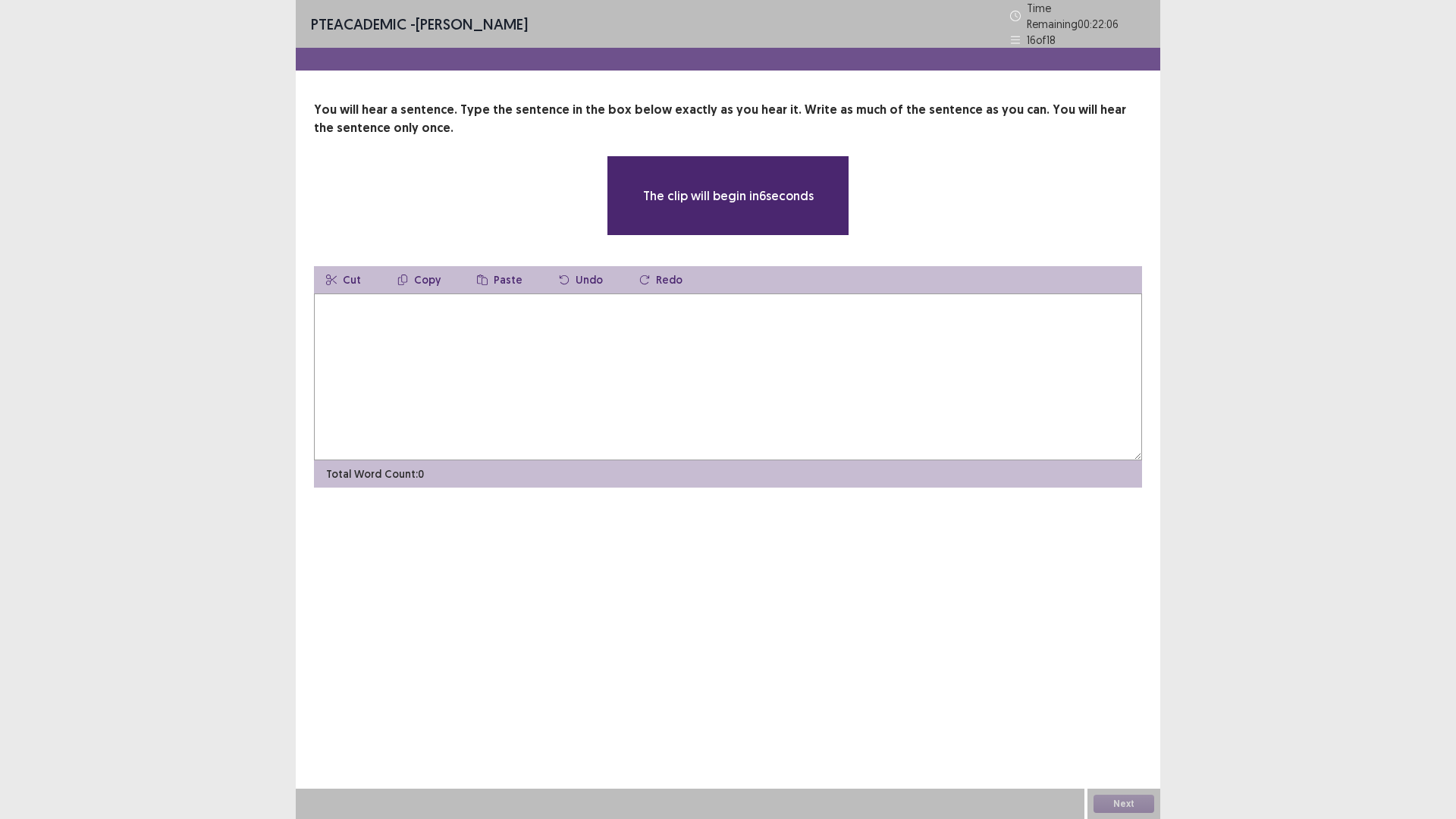
click at [631, 389] on textarea at bounding box center [728, 376] width 828 height 167
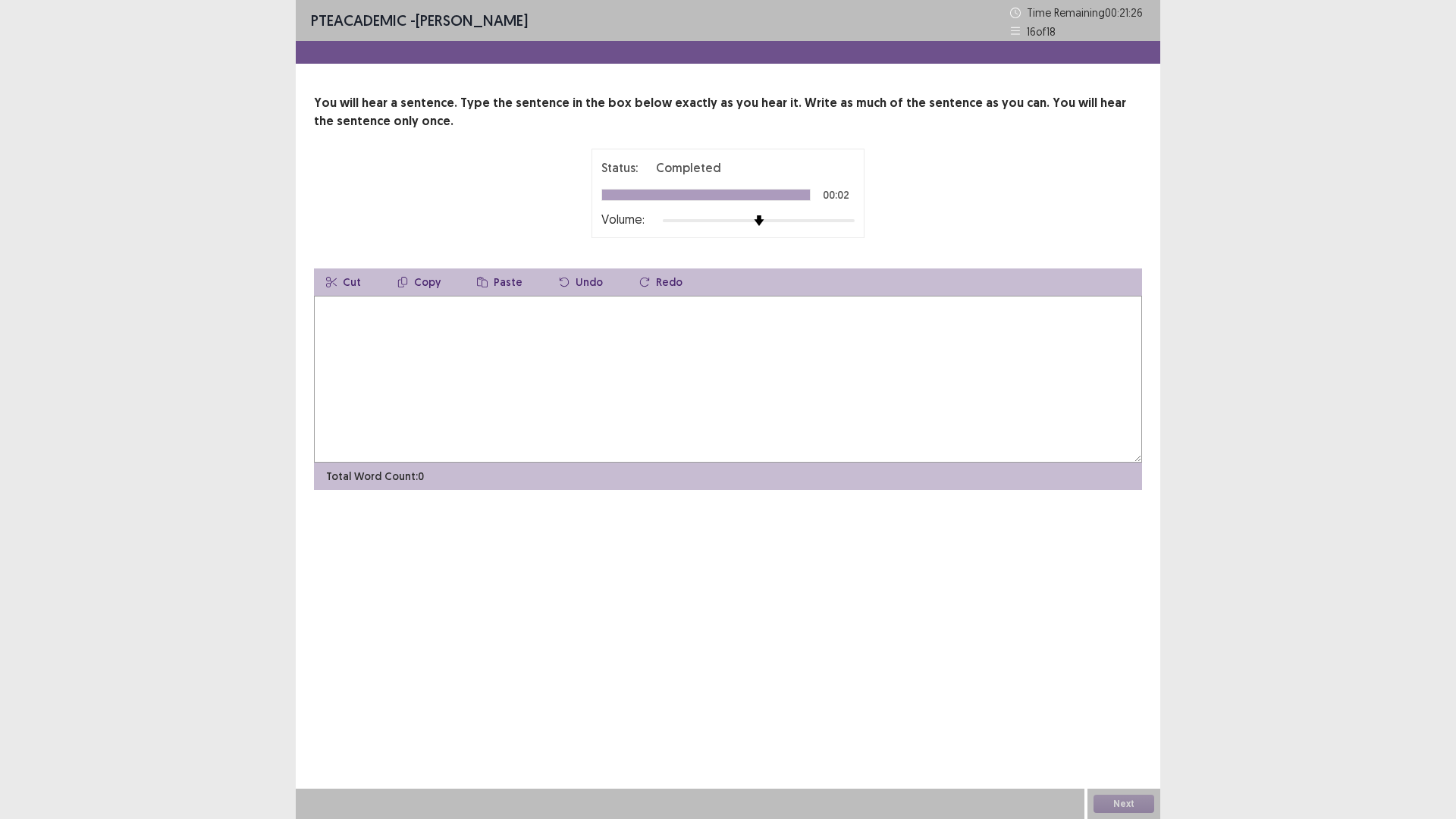
click at [450, 351] on textarea at bounding box center [728, 378] width 828 height 167
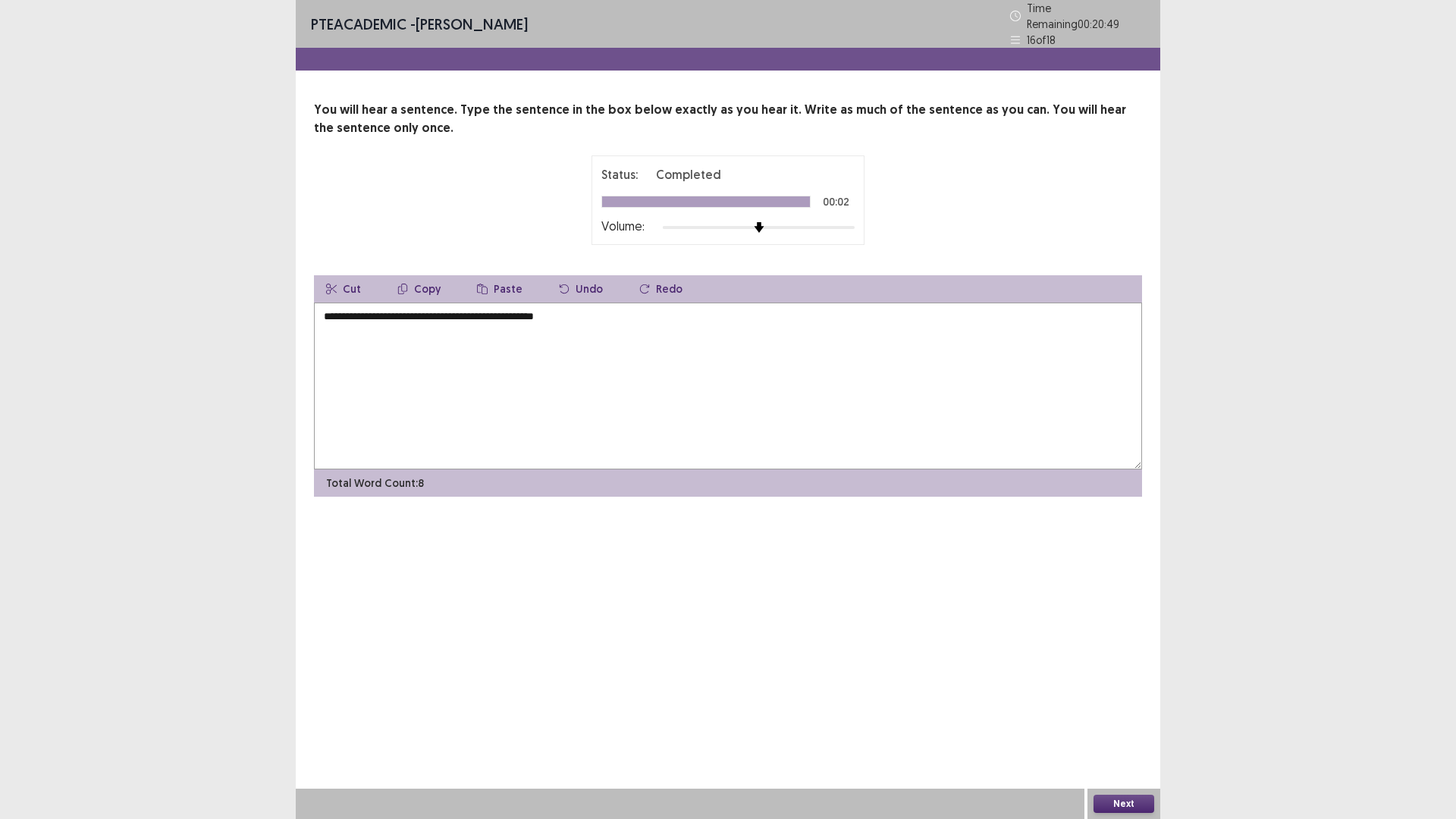
type textarea "**********"
click at [1130, 722] on button "Next" at bounding box center [1123, 803] width 61 height 18
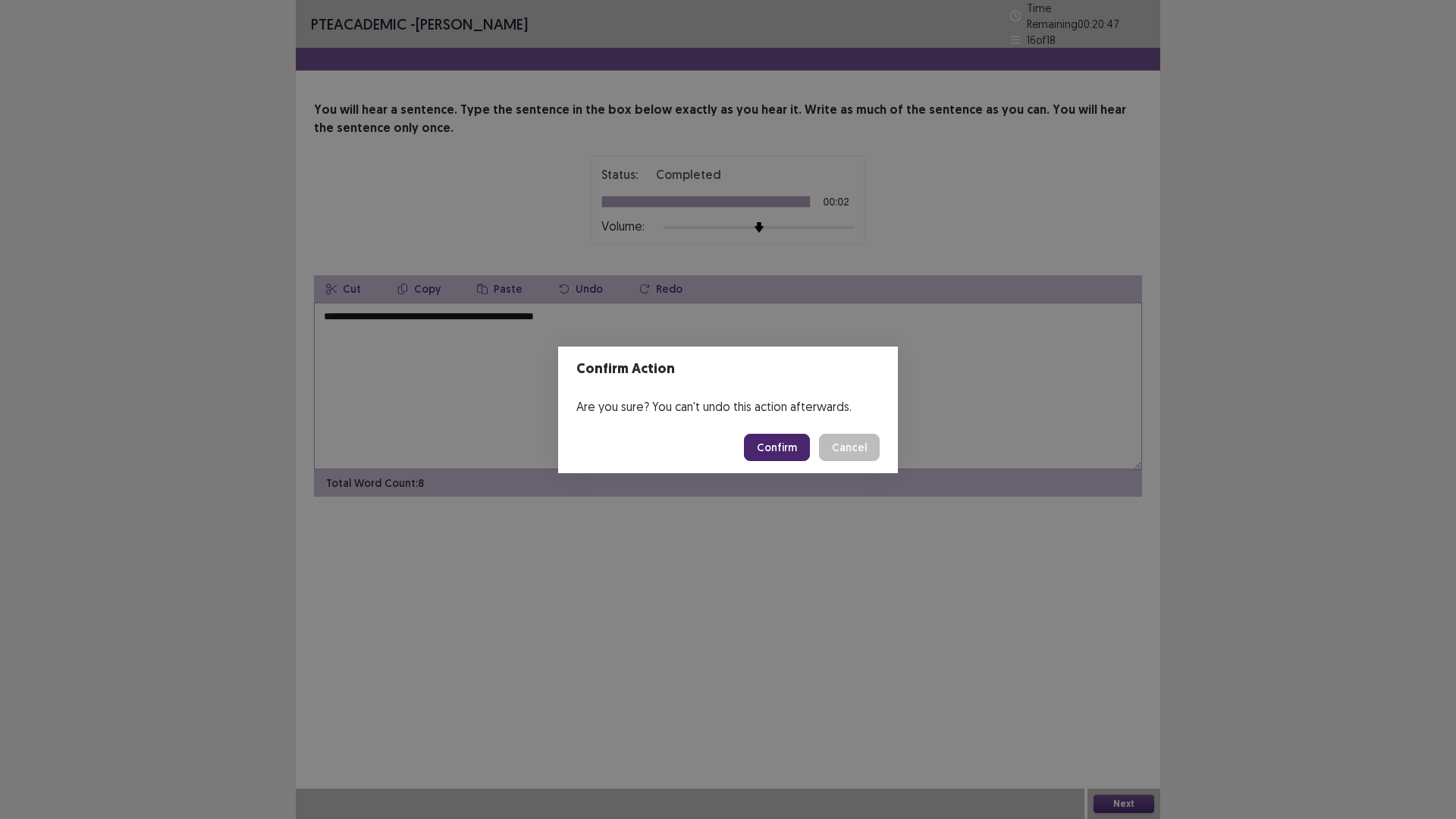
click at [793, 444] on button "Confirm" at bounding box center [776, 447] width 66 height 27
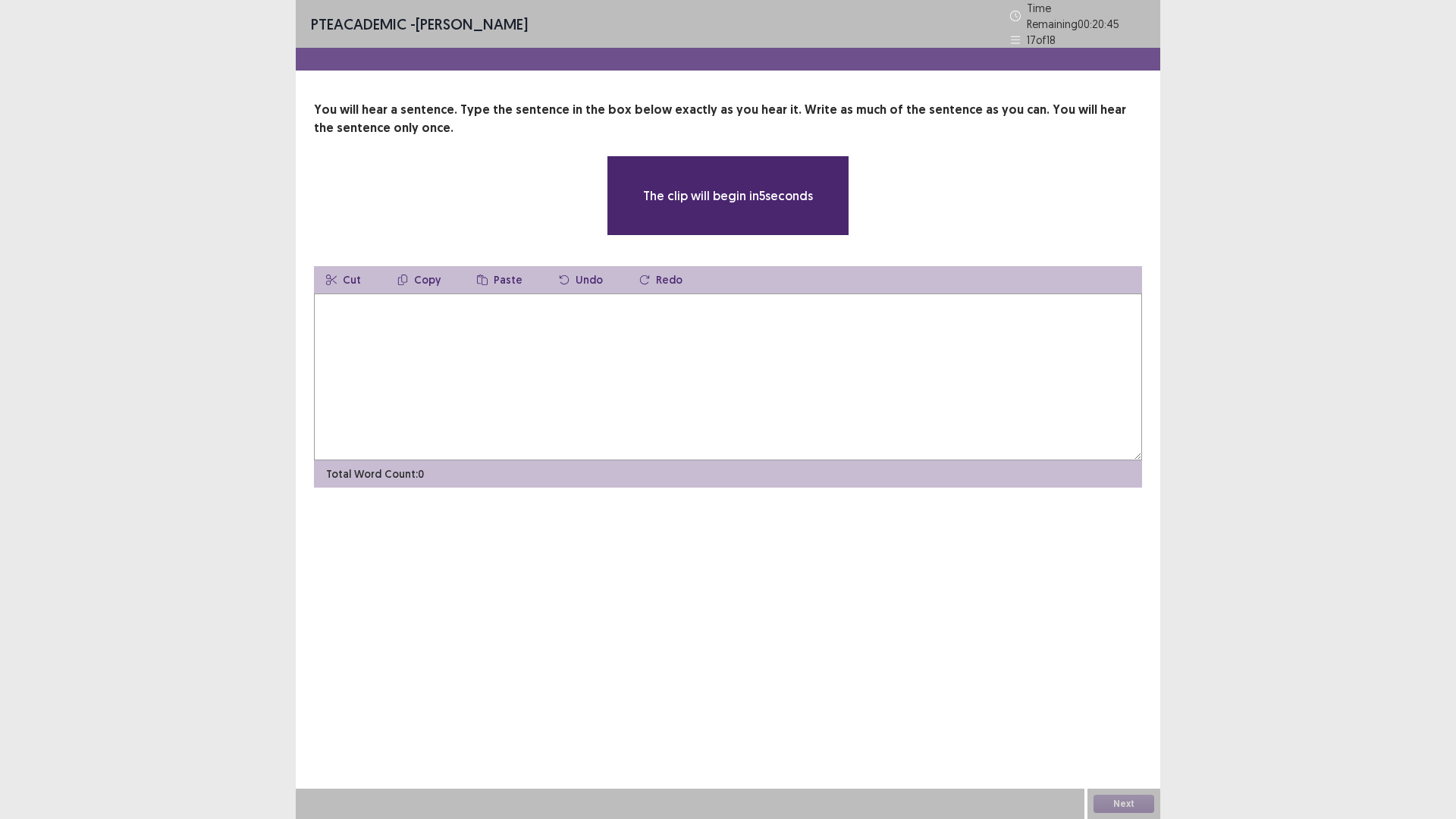
drag, startPoint x: 656, startPoint y: 335, endPoint x: 683, endPoint y: 338, distance: 27.2
click at [659, 337] on textarea at bounding box center [728, 376] width 828 height 167
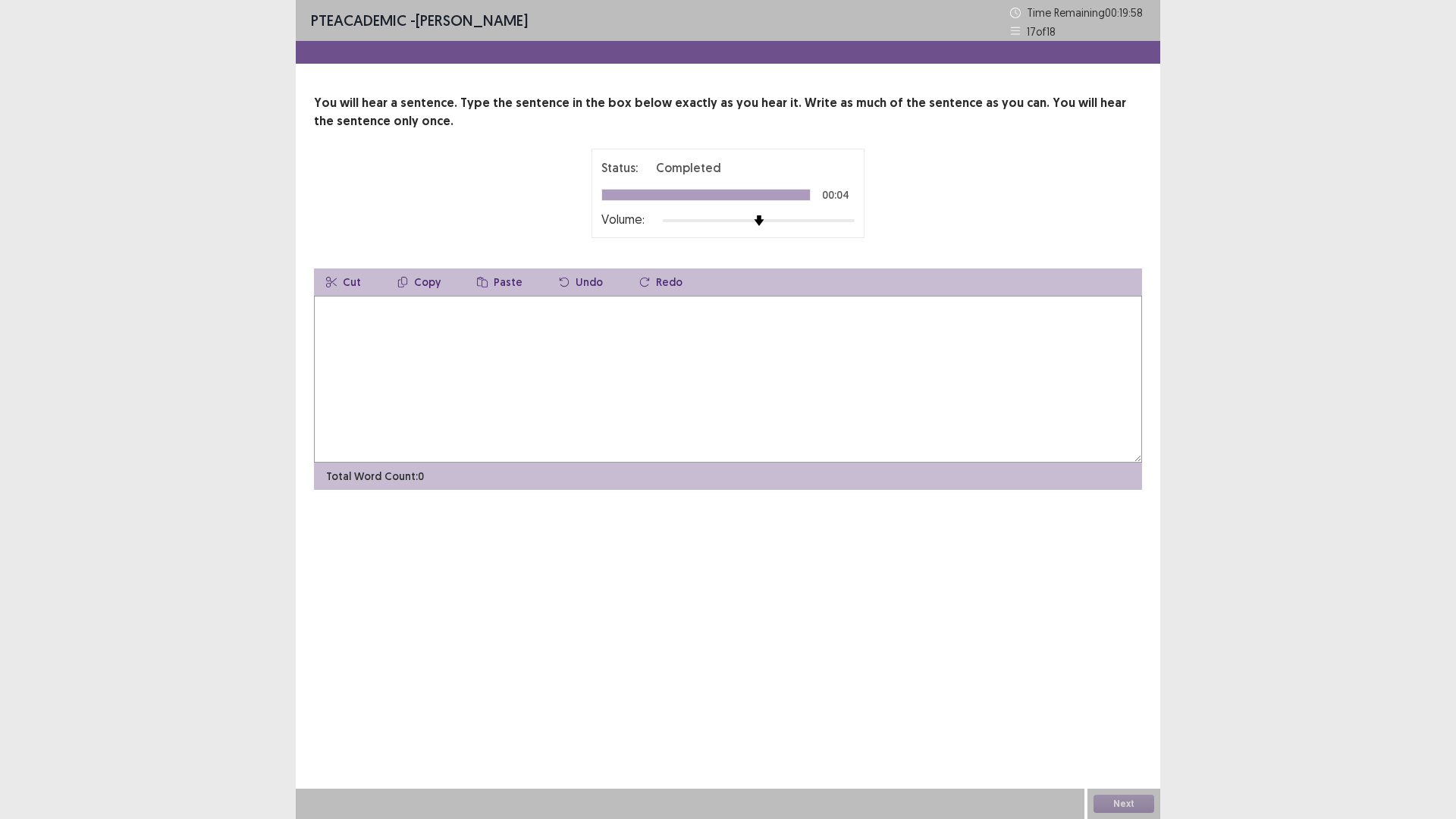
click at [555, 352] on textarea at bounding box center [728, 378] width 828 height 167
click at [1122, 722] on button "Next" at bounding box center [1123, 803] width 61 height 18
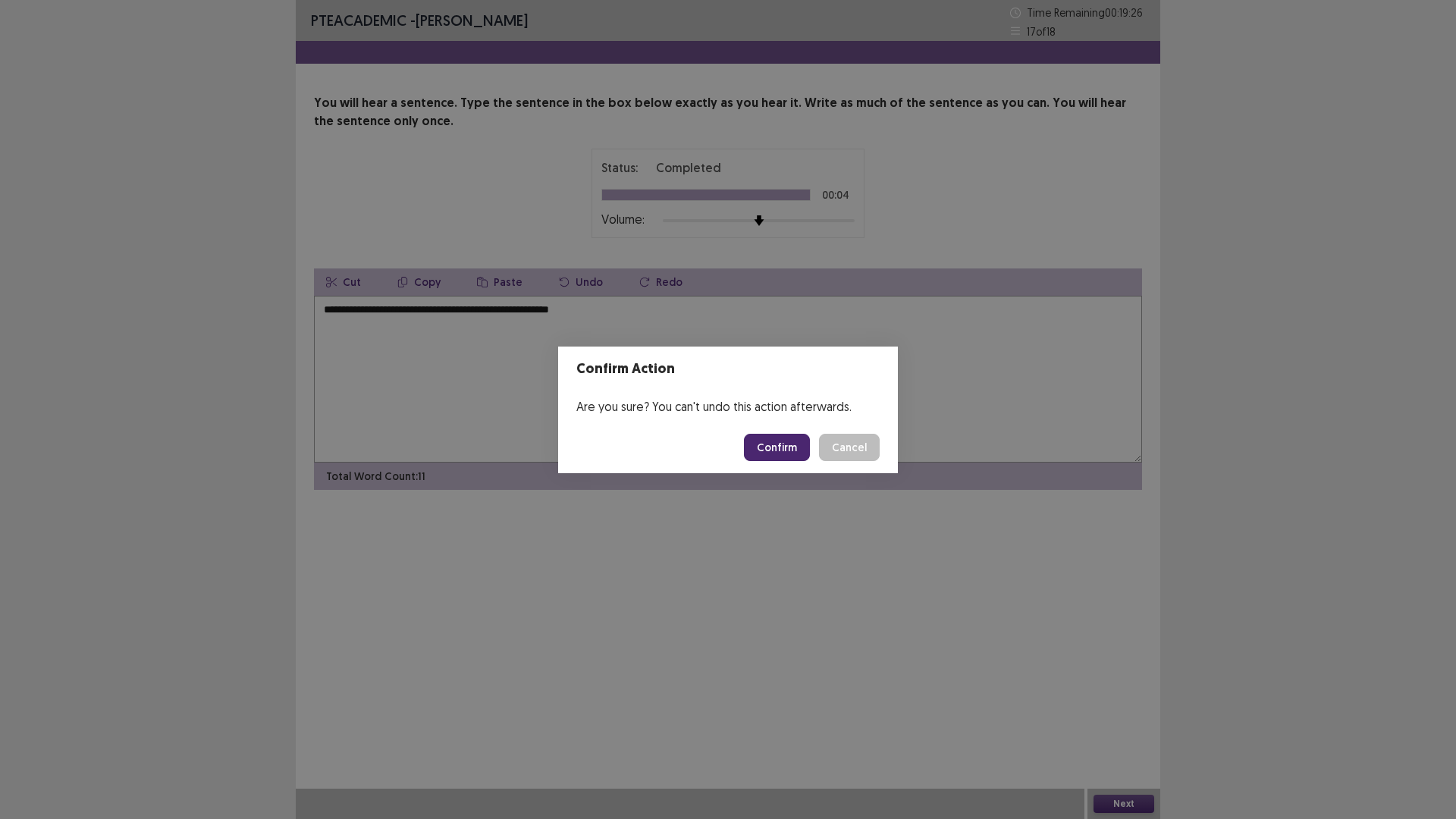
click at [468, 358] on div "Confirm Action Are you sure? You can't undo this action afterwards. Confirm Can…" at bounding box center [728, 410] width 1456 height 819
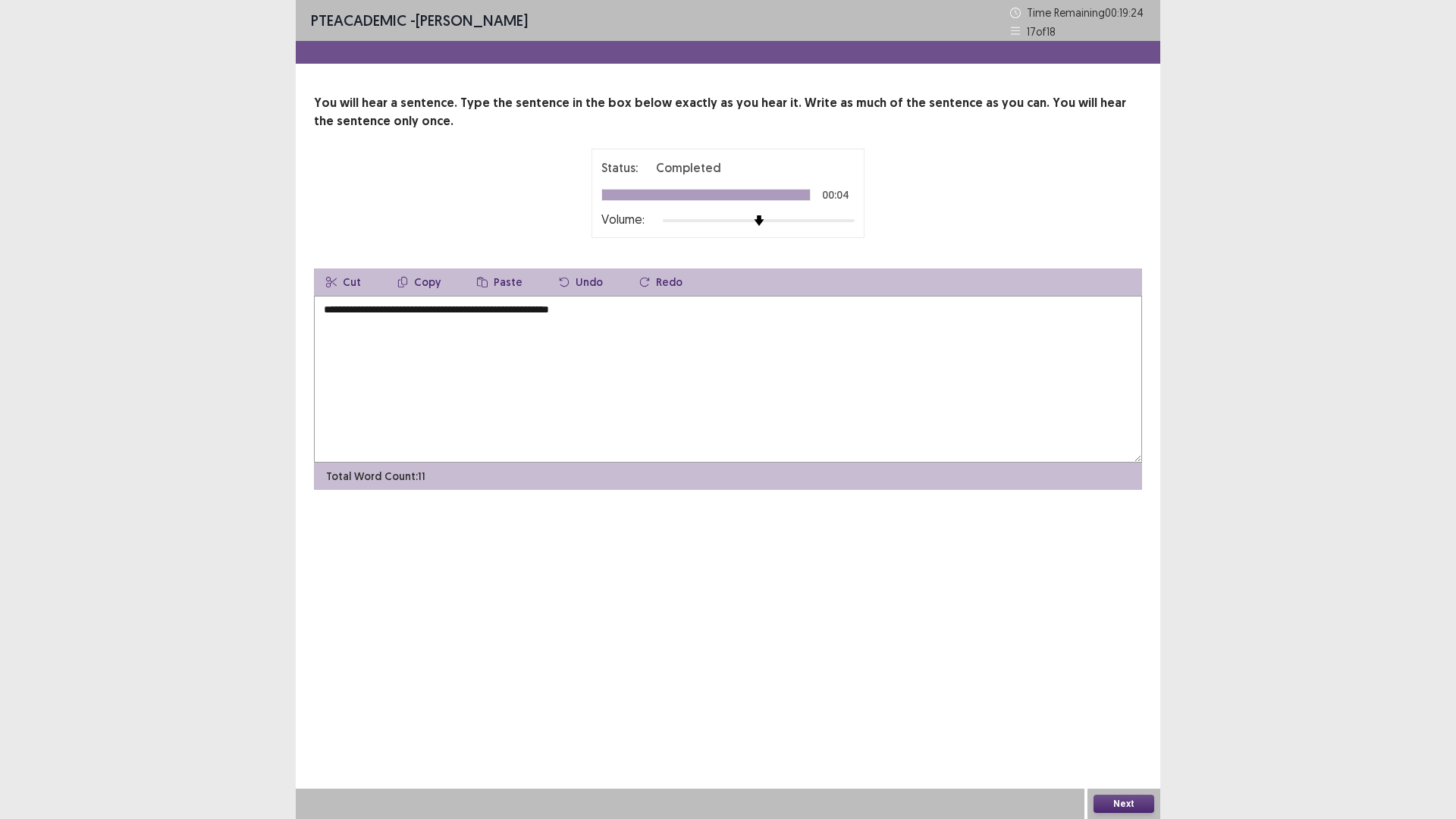
click at [482, 311] on textarea "**********" at bounding box center [728, 378] width 828 height 167
type textarea "**********"
click at [1116, 722] on button "Next" at bounding box center [1123, 803] width 61 height 18
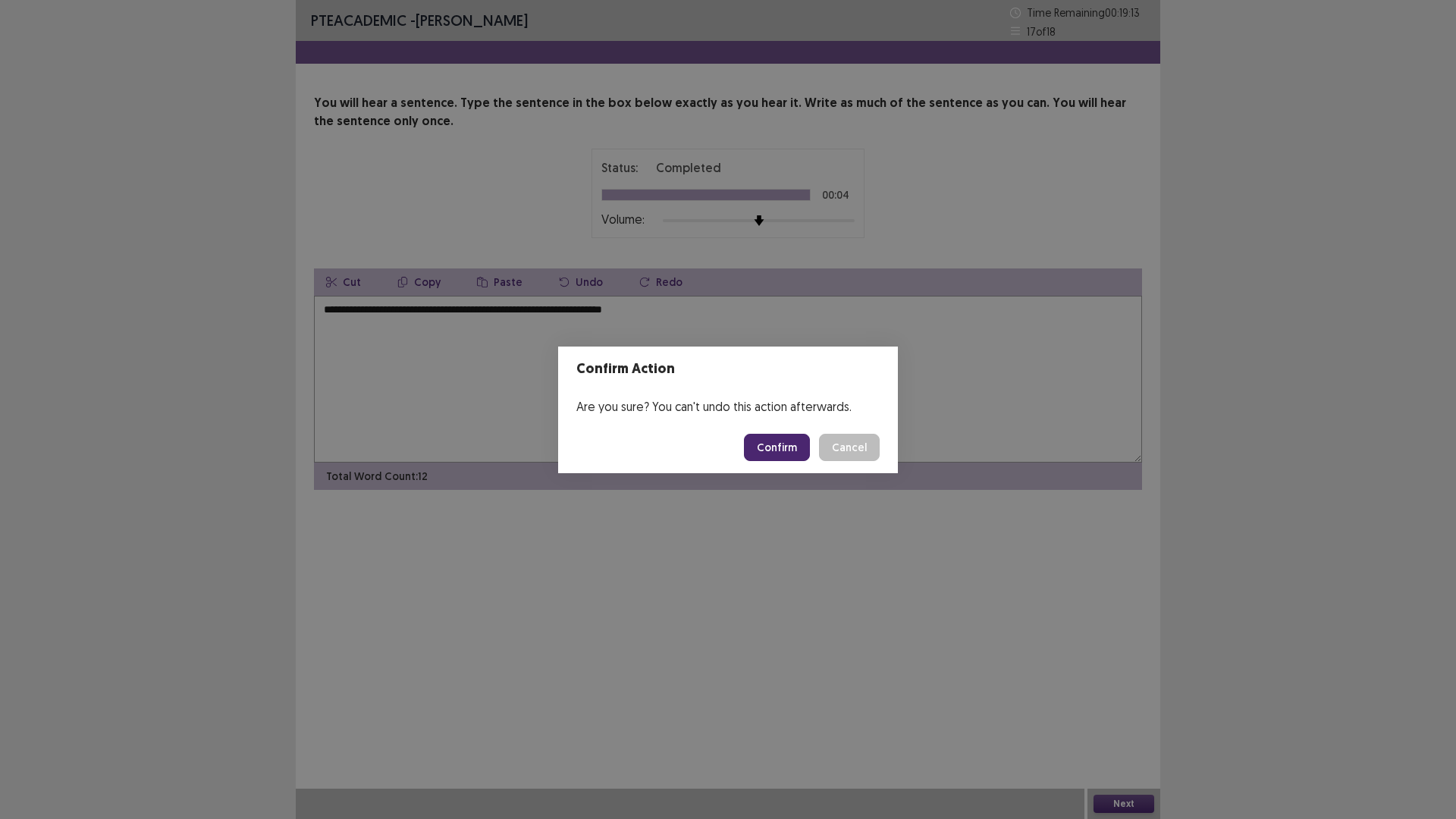
click at [779, 458] on button "Confirm" at bounding box center [776, 447] width 66 height 27
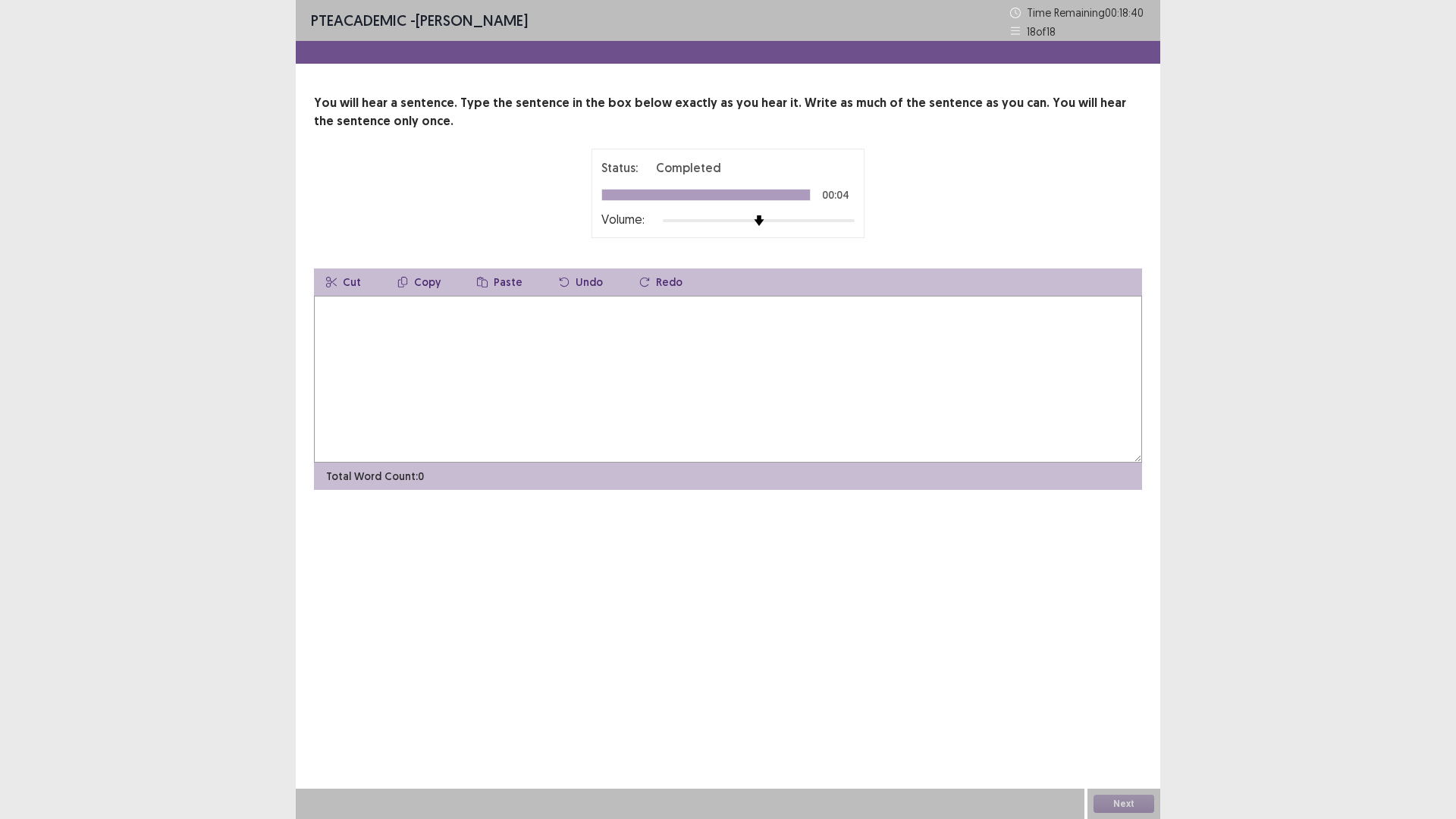
click at [567, 339] on textarea at bounding box center [728, 378] width 828 height 167
type textarea "**********"
click at [1115, 722] on button "Next" at bounding box center [1123, 803] width 61 height 18
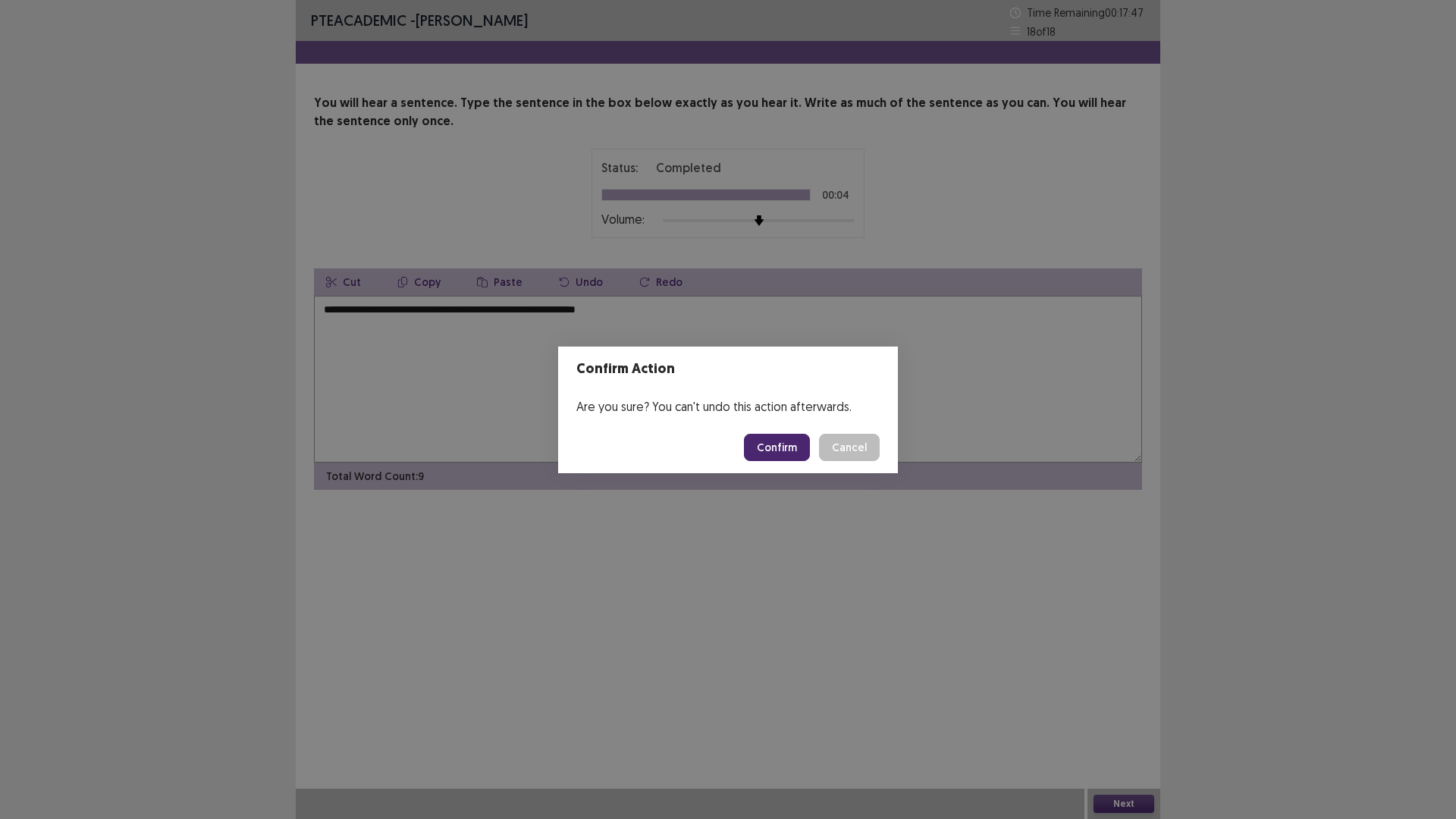
click at [781, 451] on button "Confirm" at bounding box center [776, 447] width 66 height 27
